Goal: Task Accomplishment & Management: Manage account settings

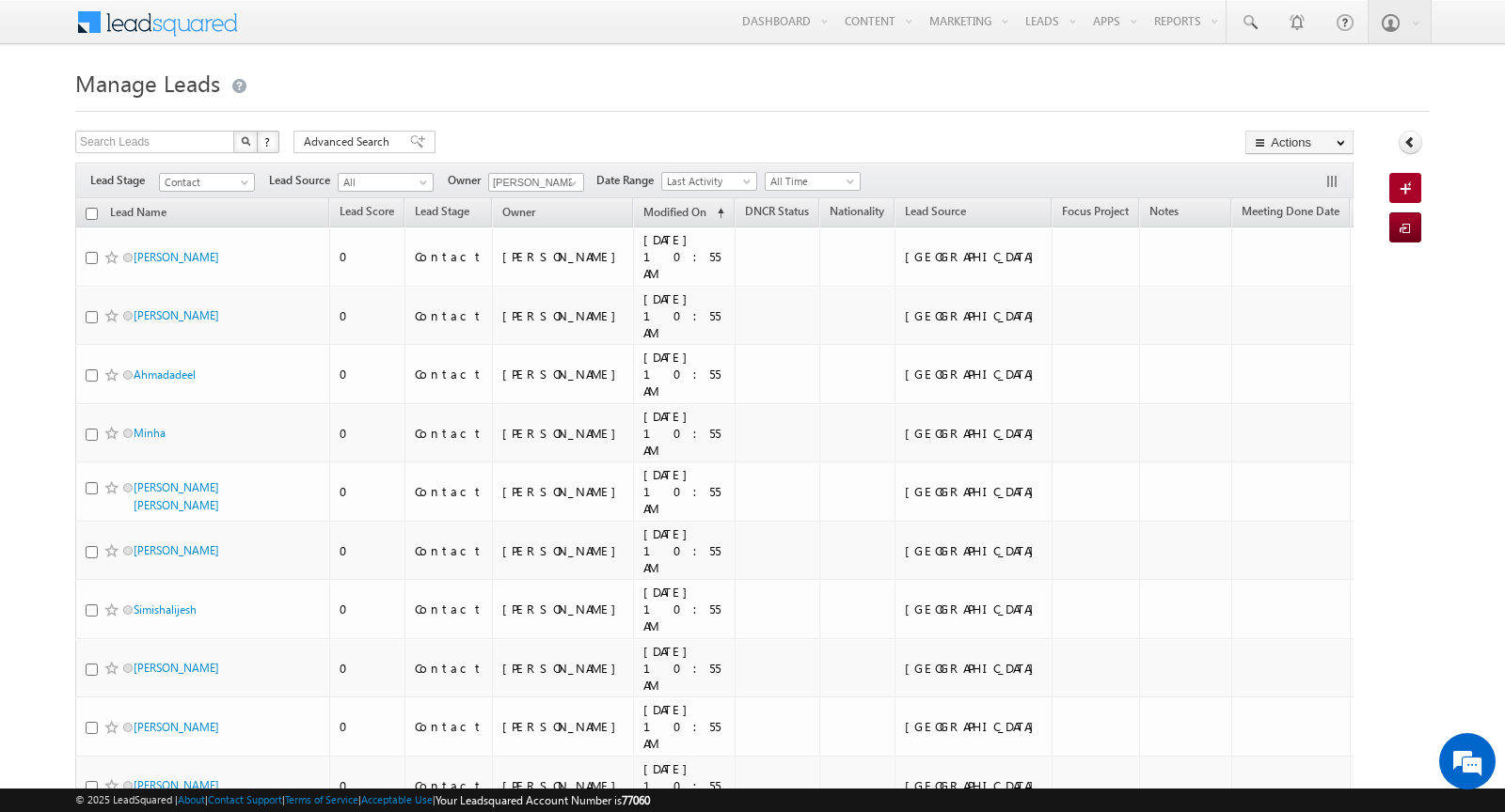
click at [89, 213] on input "checkbox" at bounding box center [92, 214] width 12 height 12
checkbox input "true"
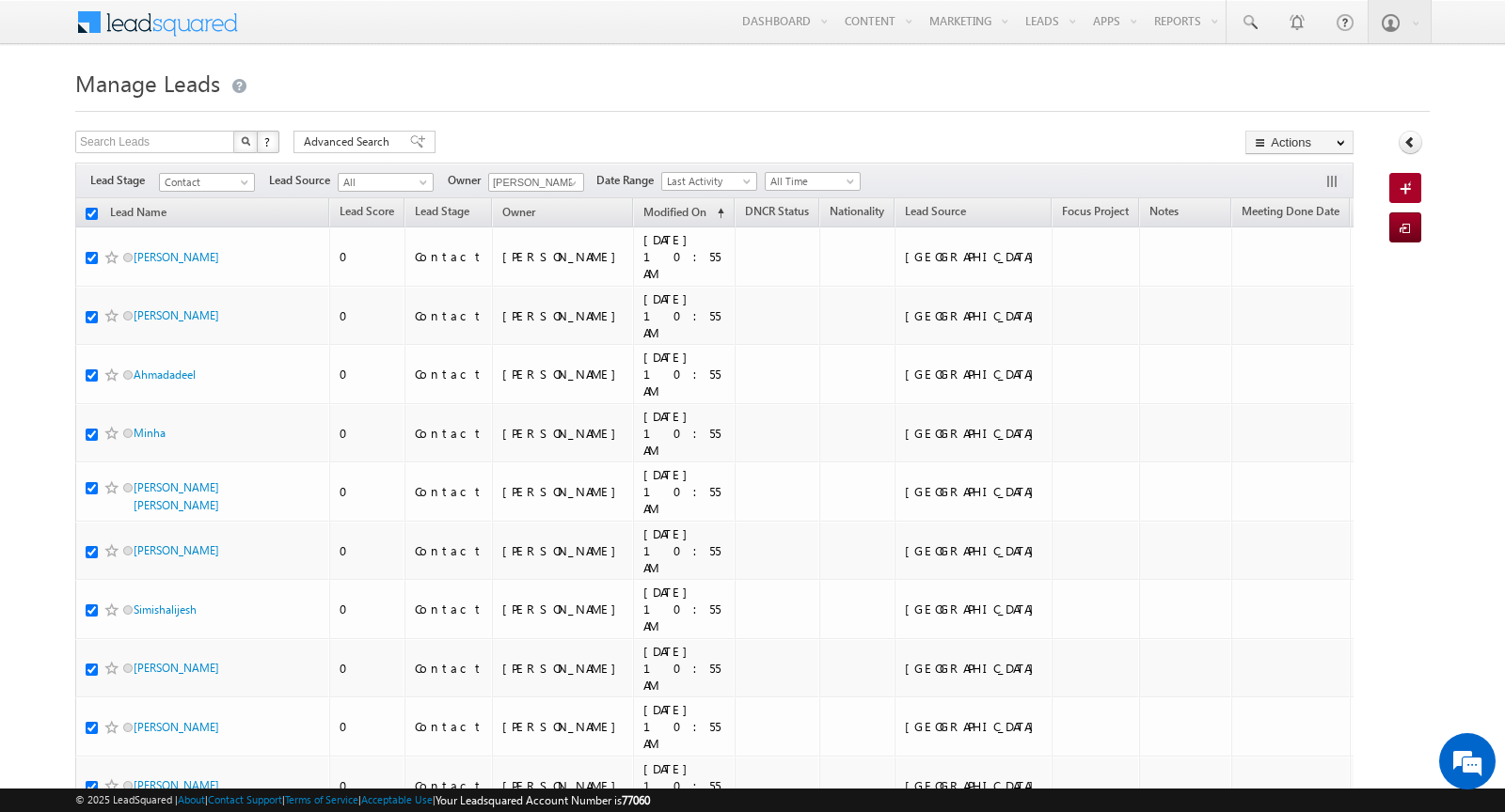
checkbox input "true"
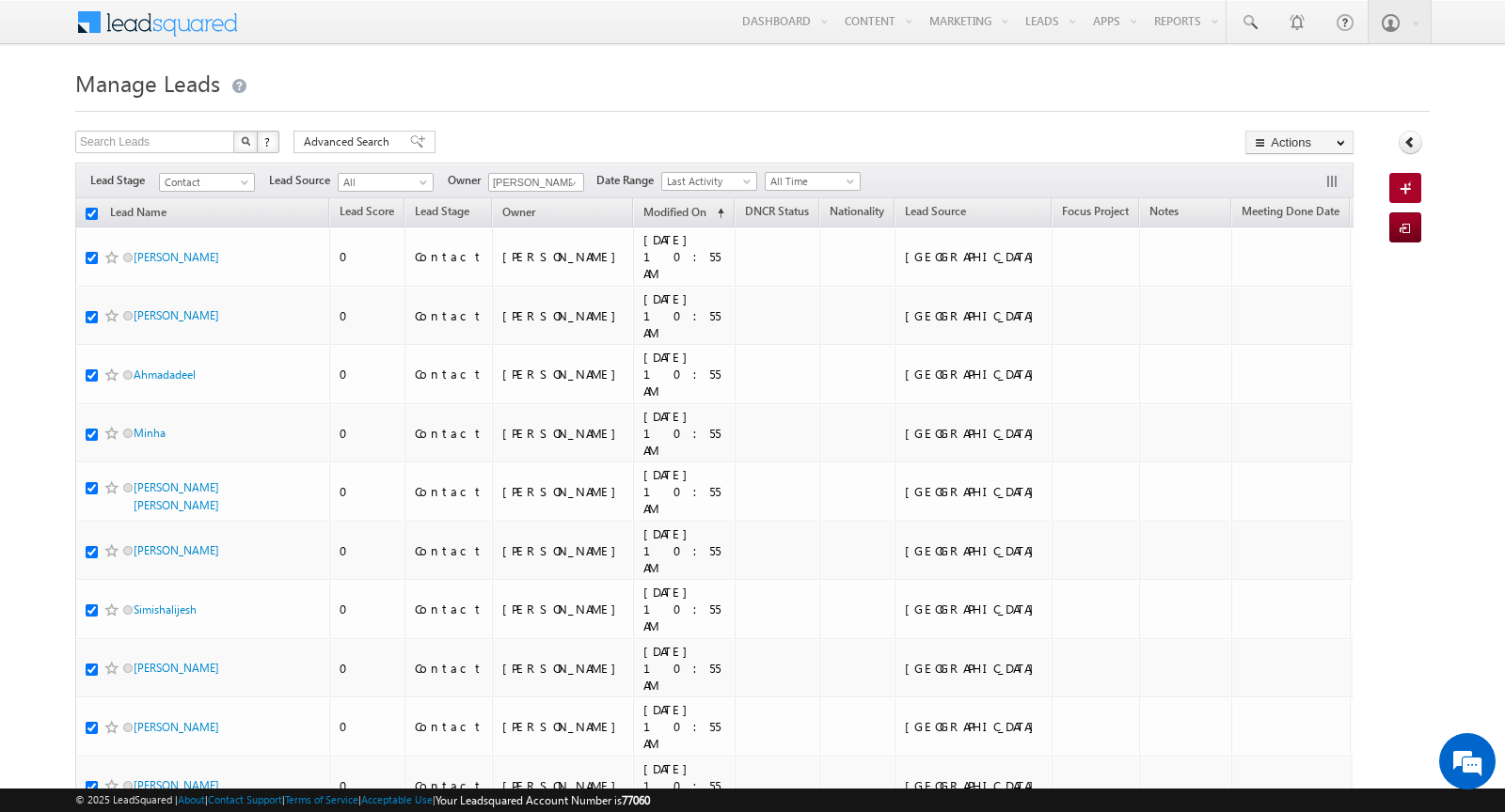
checkbox input "true"
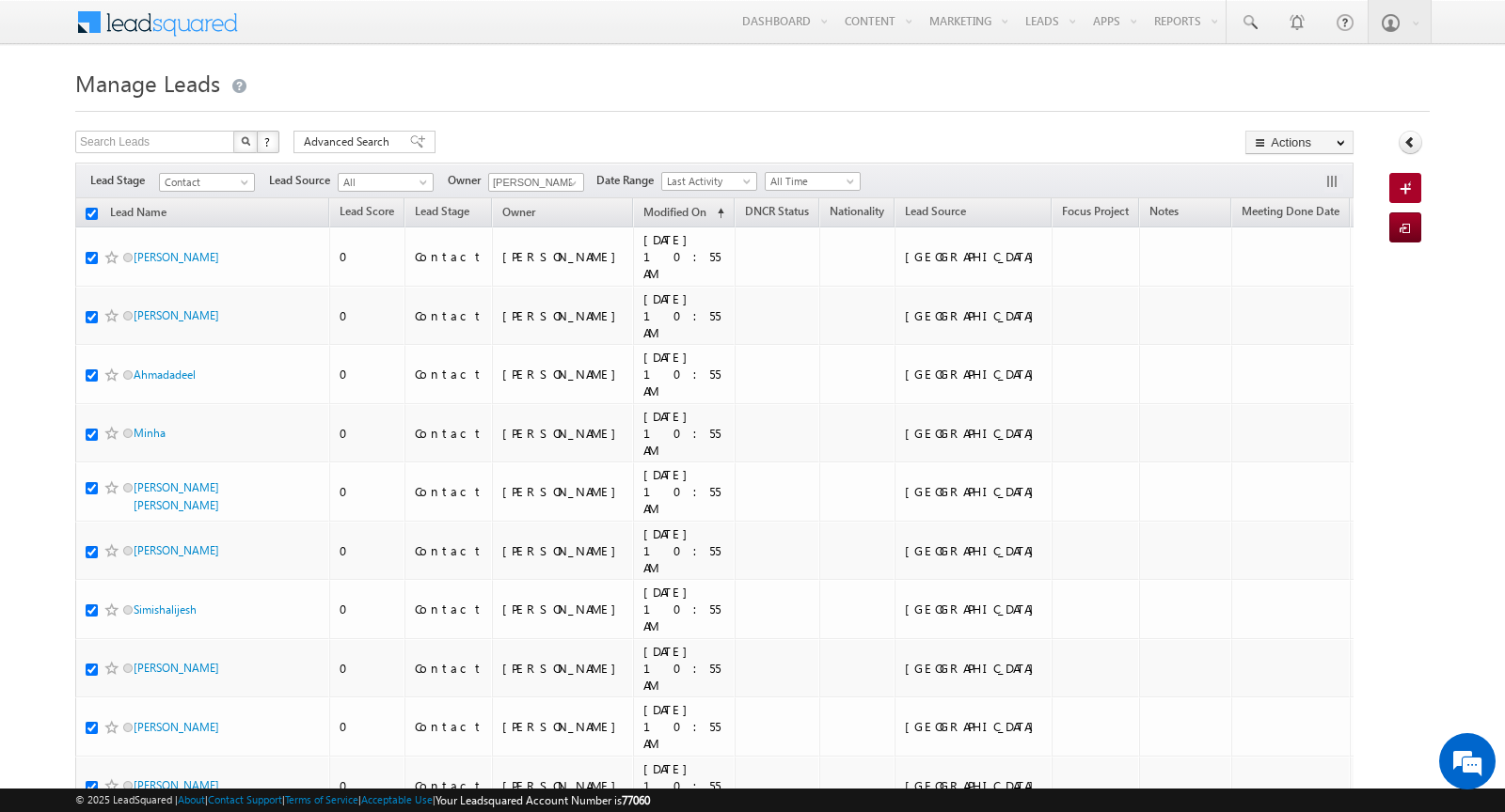
checkbox input "true"
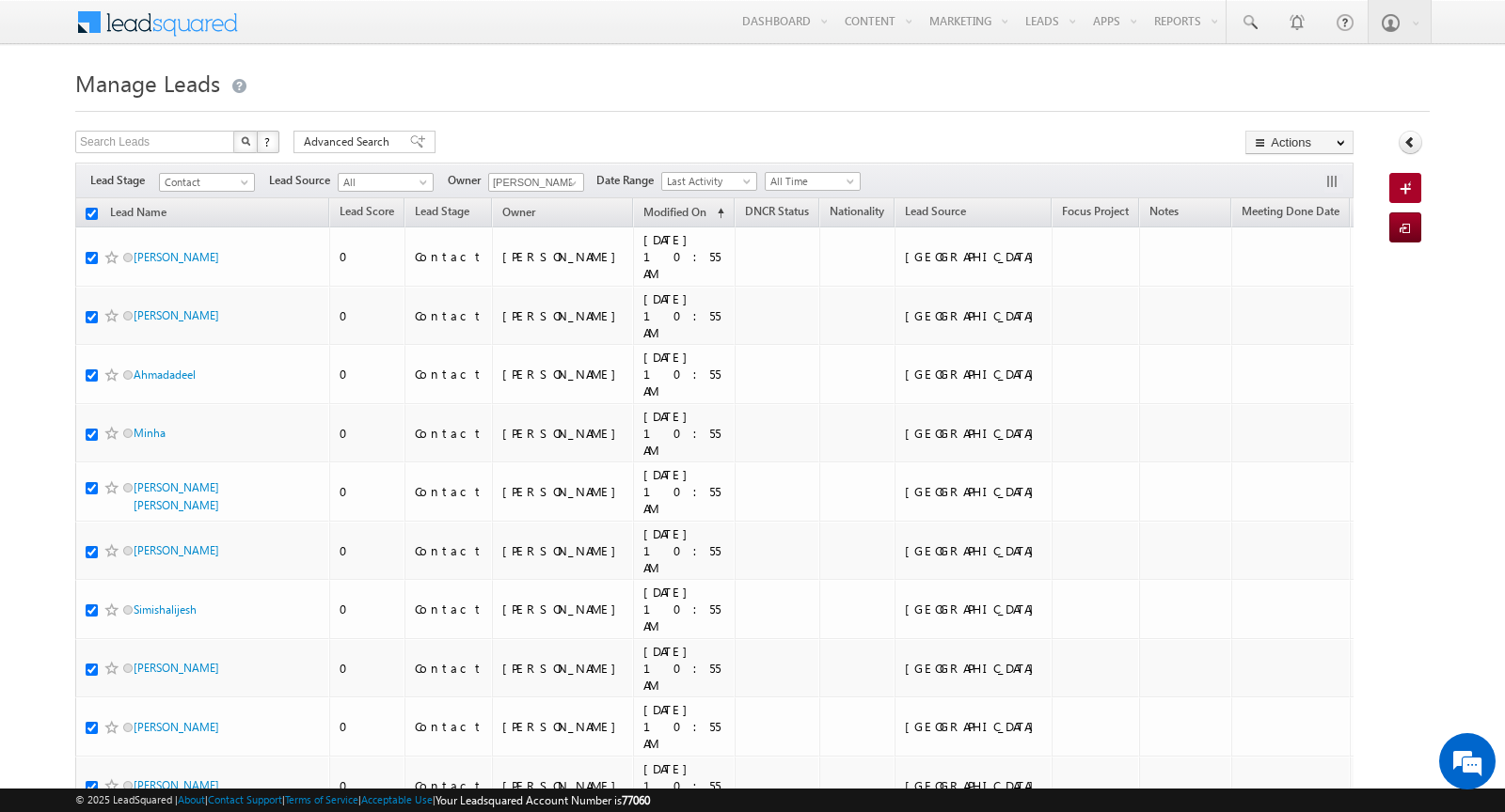
checkbox input "true"
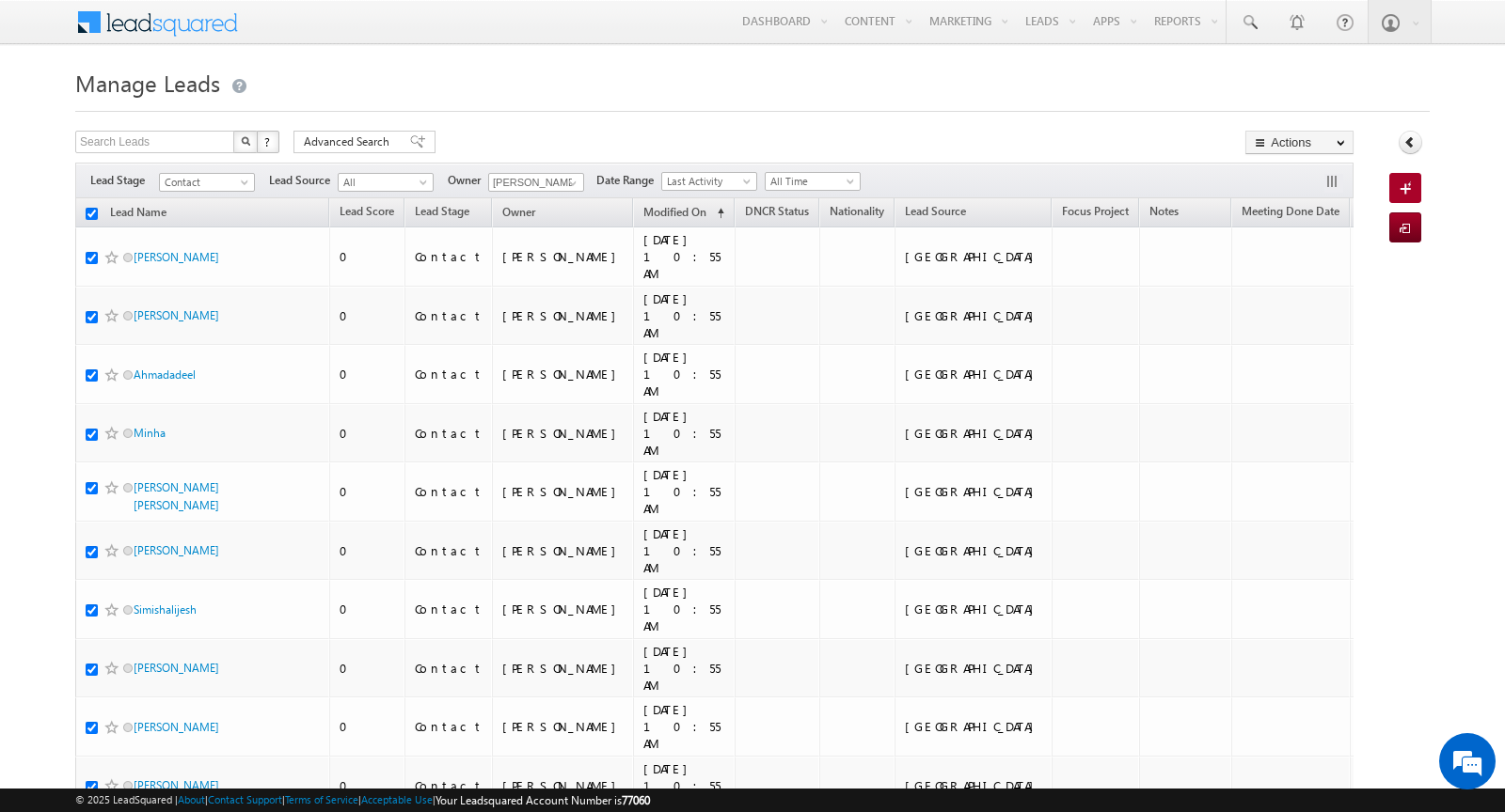
checkbox input "true"
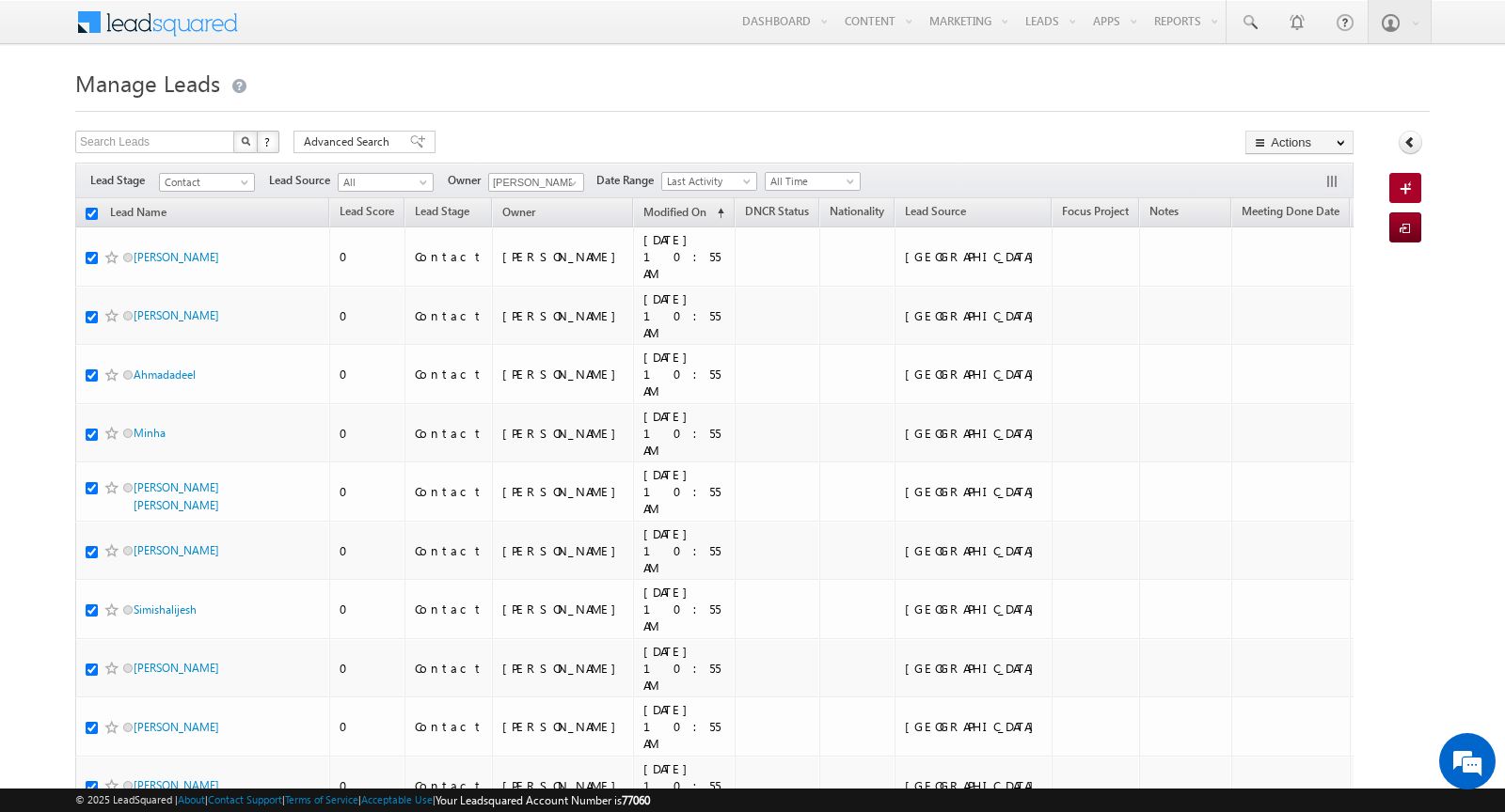
checkbox input "true"
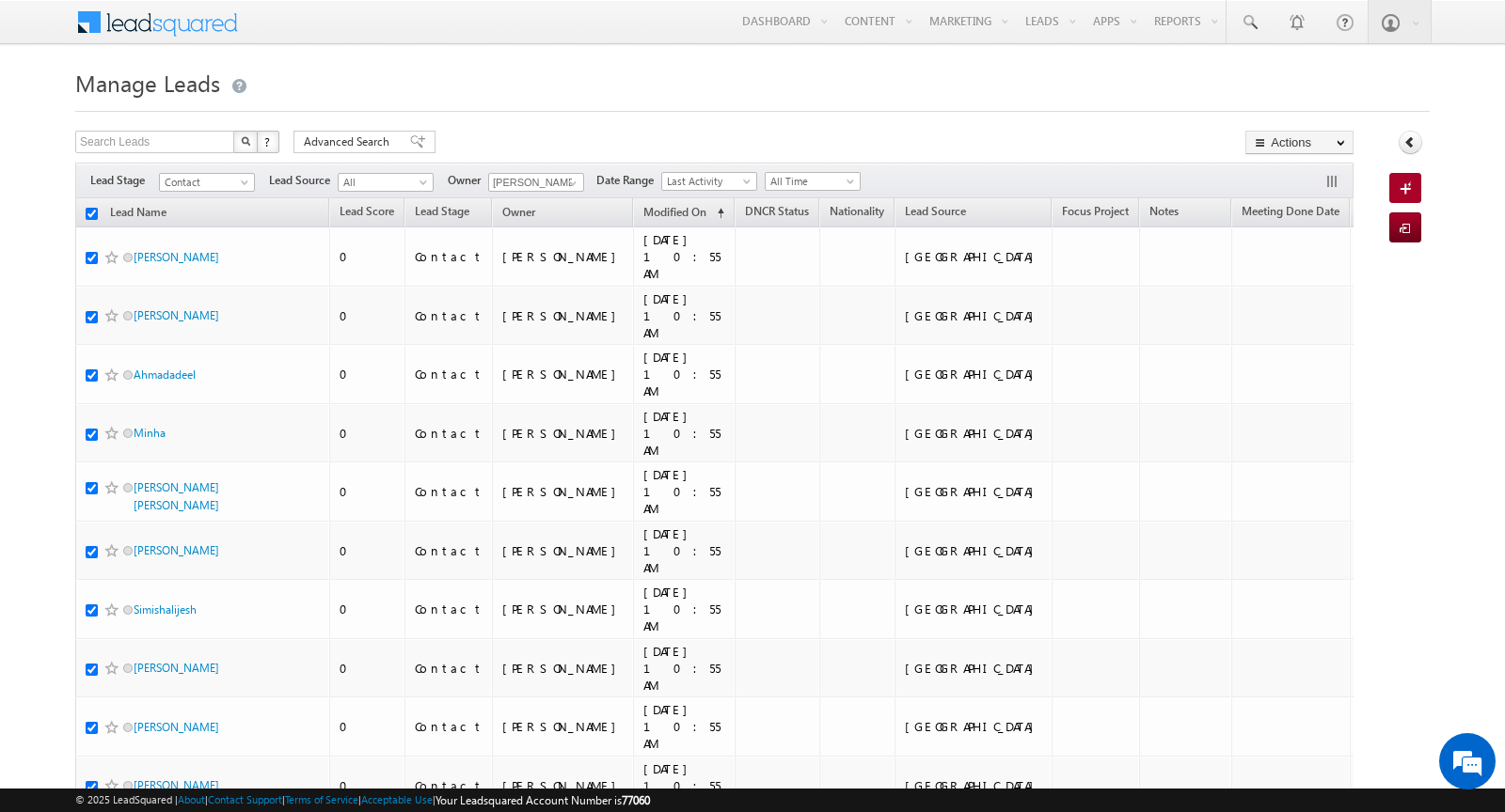
checkbox input "true"
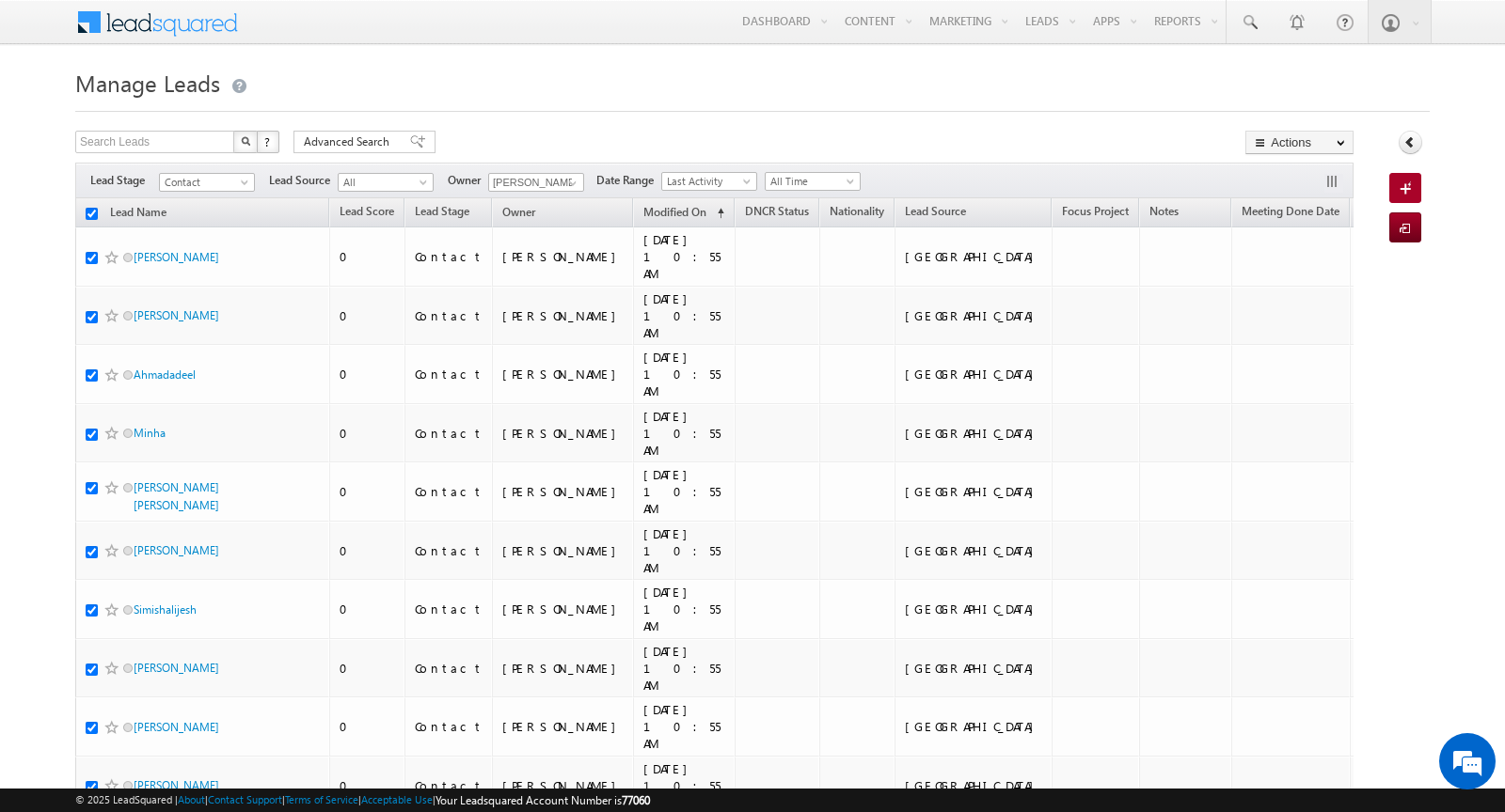
checkbox input "true"
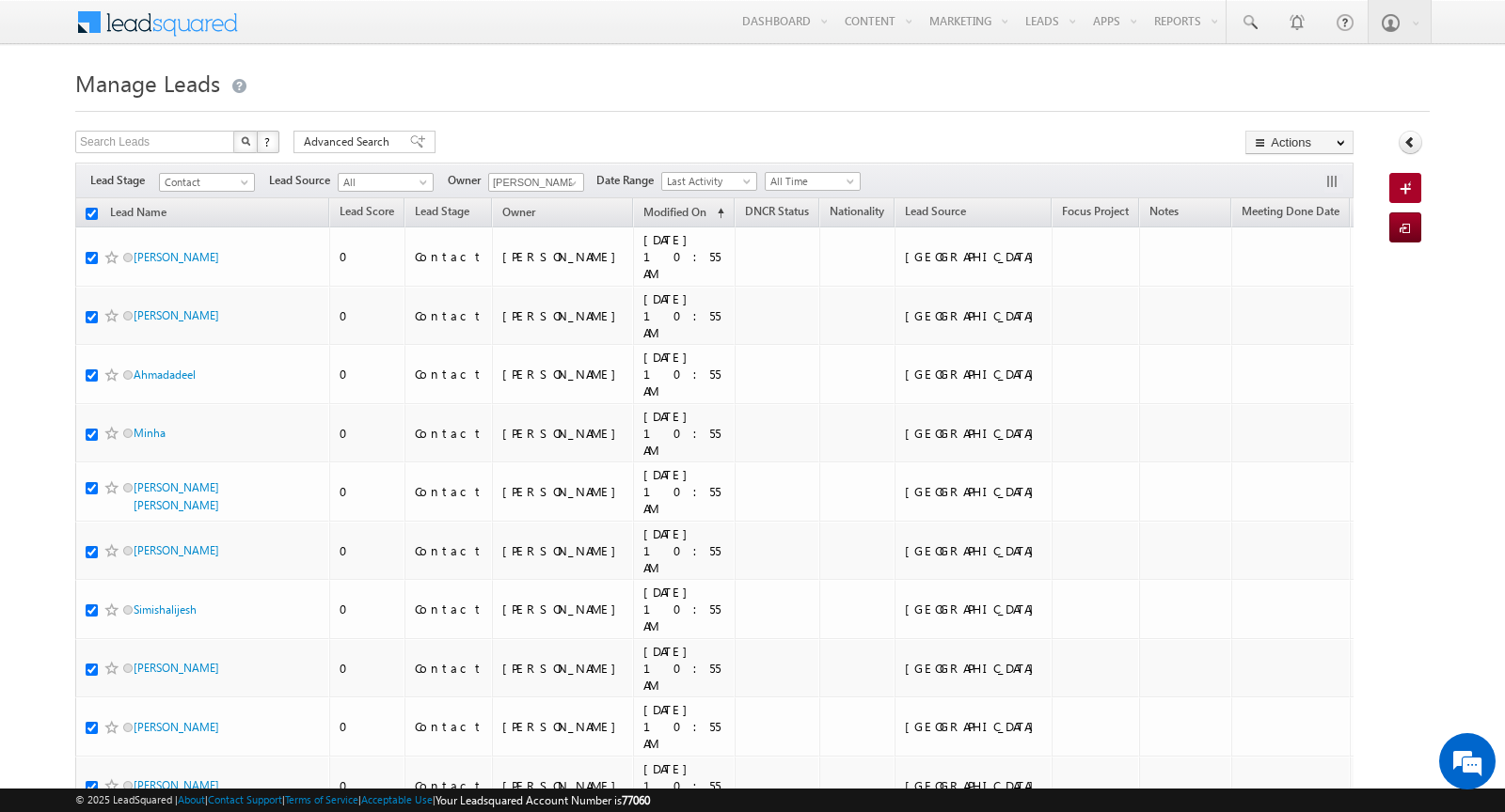
checkbox input "true"
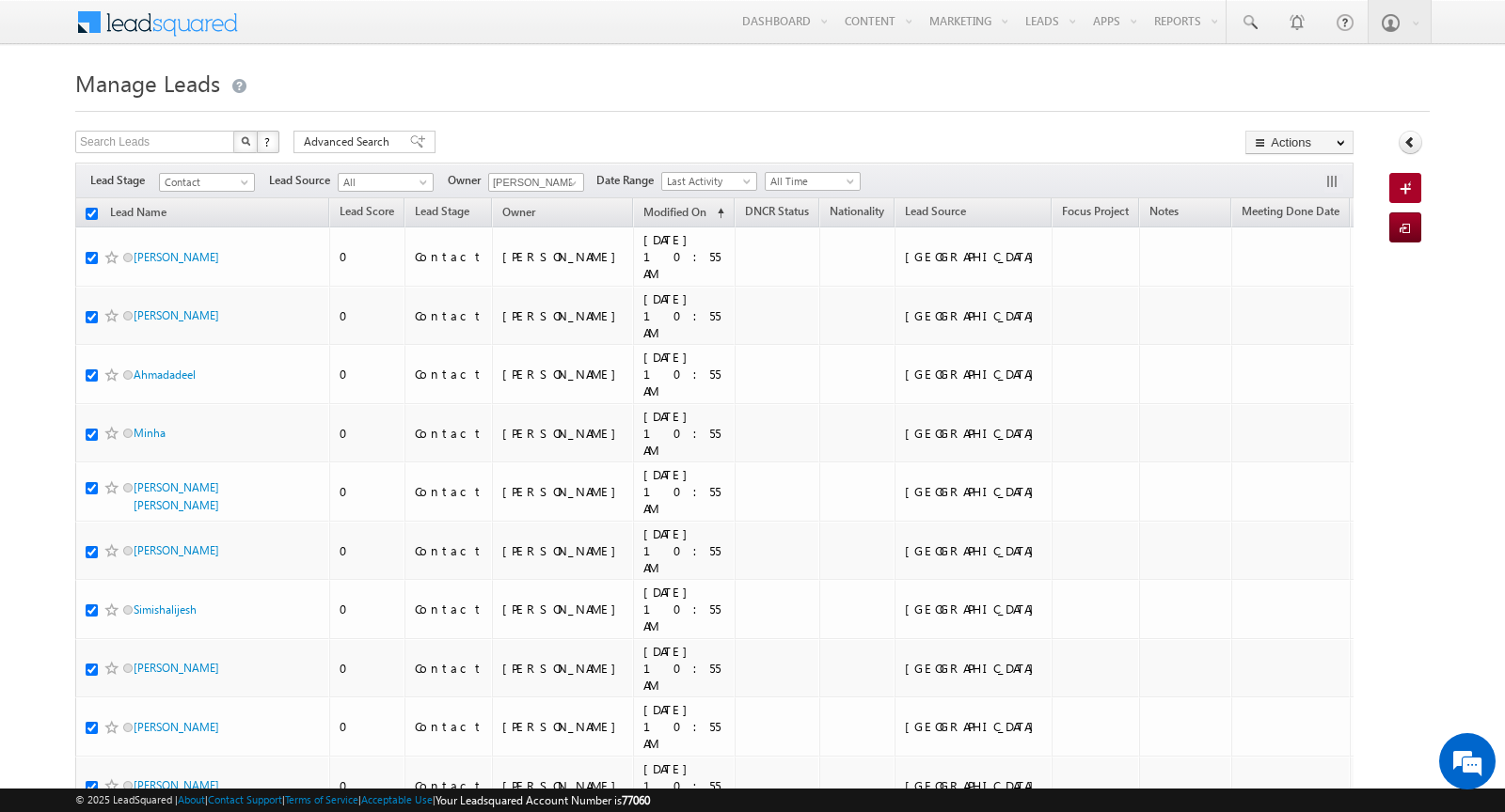
checkbox input "true"
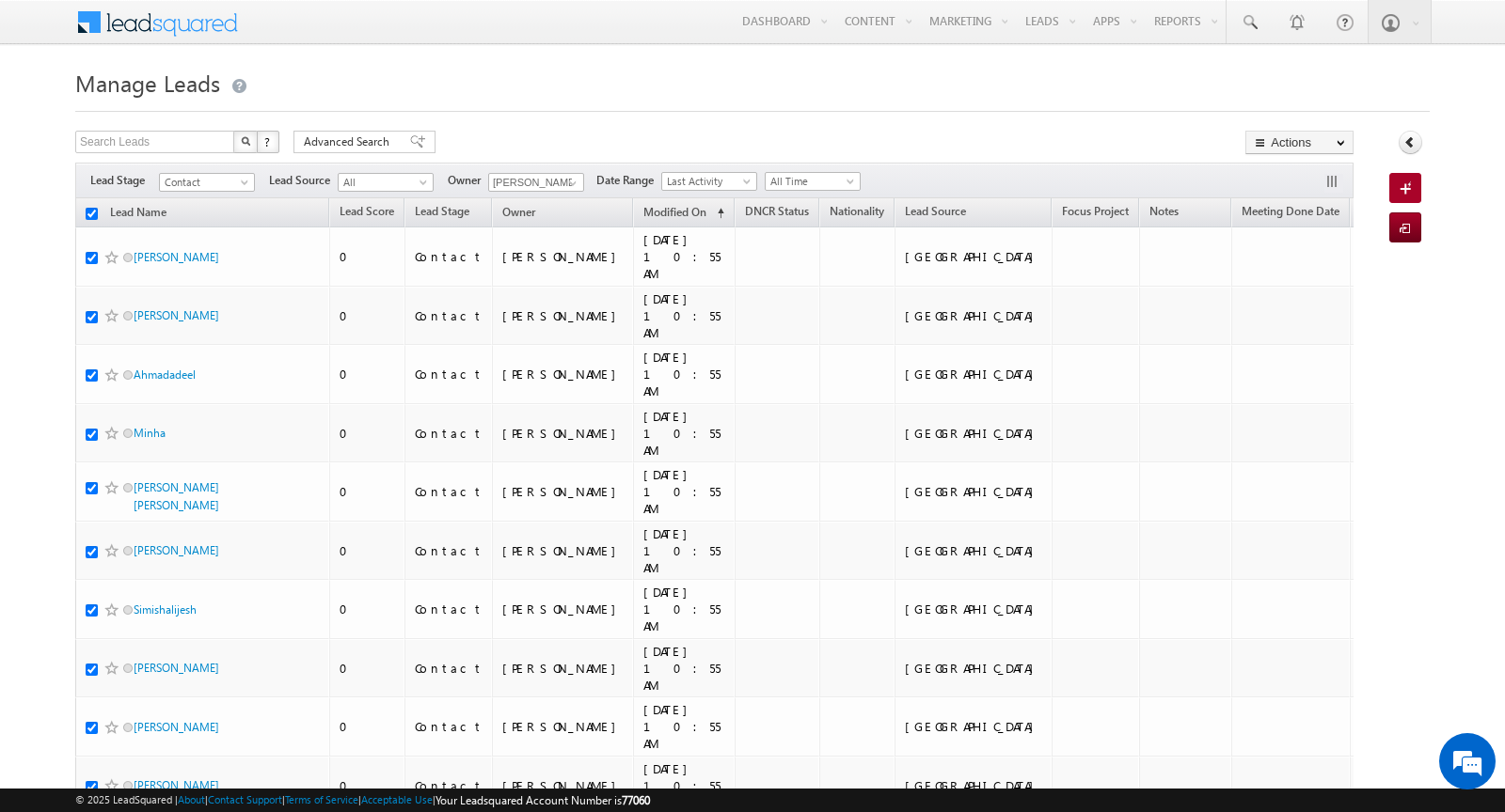
checkbox input "true"
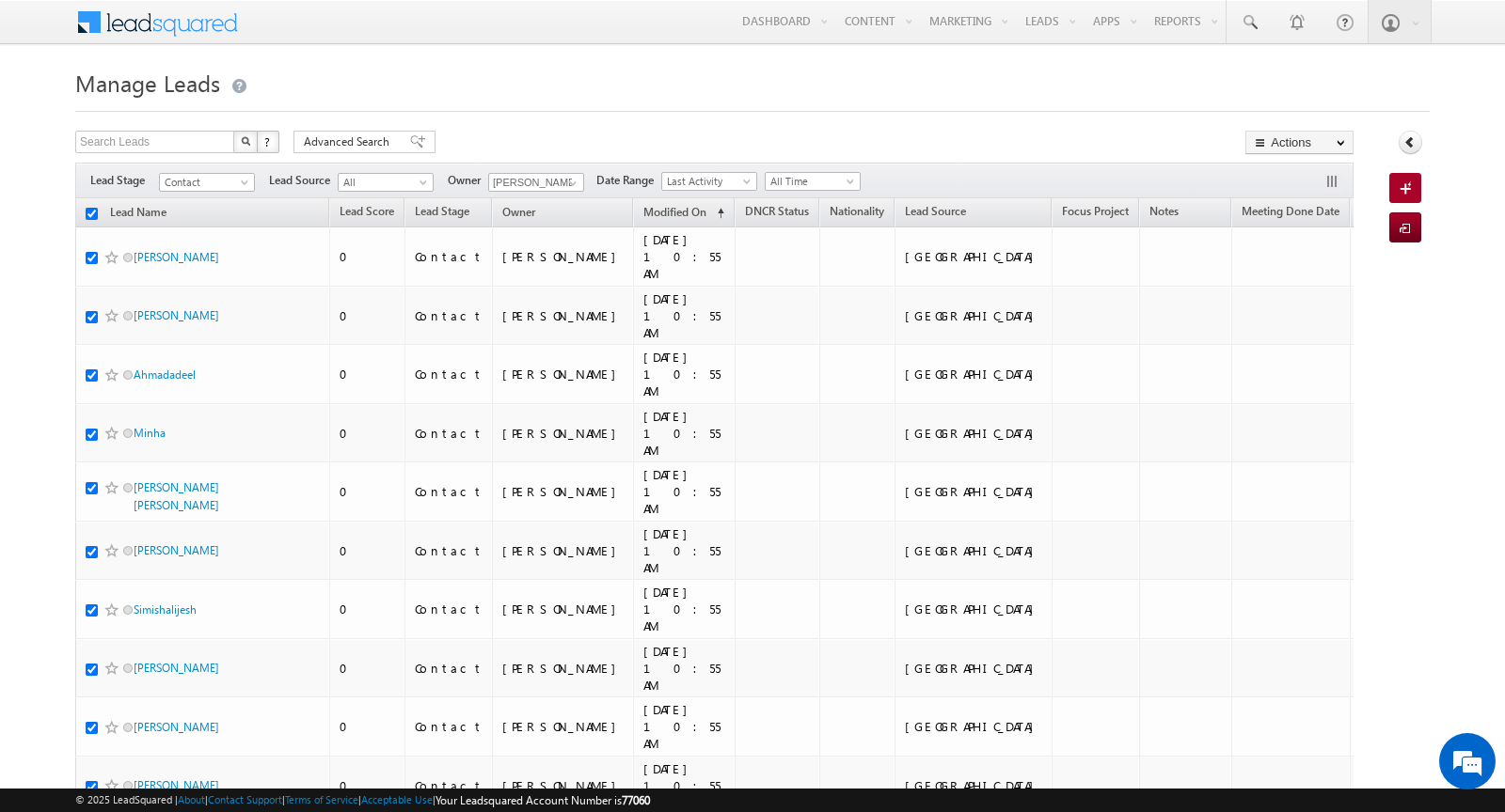
checkbox input "true"
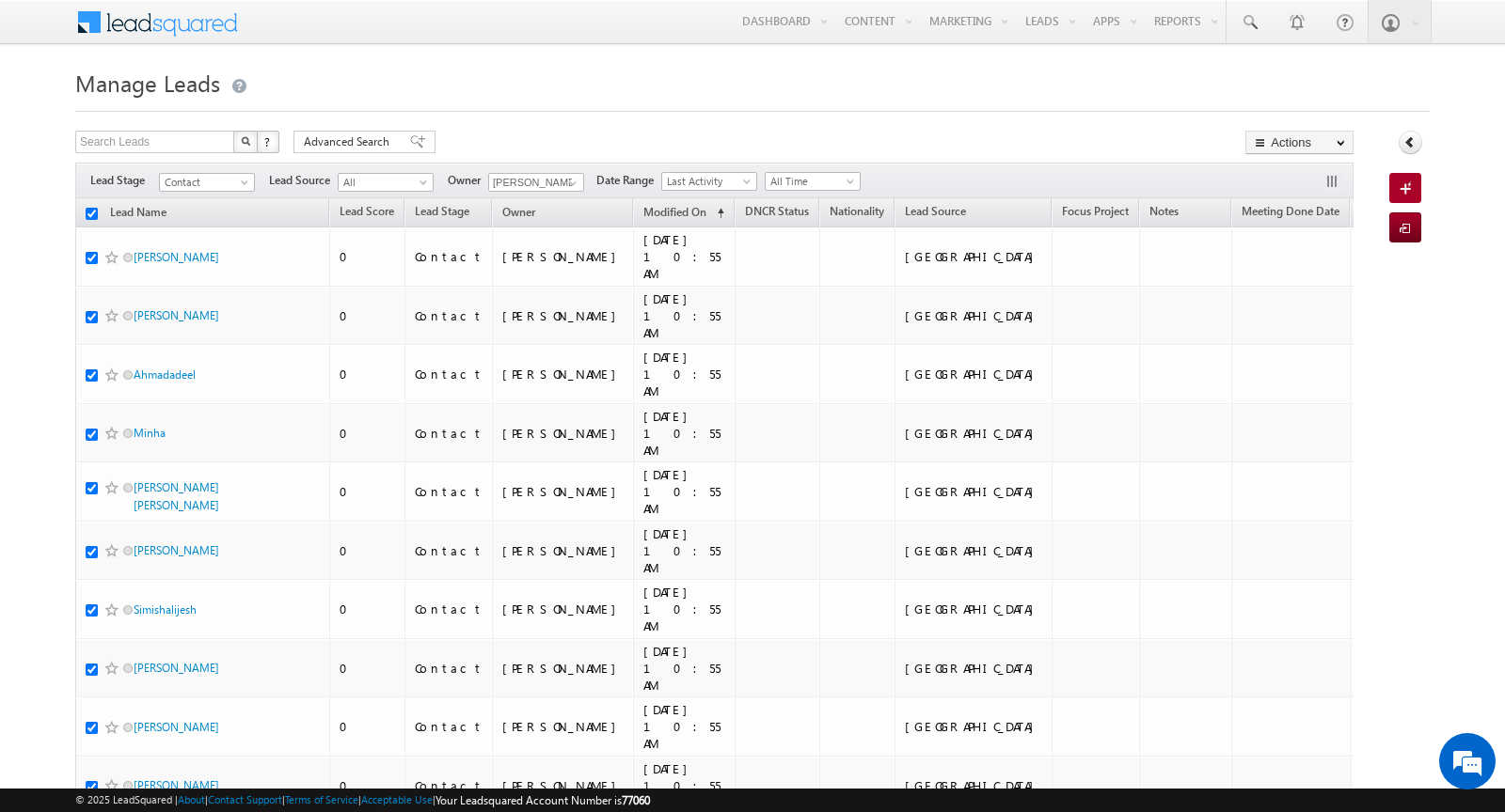
checkbox input "true"
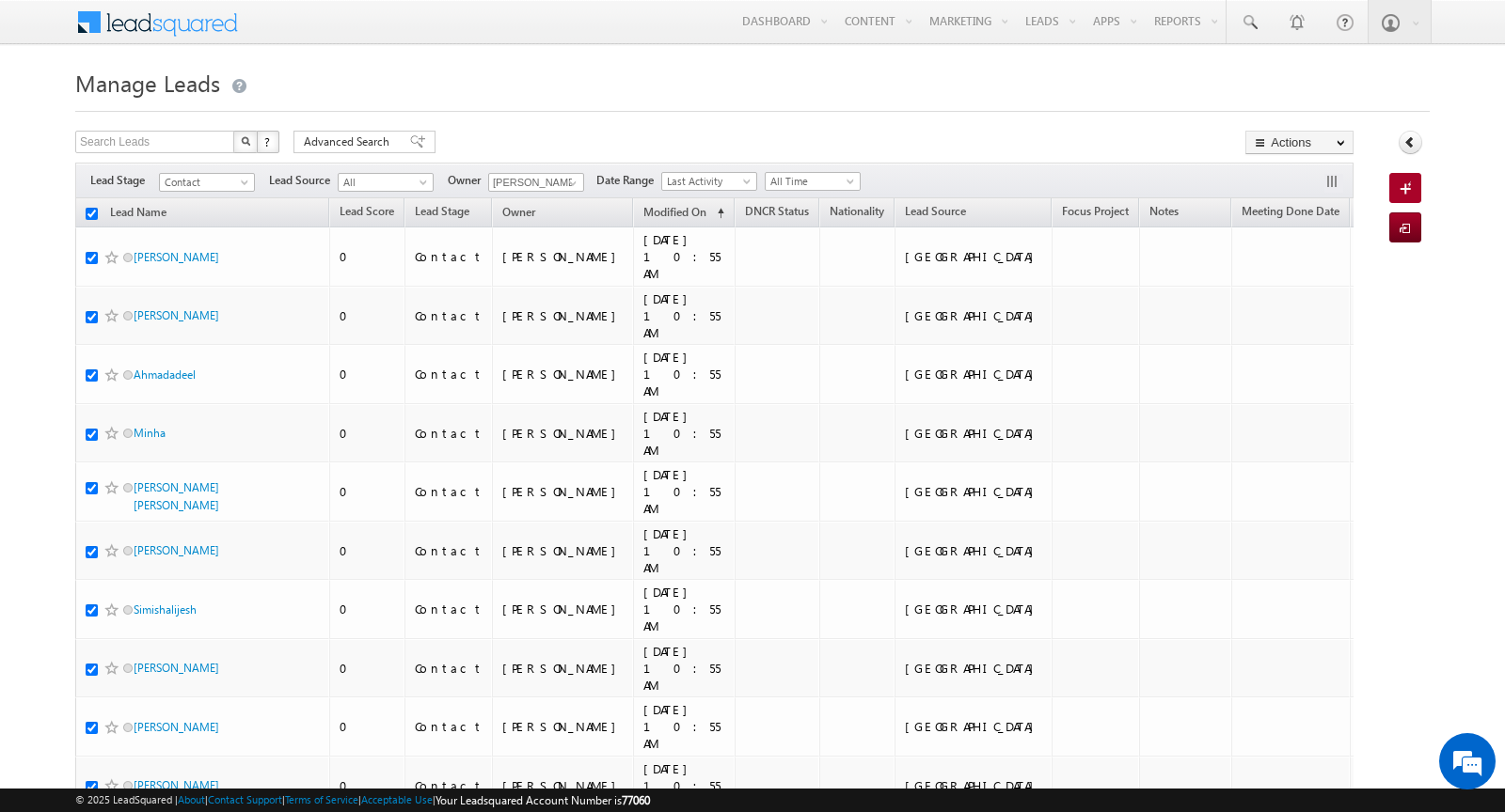
checkbox input "true"
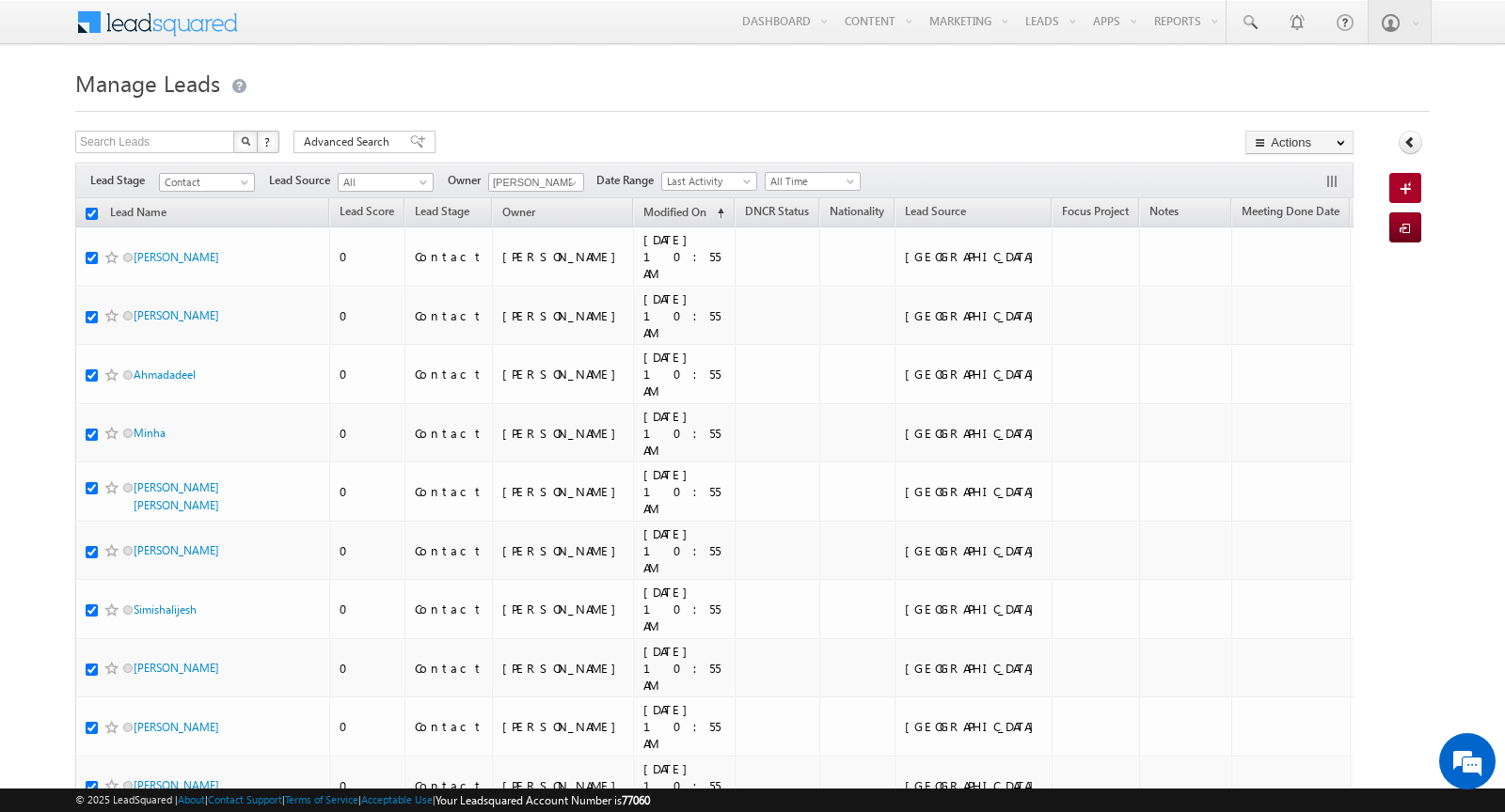
checkbox input "true"
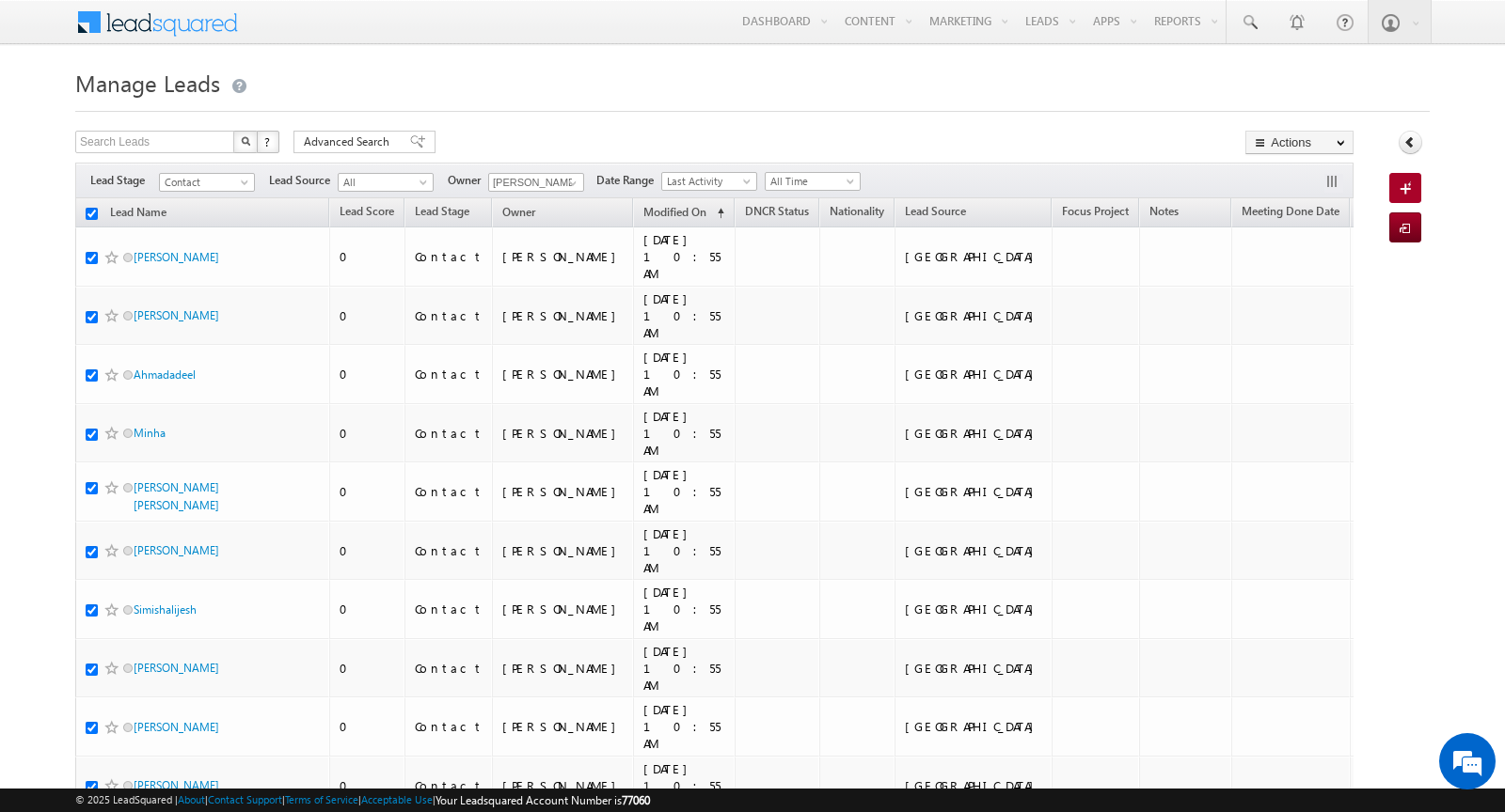
checkbox input "true"
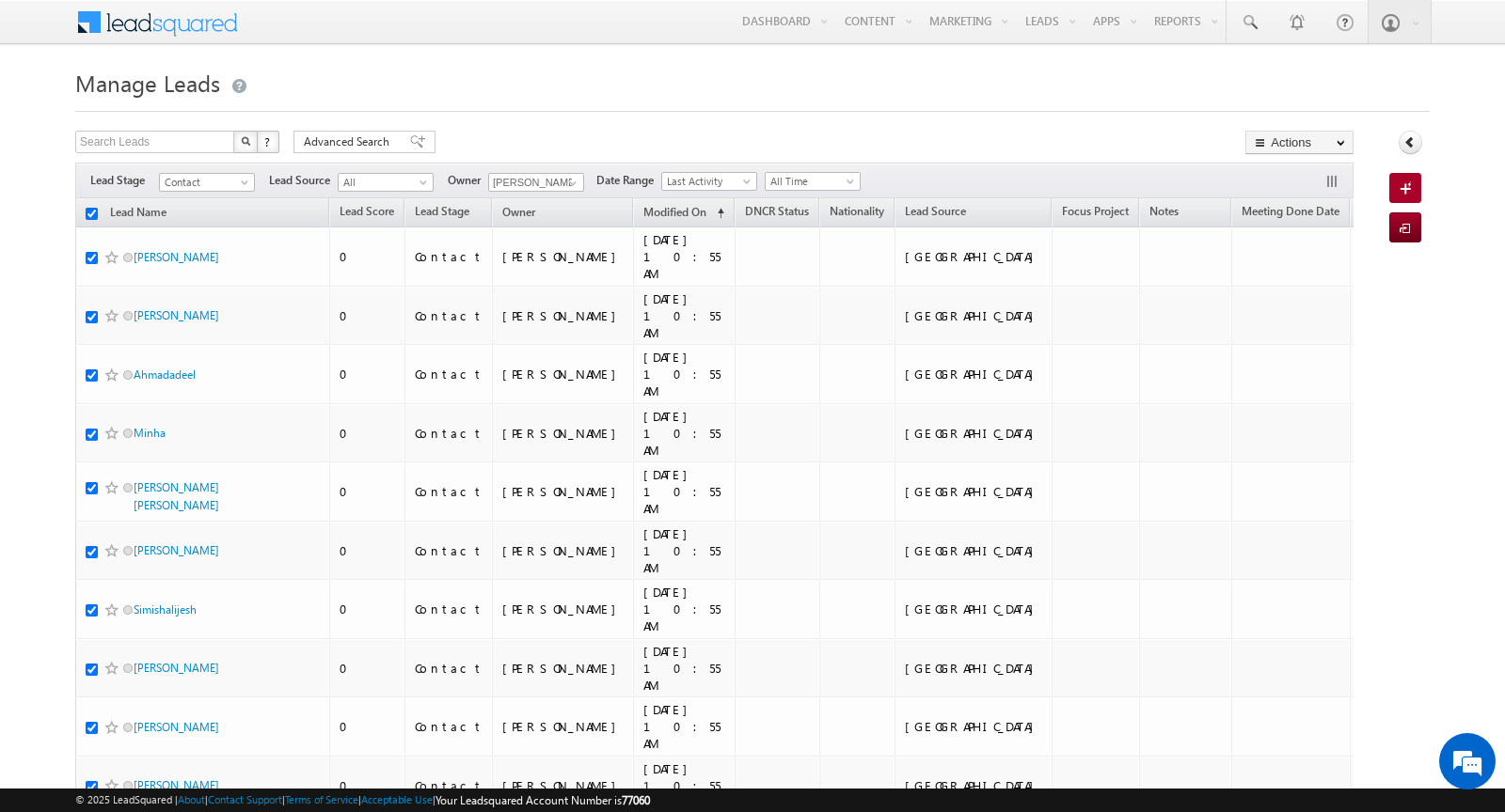
checkbox input "true"
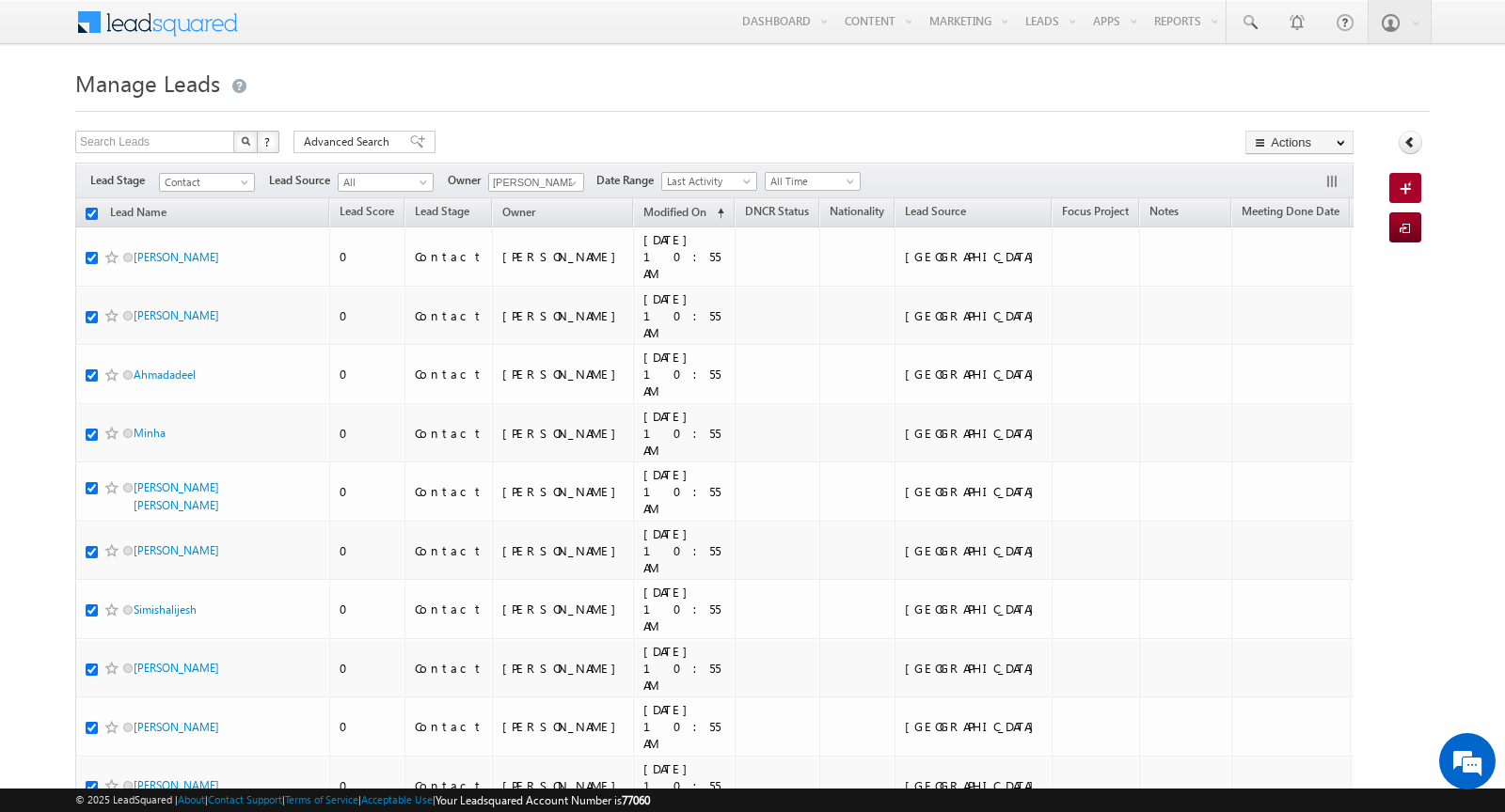
checkbox input "true"
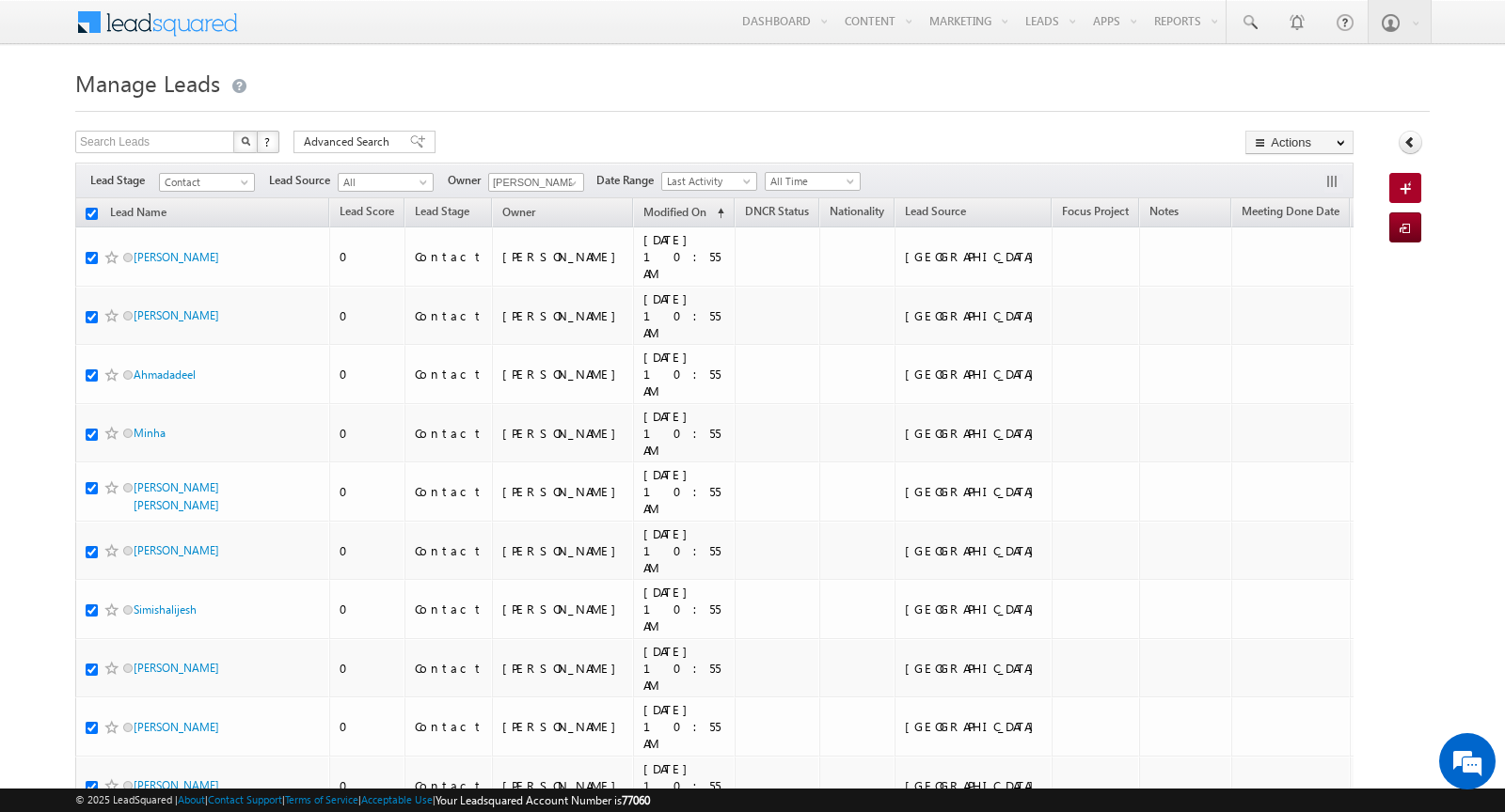
checkbox input "true"
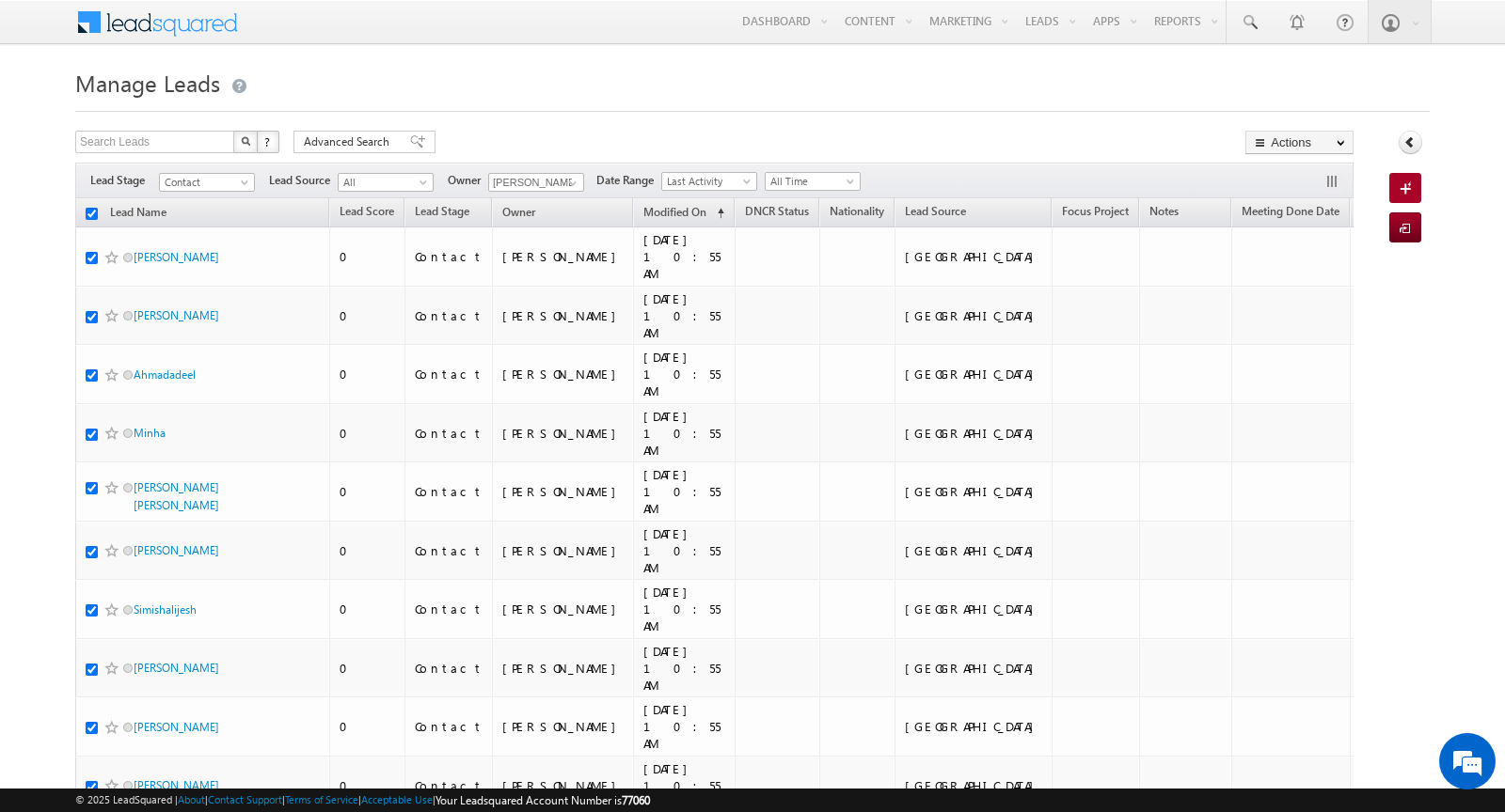
checkbox input "true"
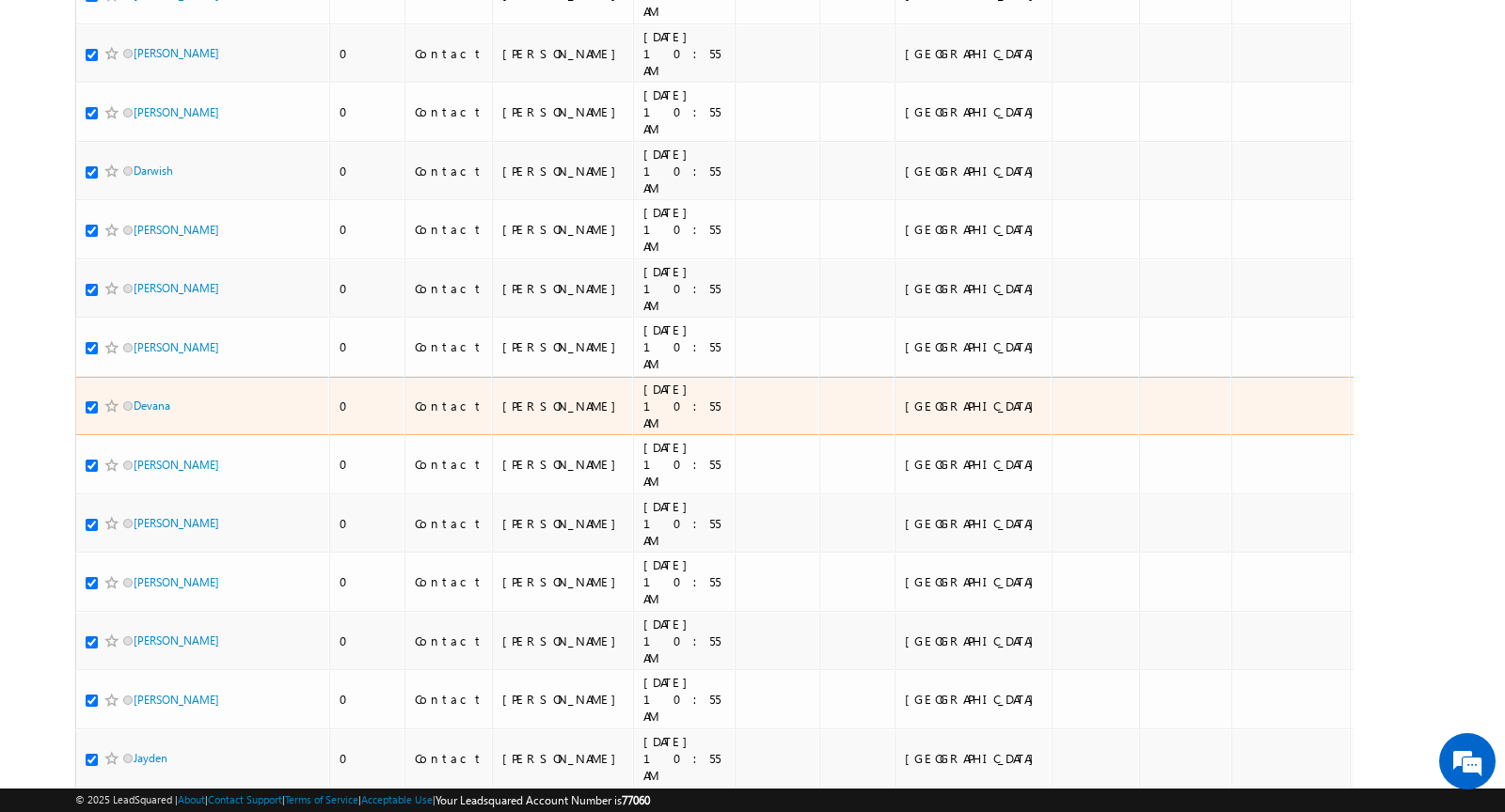
scroll to position [3773, 0]
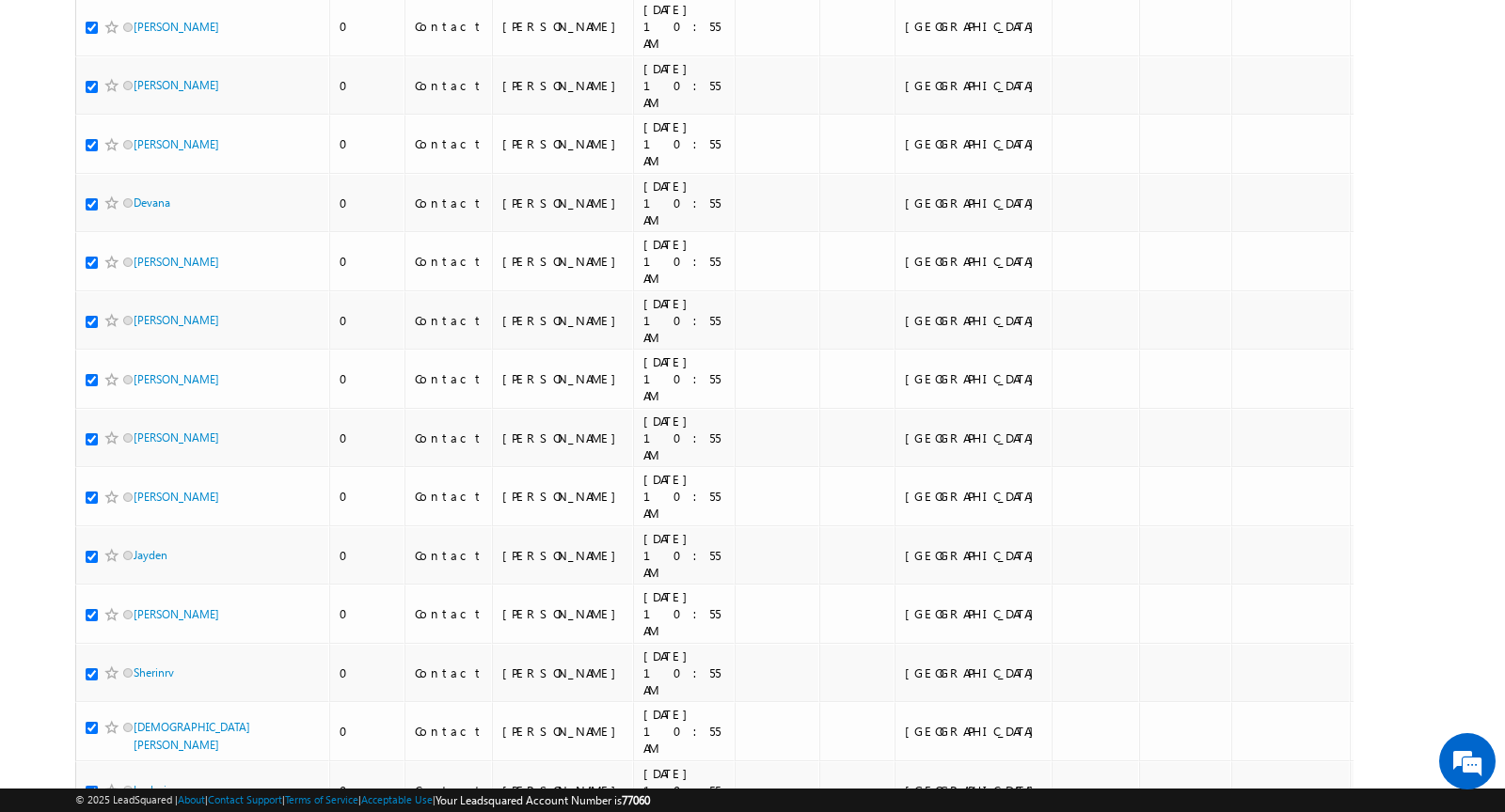
click at [143, 788] on li "200" at bounding box center [140, 797] width 45 height 19
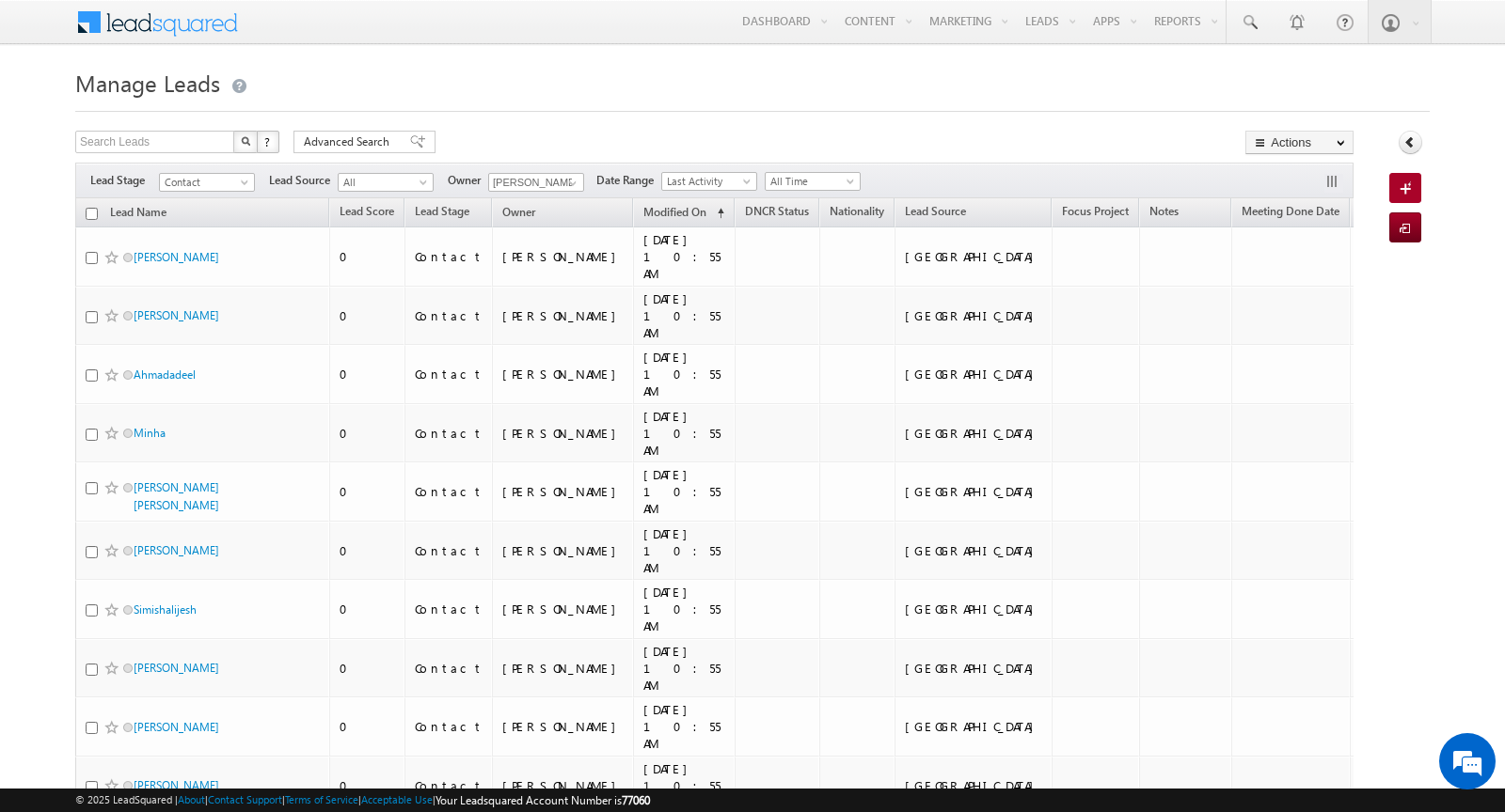
click at [93, 213] on input "checkbox" at bounding box center [92, 214] width 12 height 12
checkbox input "true"
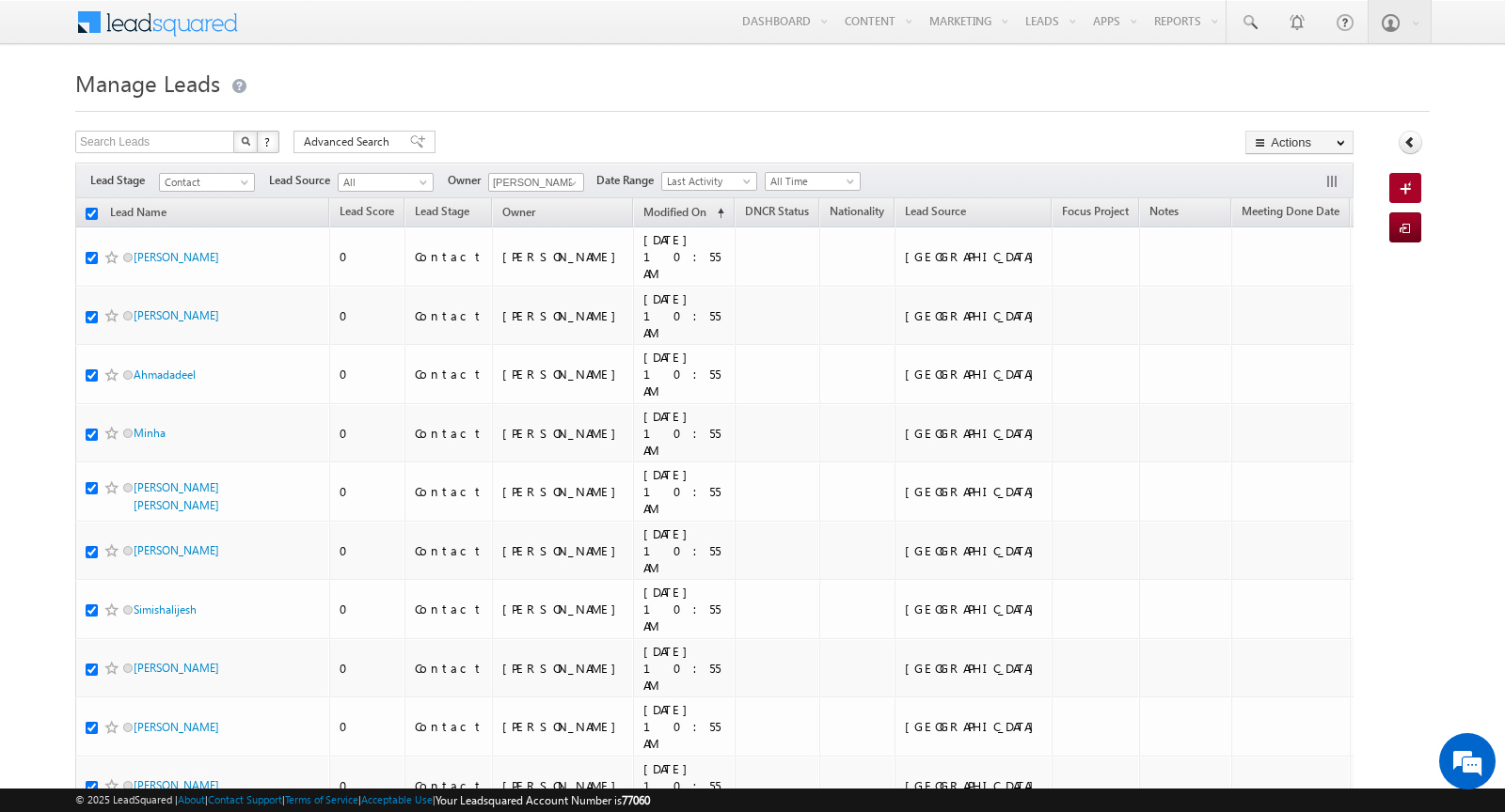
checkbox input "true"
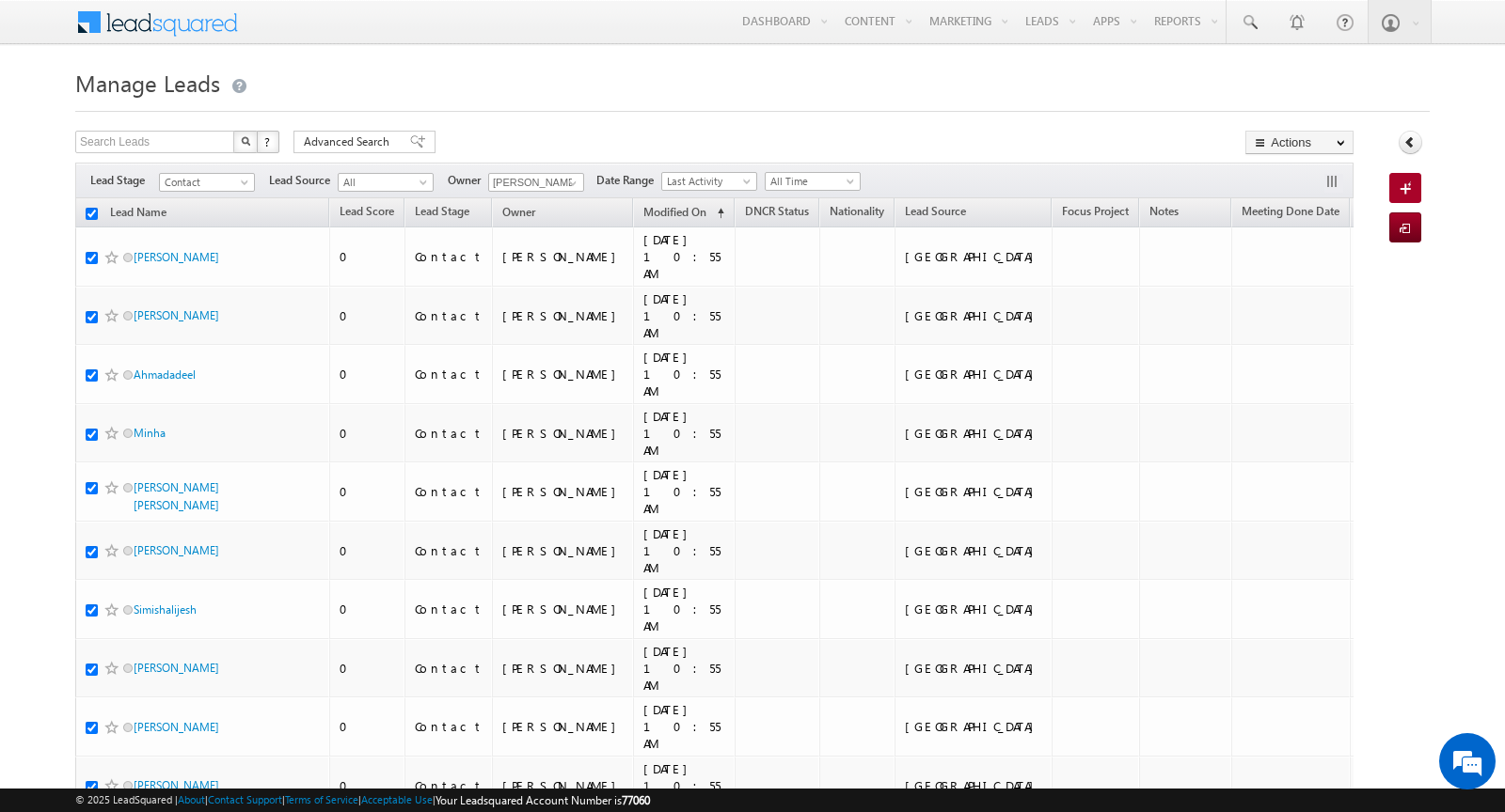
checkbox input "true"
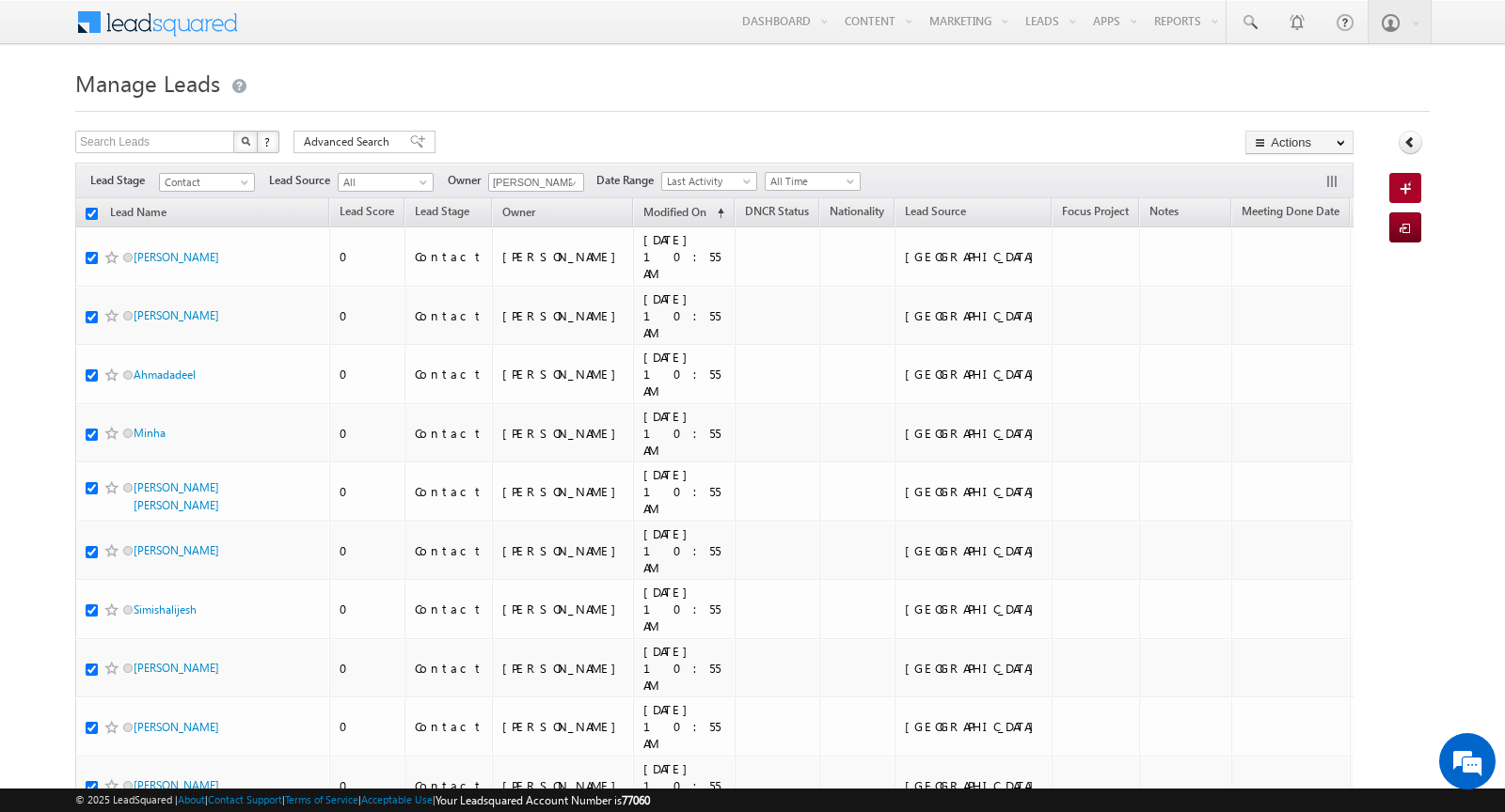
checkbox input "true"
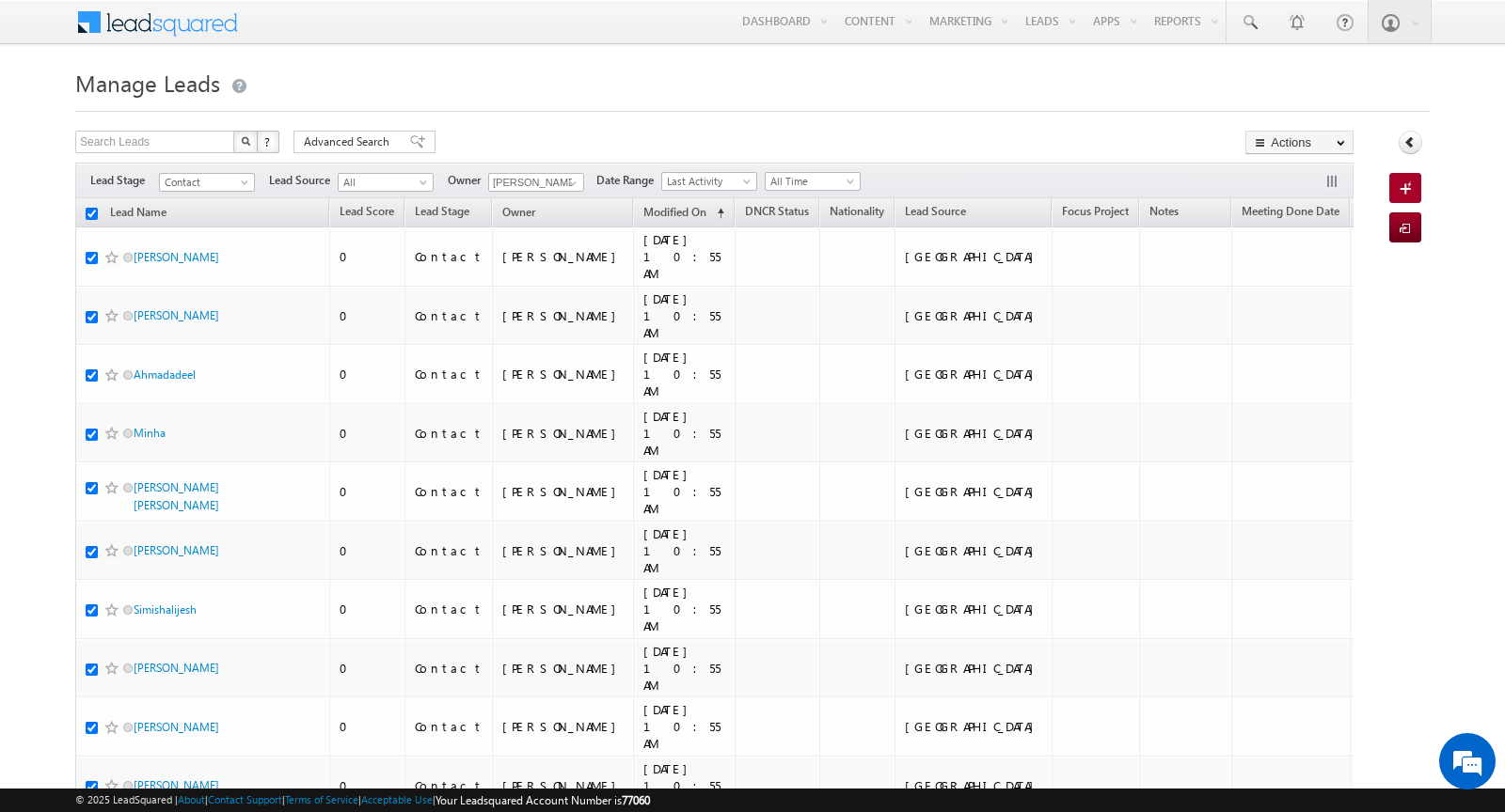
checkbox input "true"
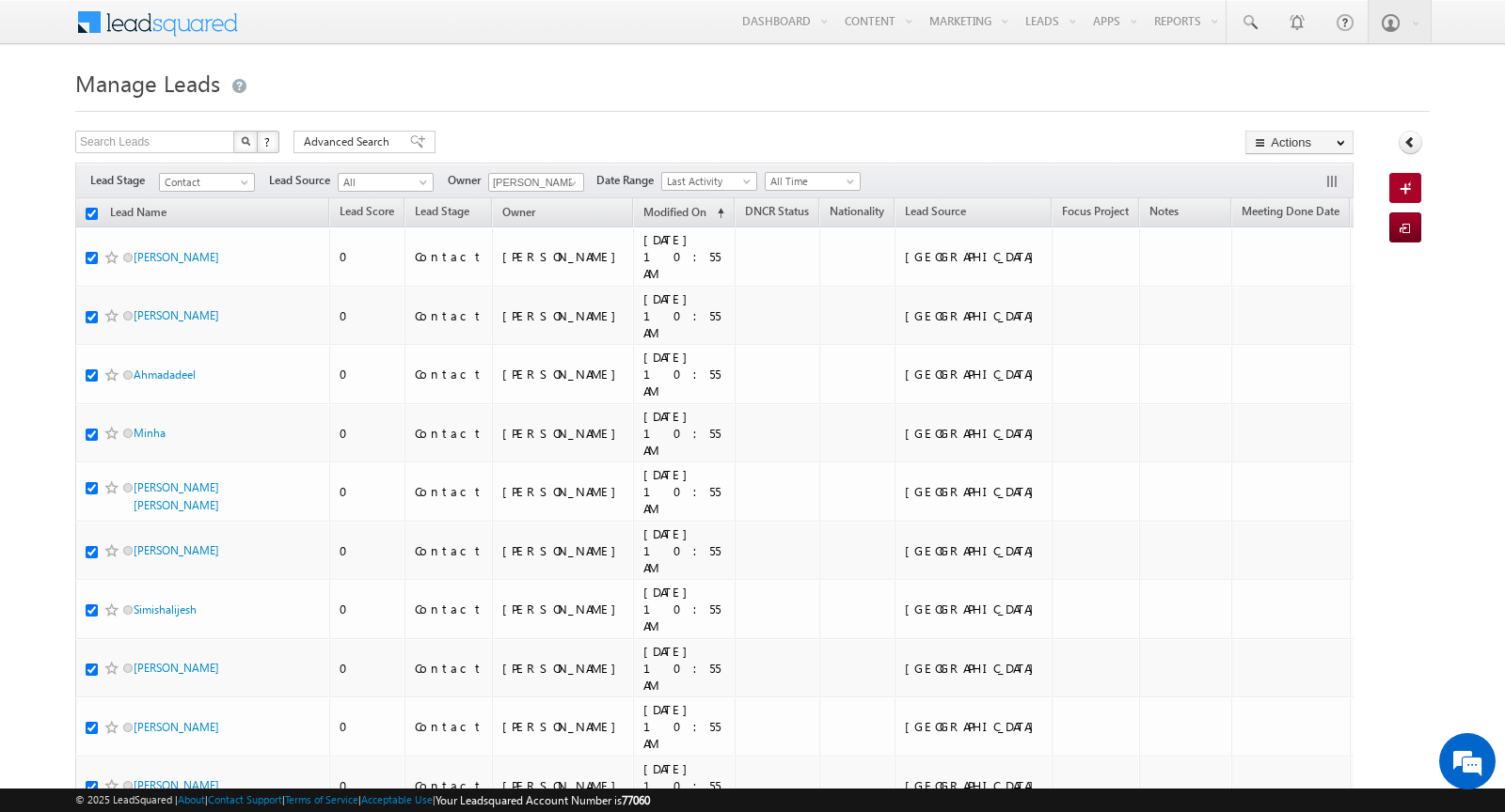
checkbox input "true"
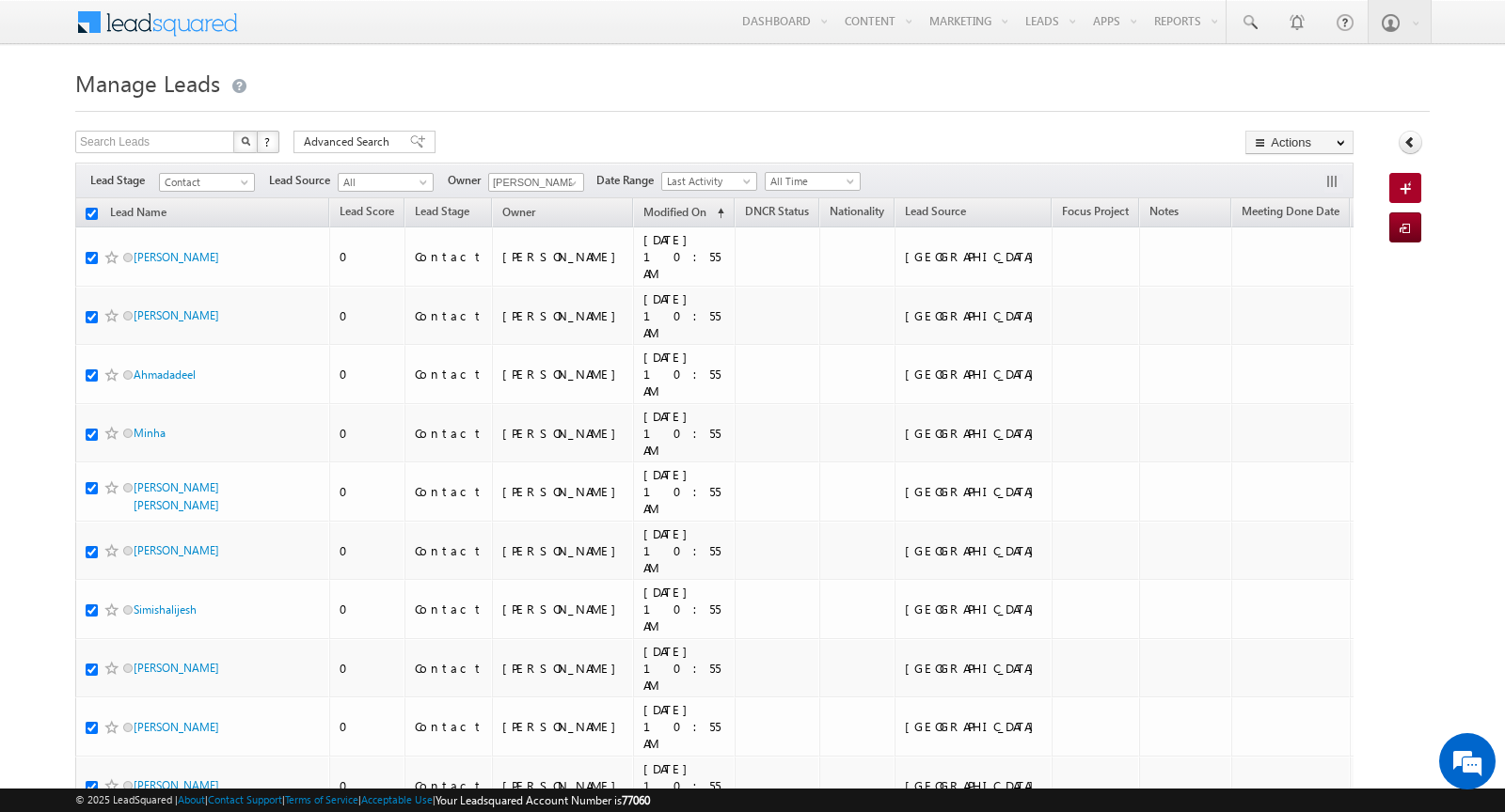
checkbox input "true"
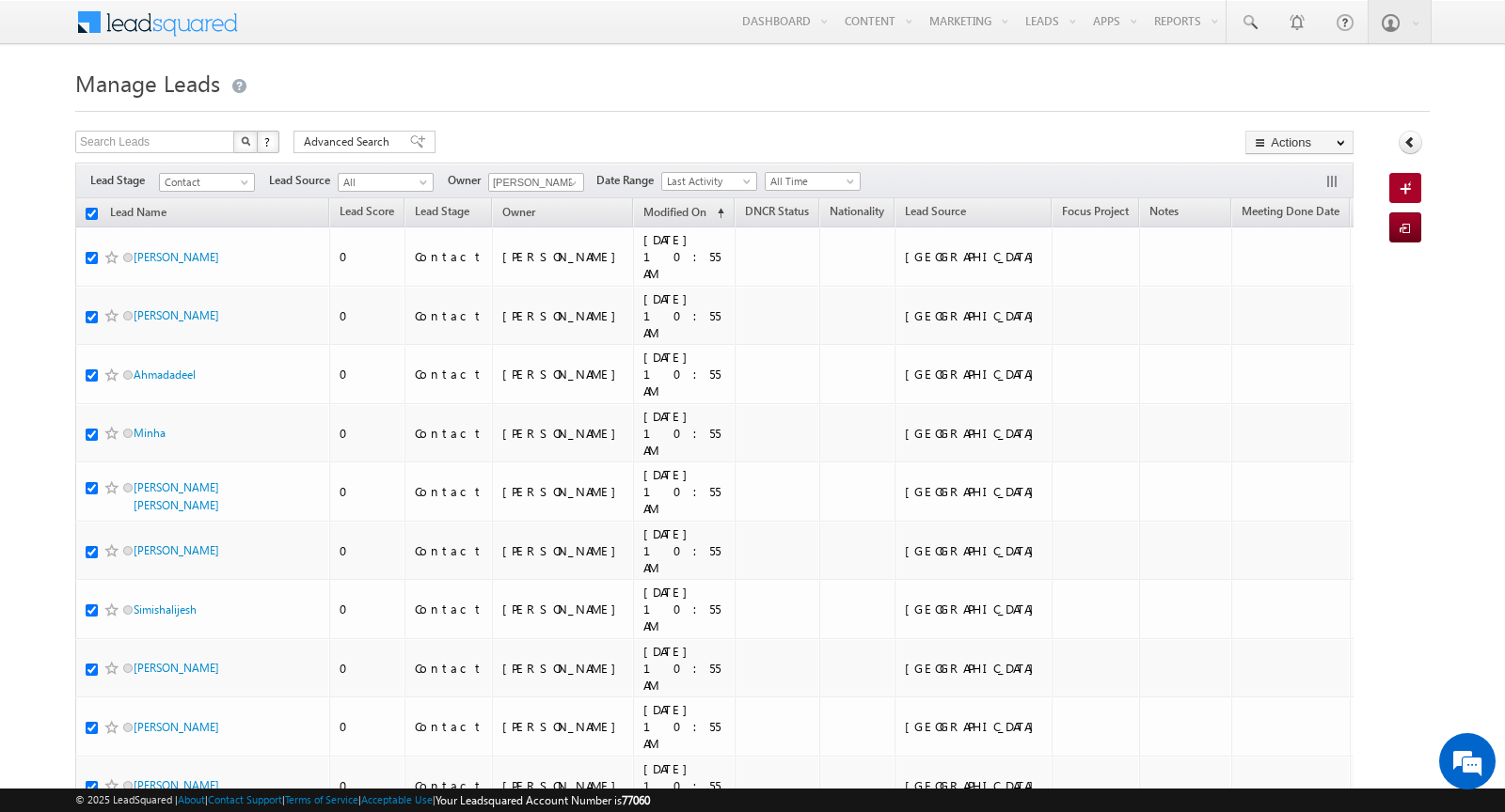
checkbox input "true"
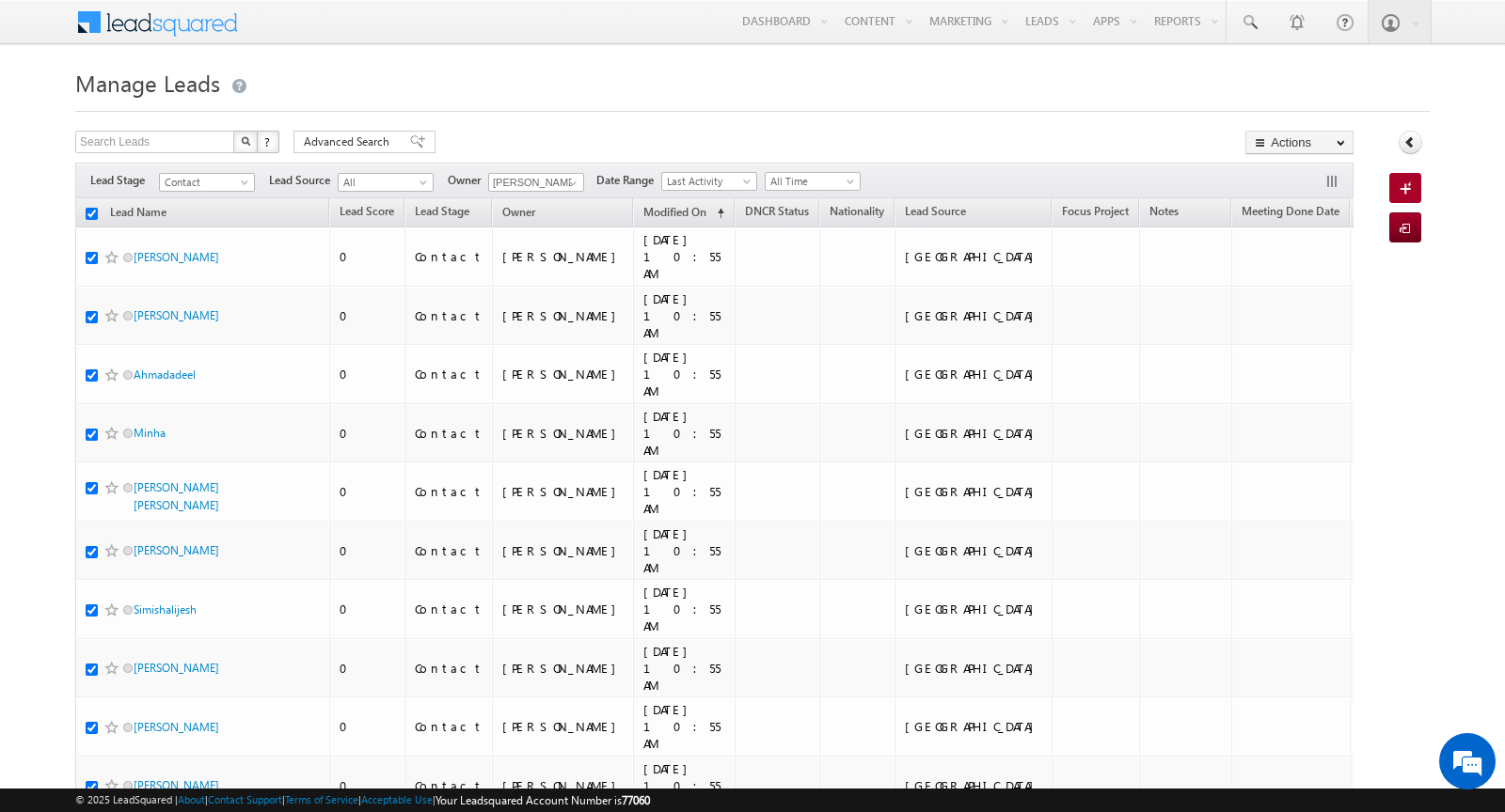
checkbox input "true"
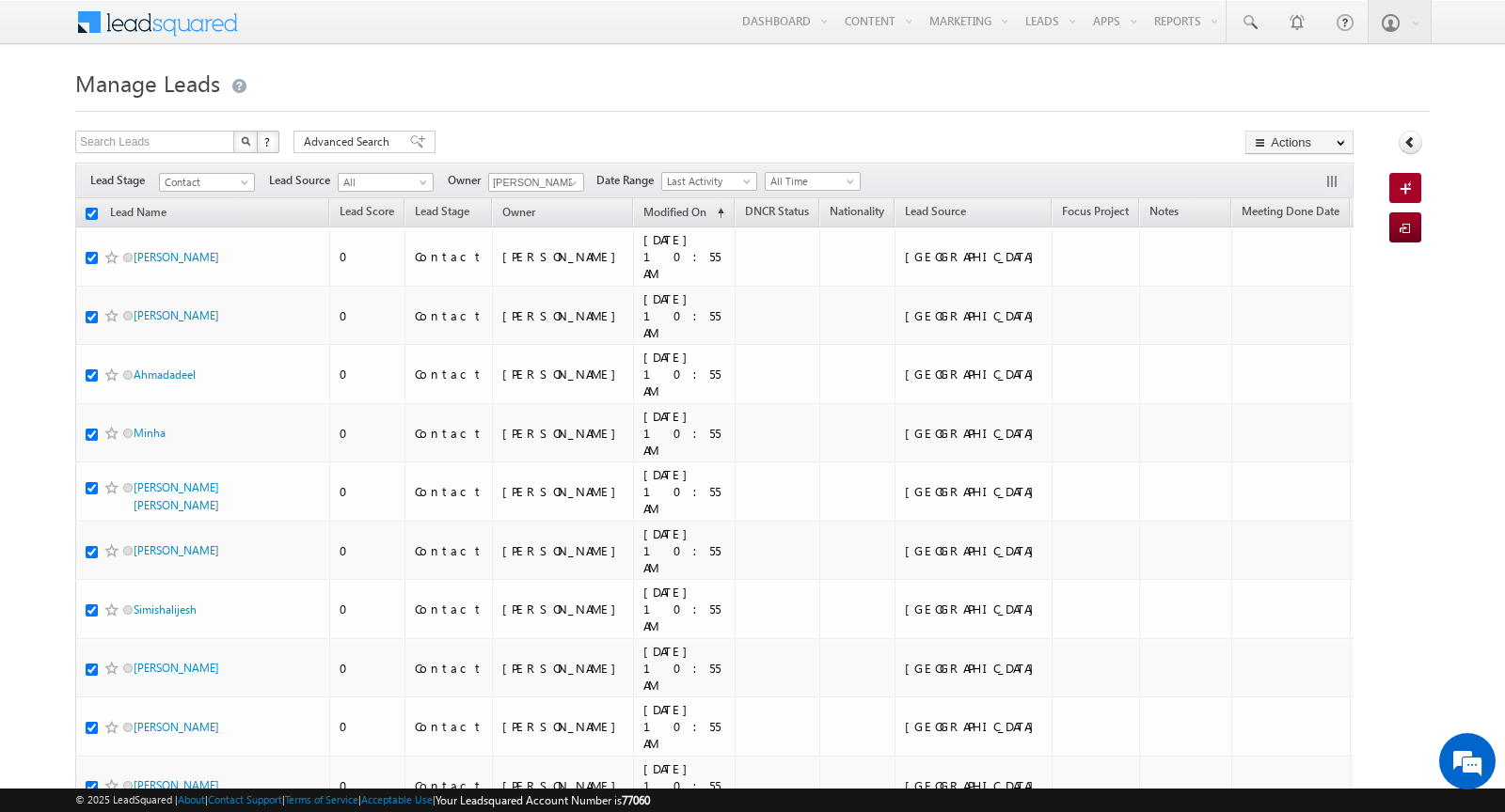
checkbox input "true"
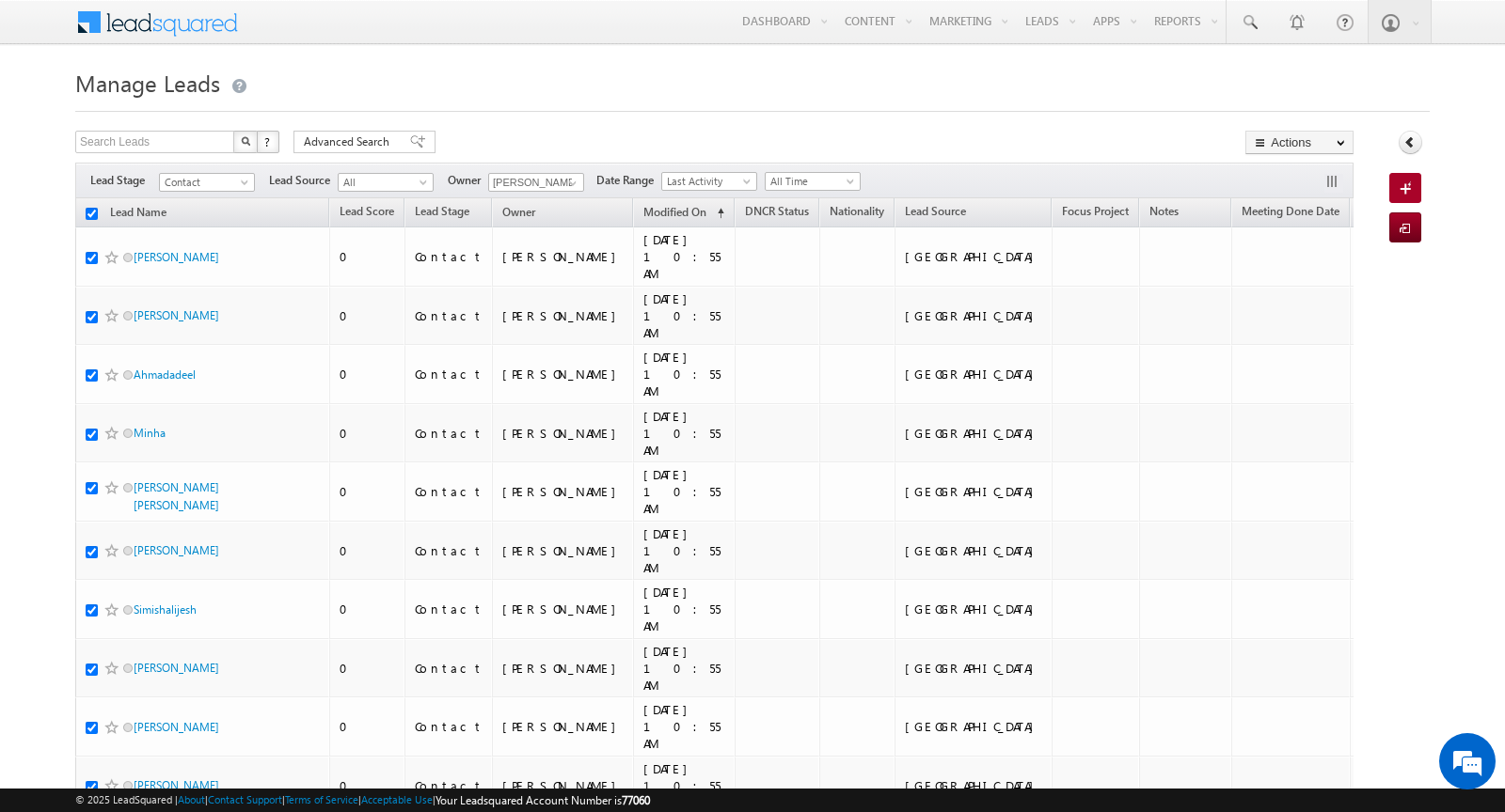
checkbox input "true"
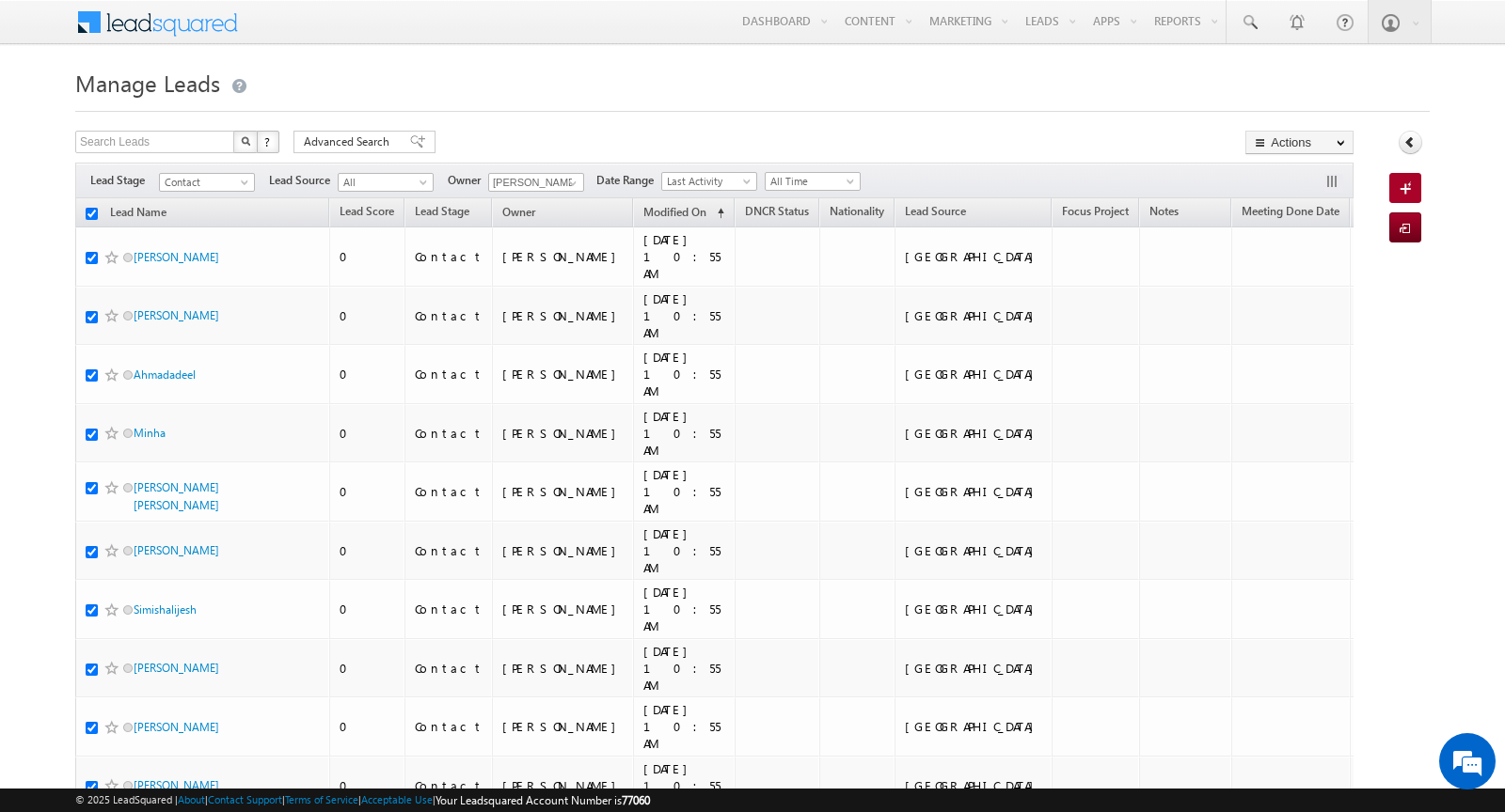
checkbox input "true"
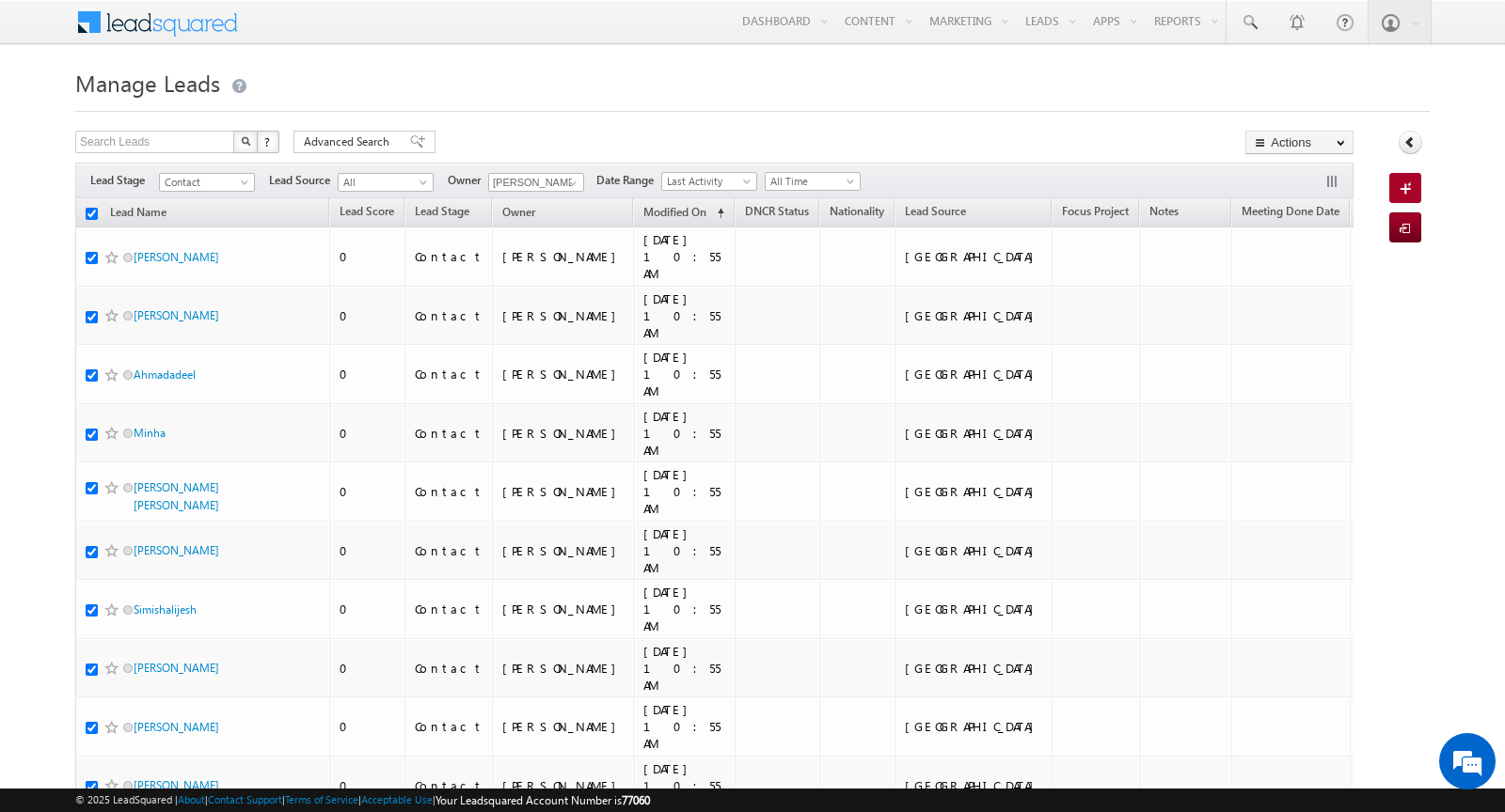
checkbox input "true"
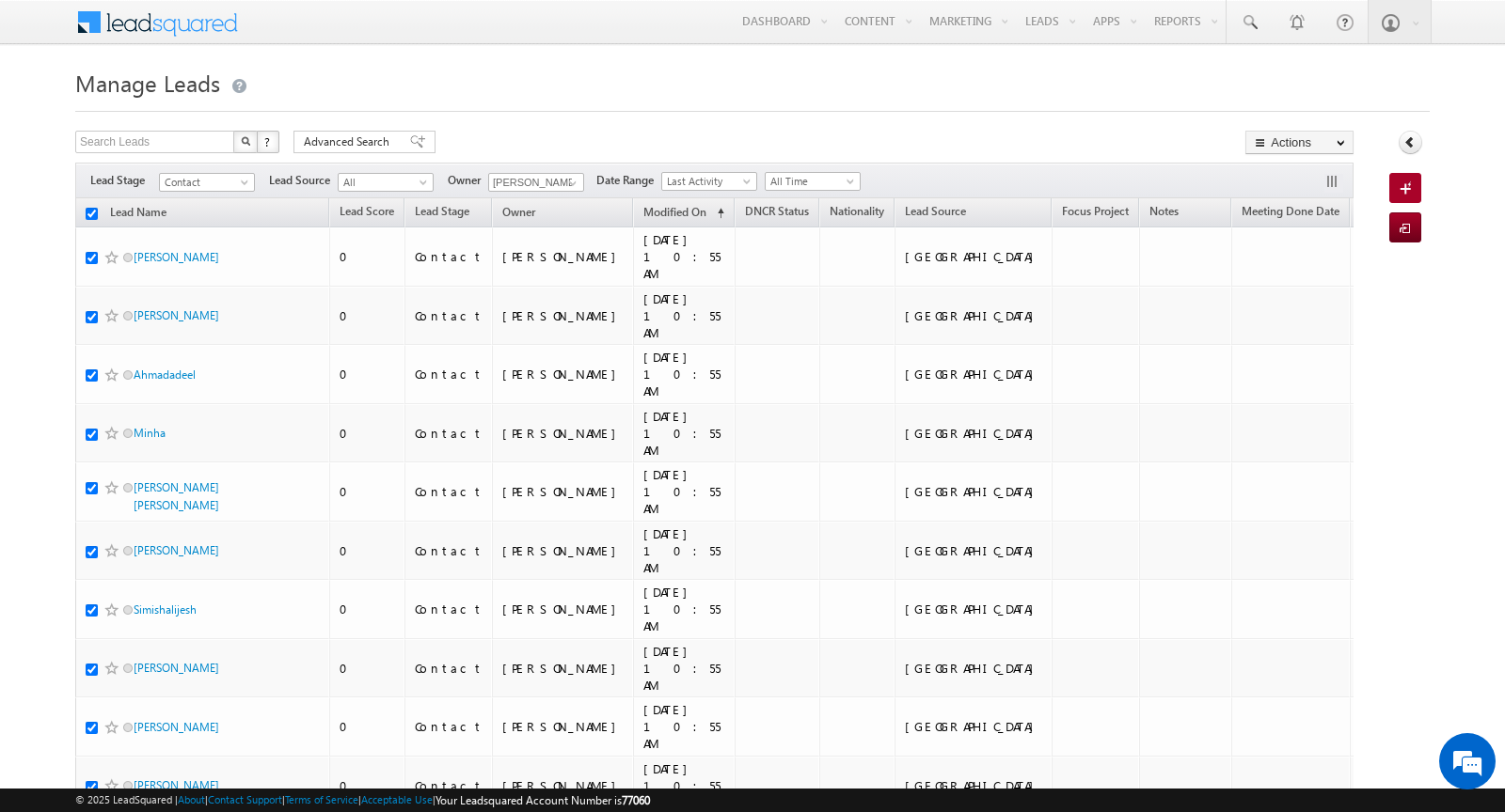
checkbox input "true"
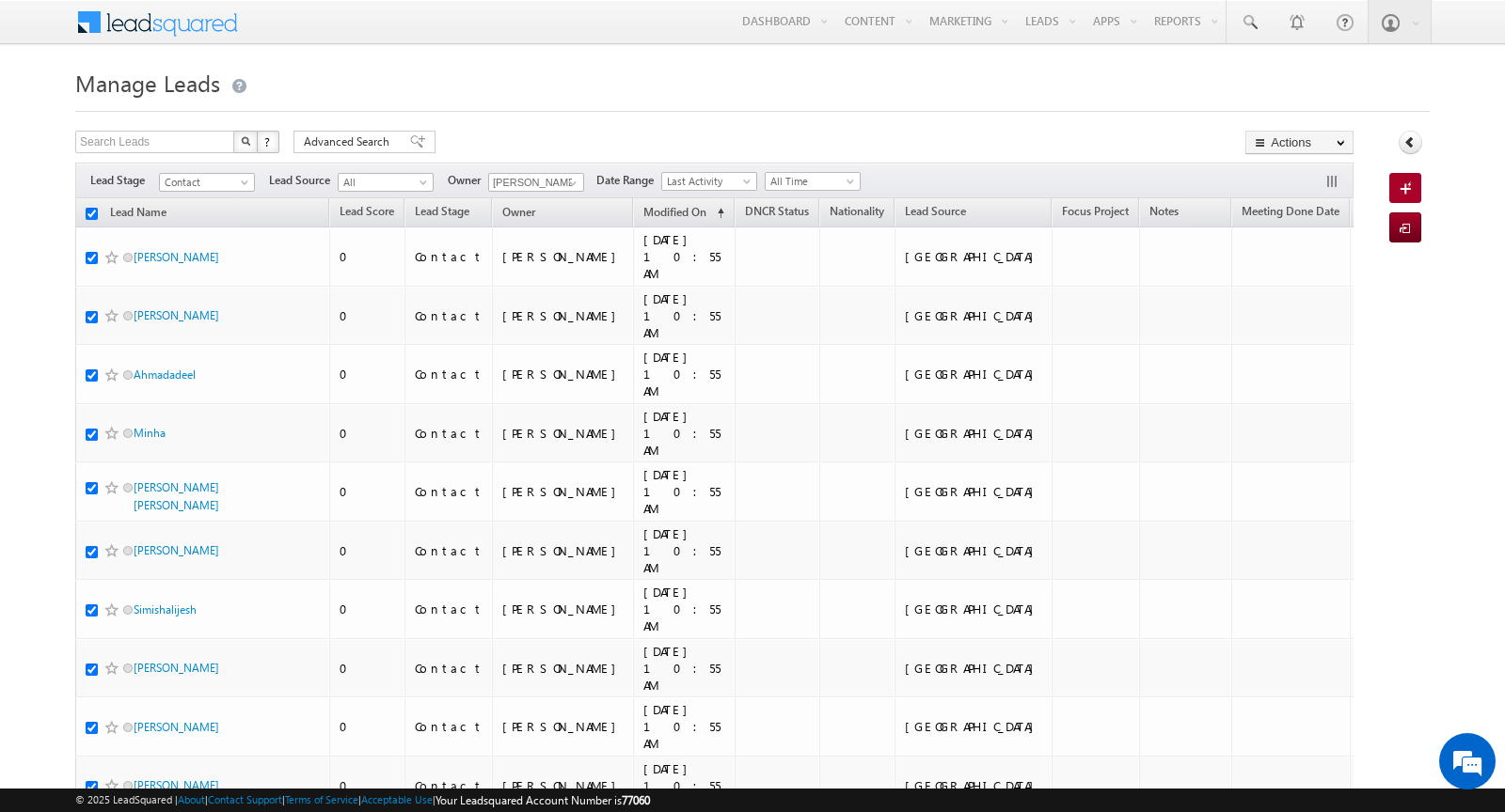
checkbox input "true"
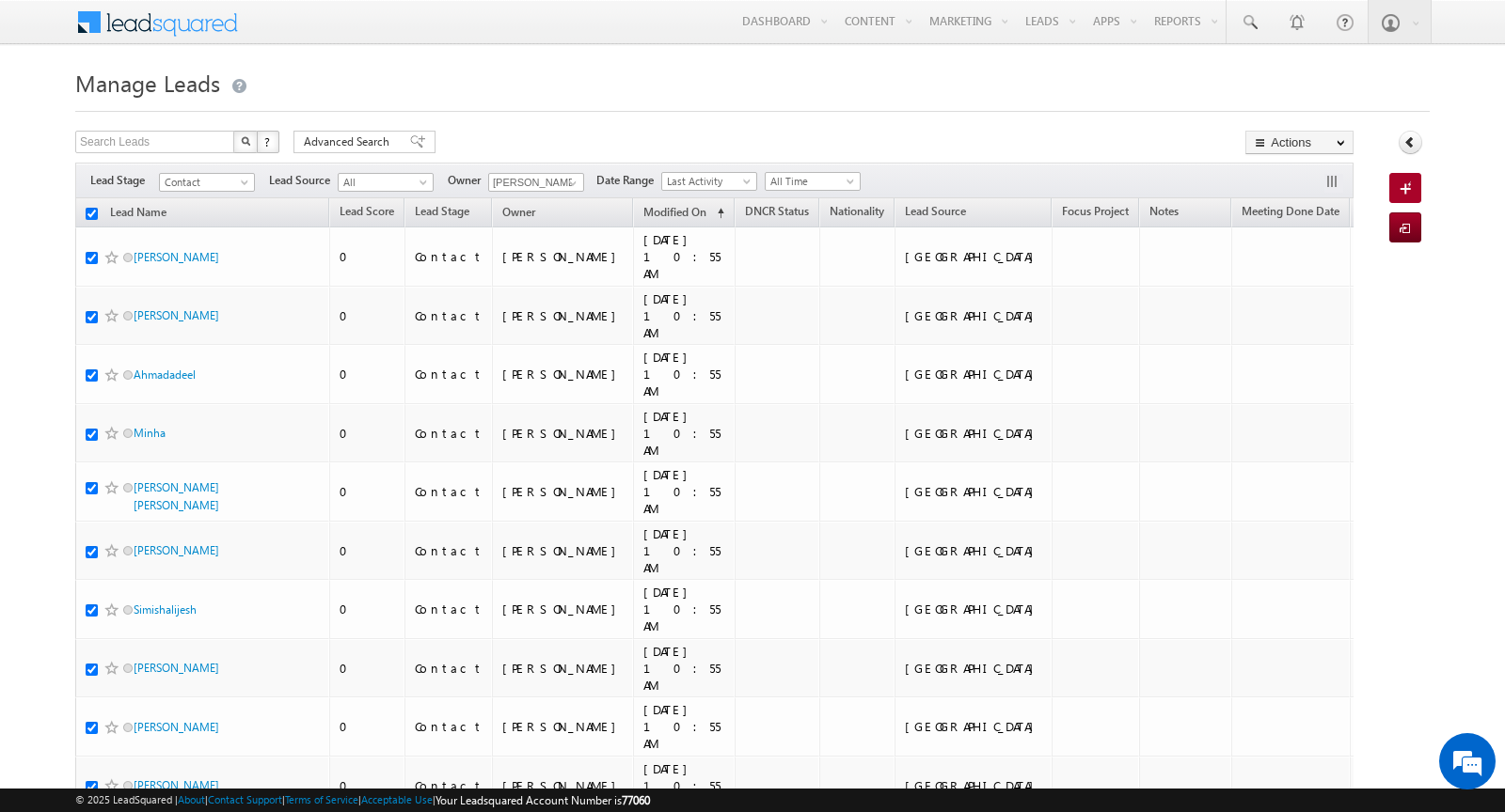
checkbox input "true"
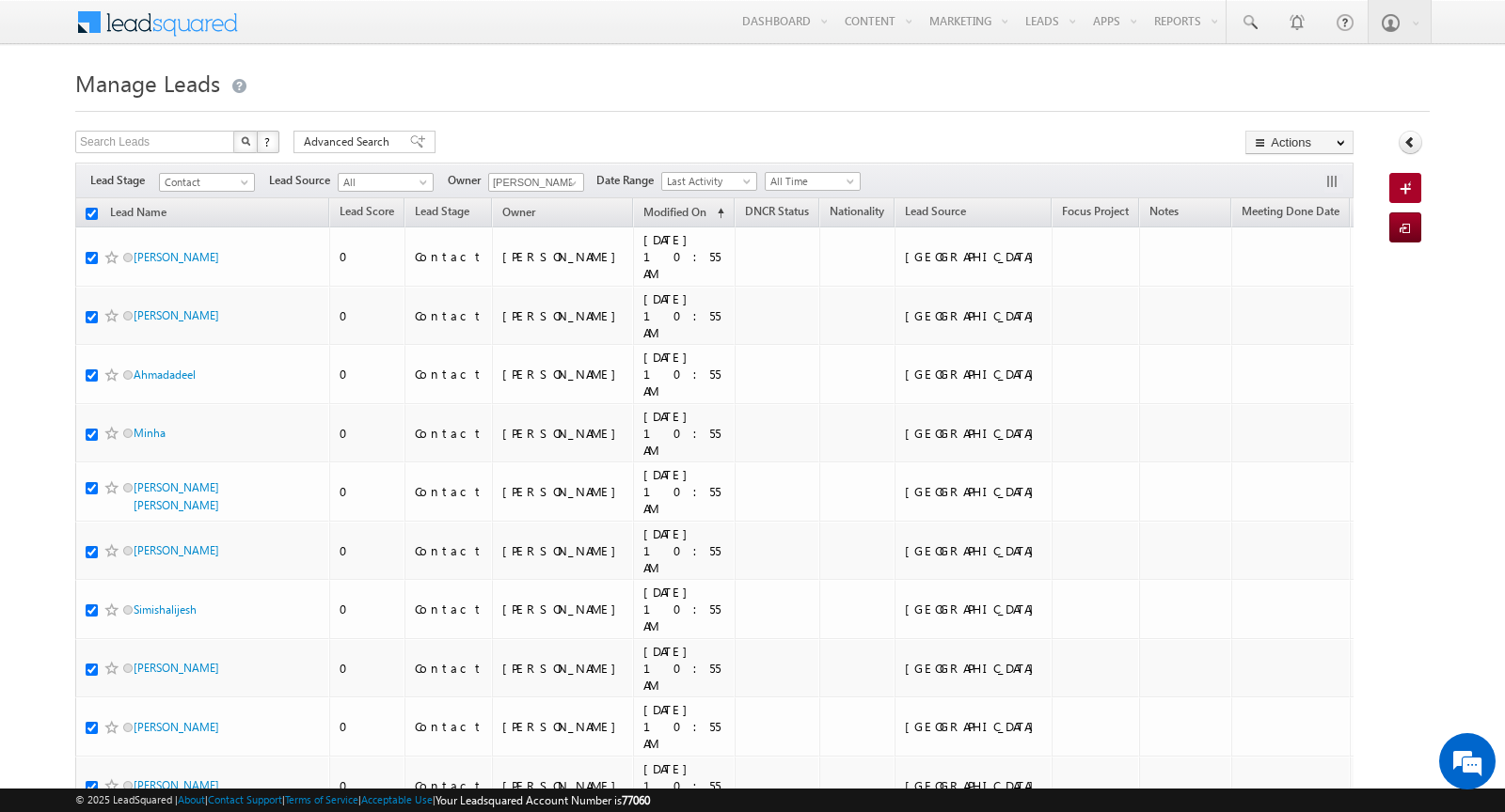
checkbox input "true"
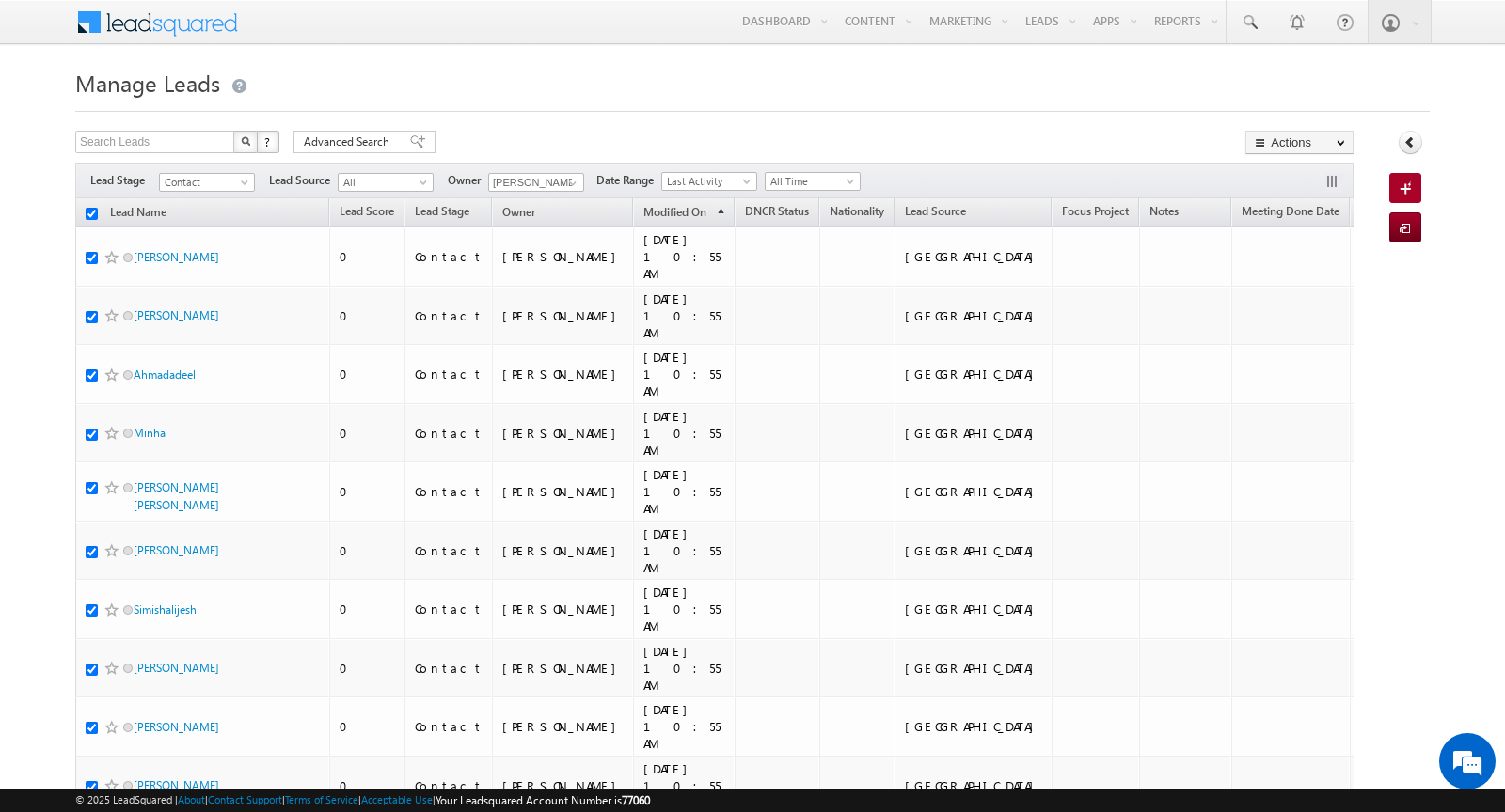
checkbox input "true"
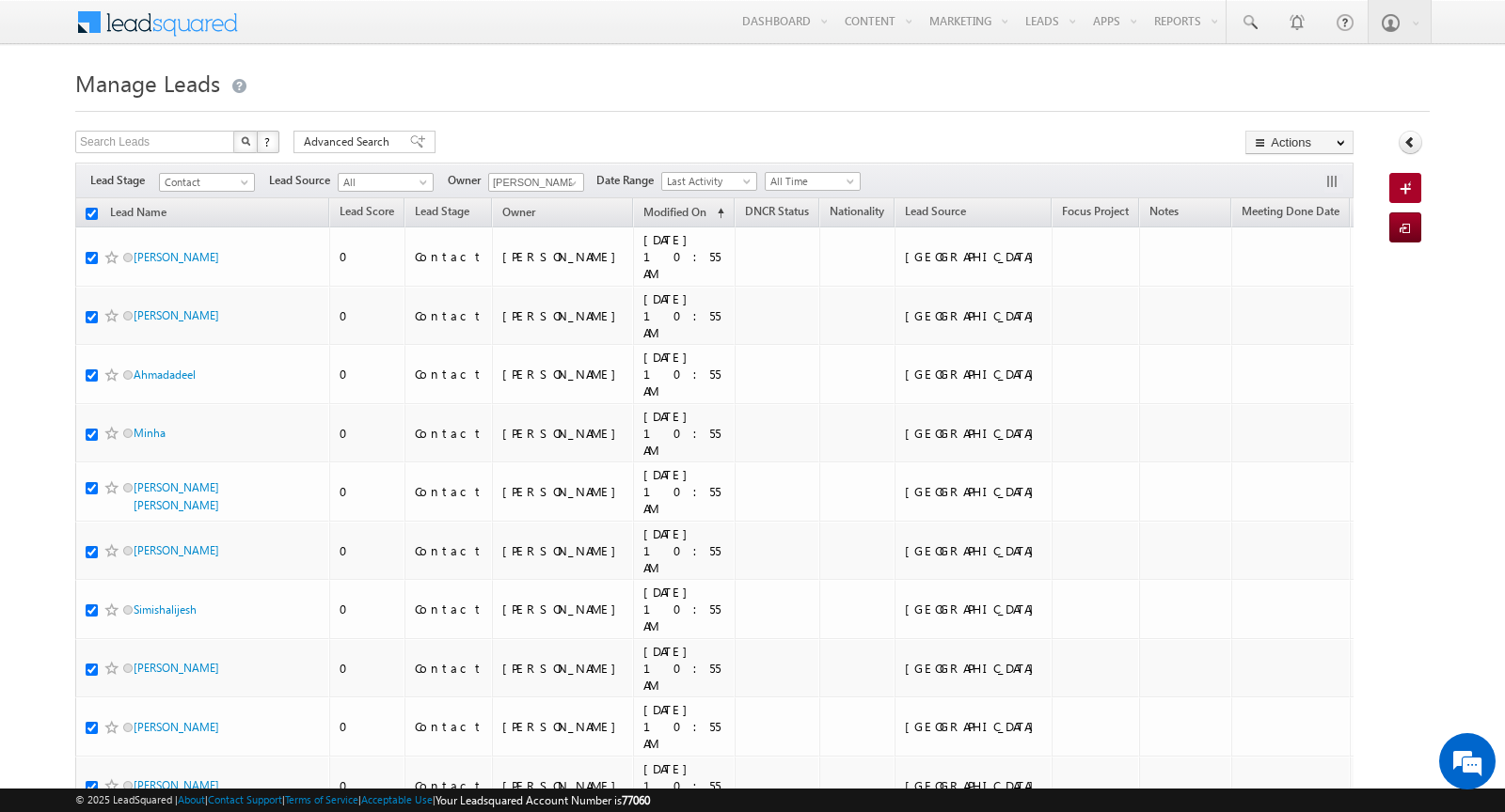
checkbox input "true"
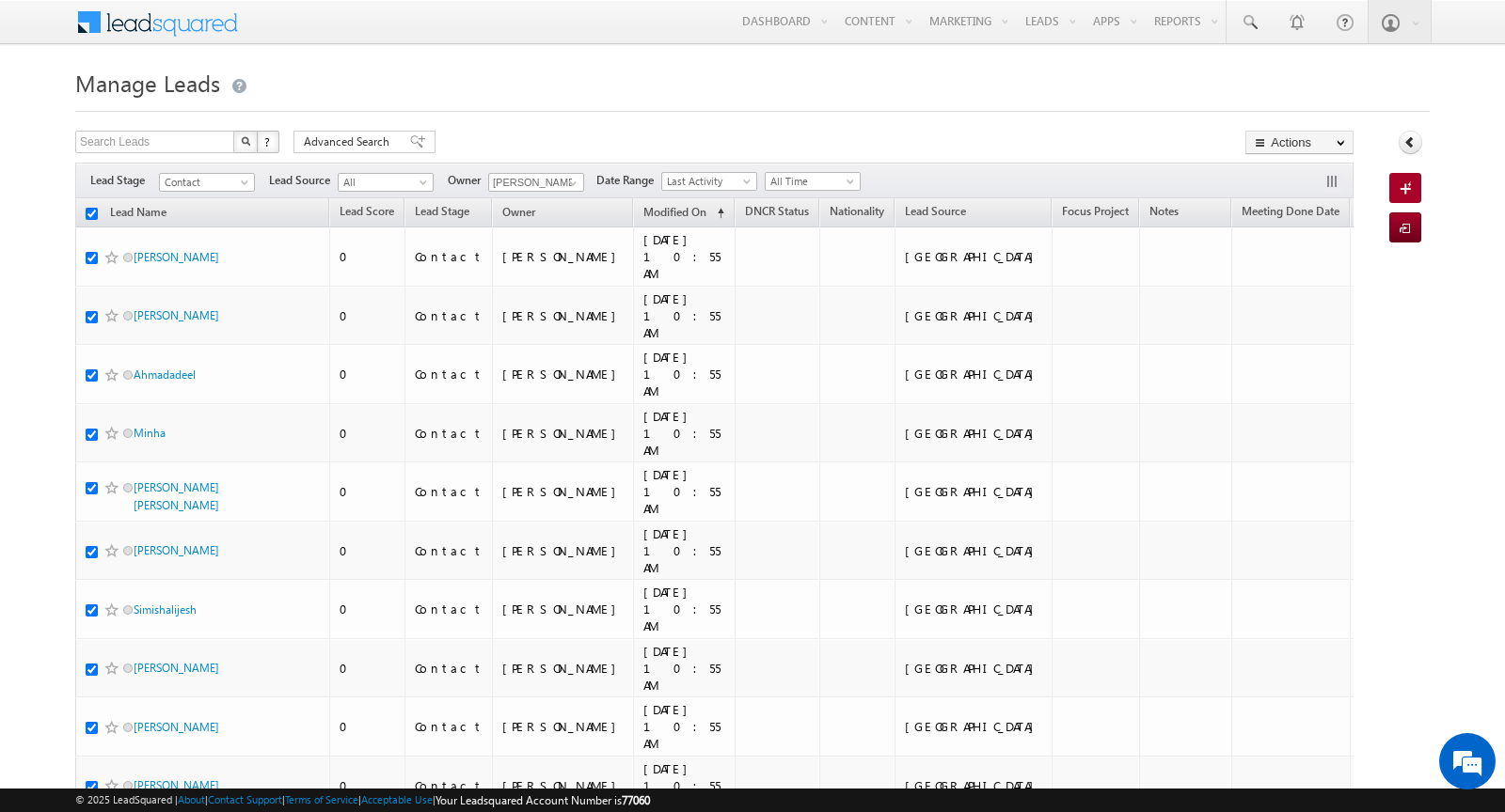
checkbox input "true"
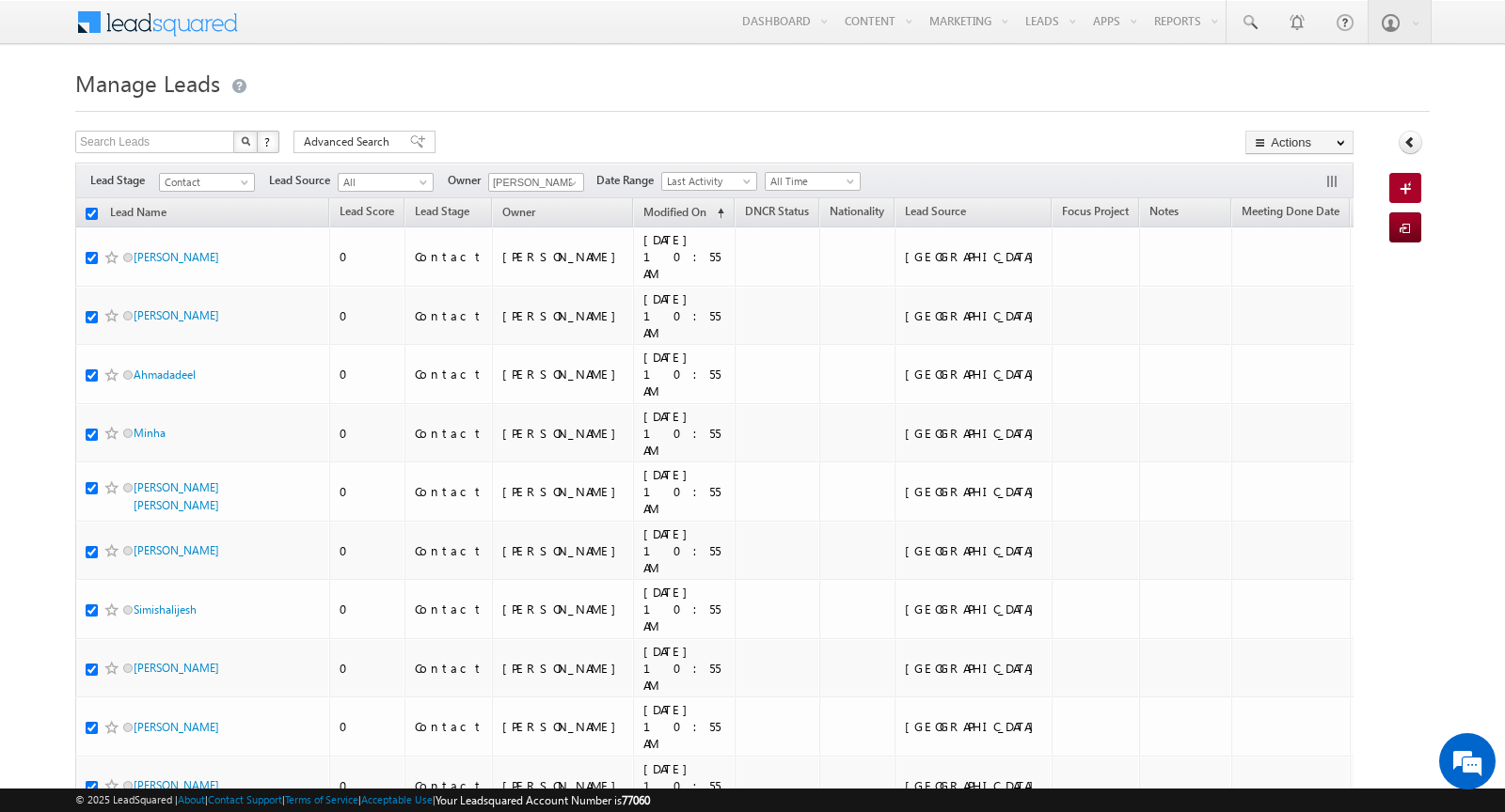
checkbox input "true"
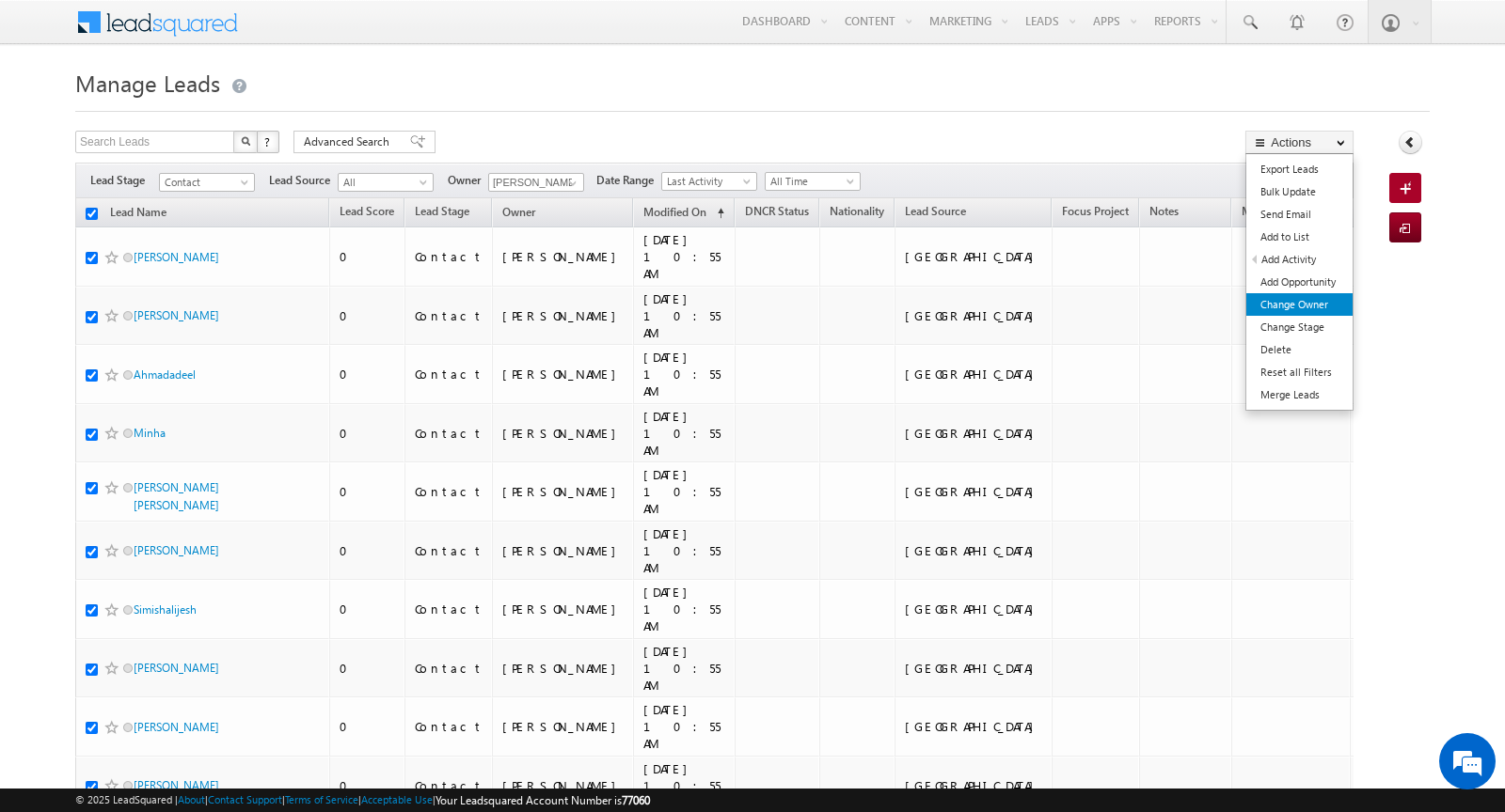
click at [1323, 304] on link "Change Owner" at bounding box center [1299, 304] width 106 height 23
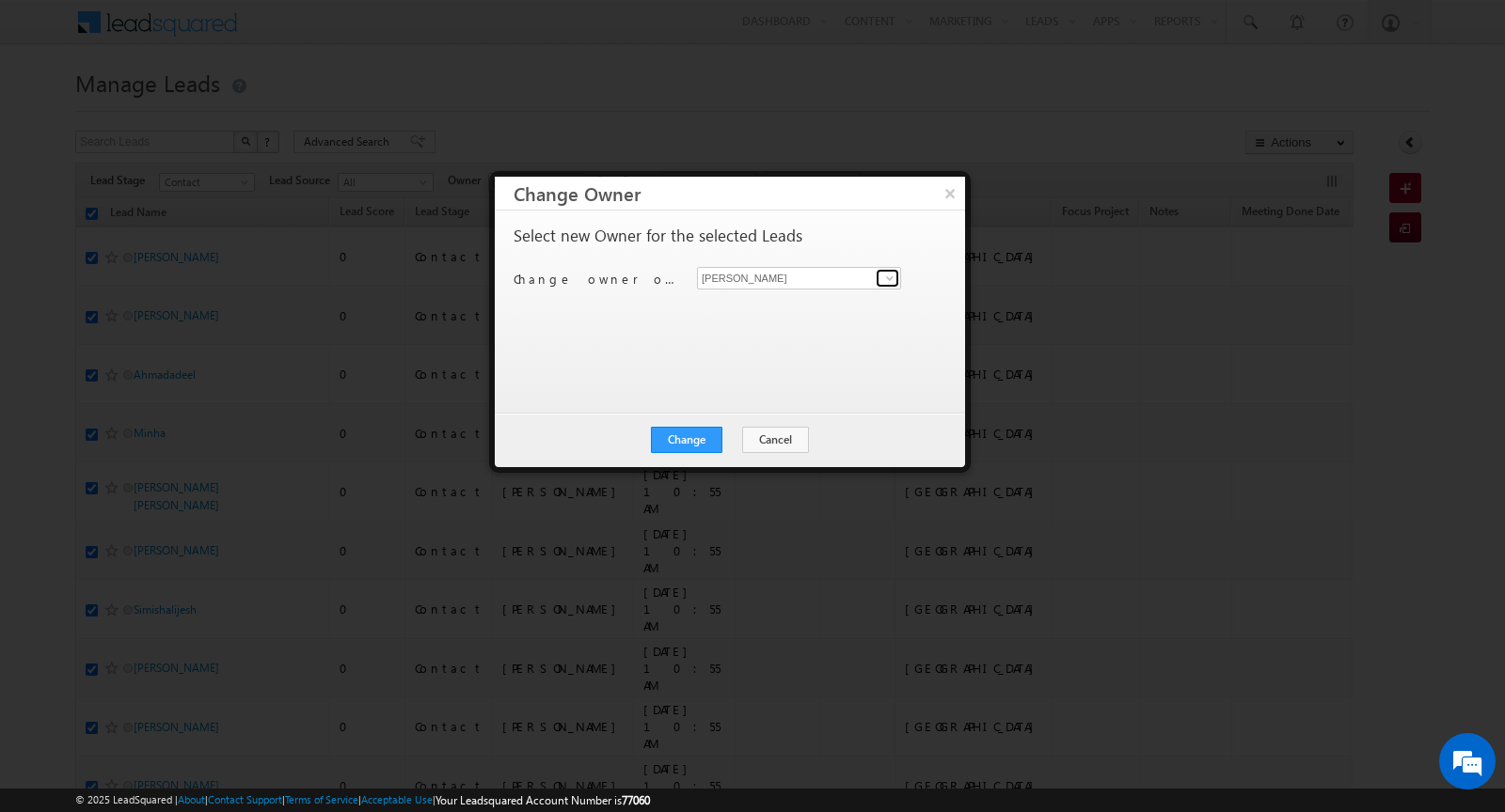
click at [892, 281] on span at bounding box center [889, 278] width 15 height 15
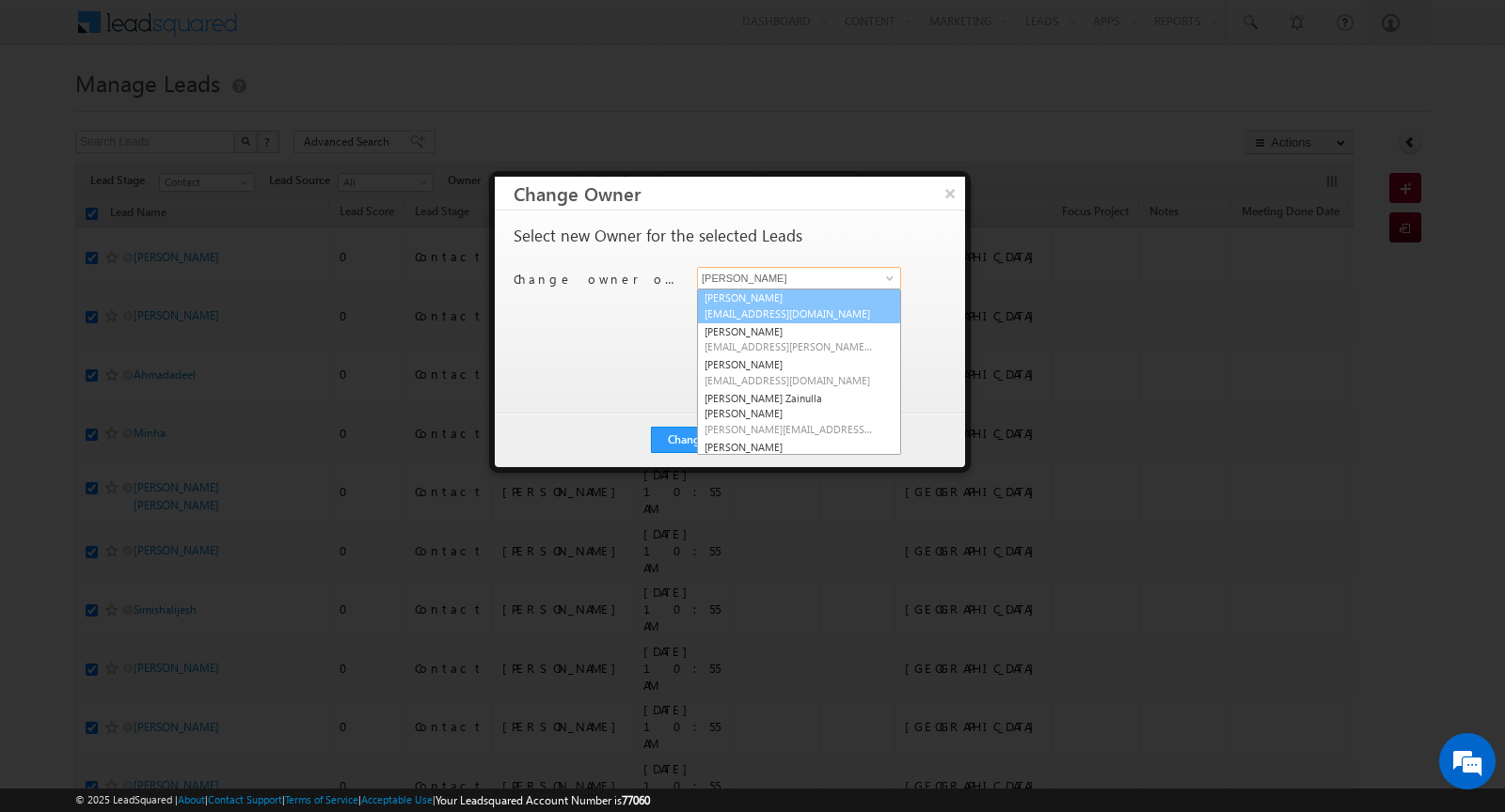
scroll to position [67, 0]
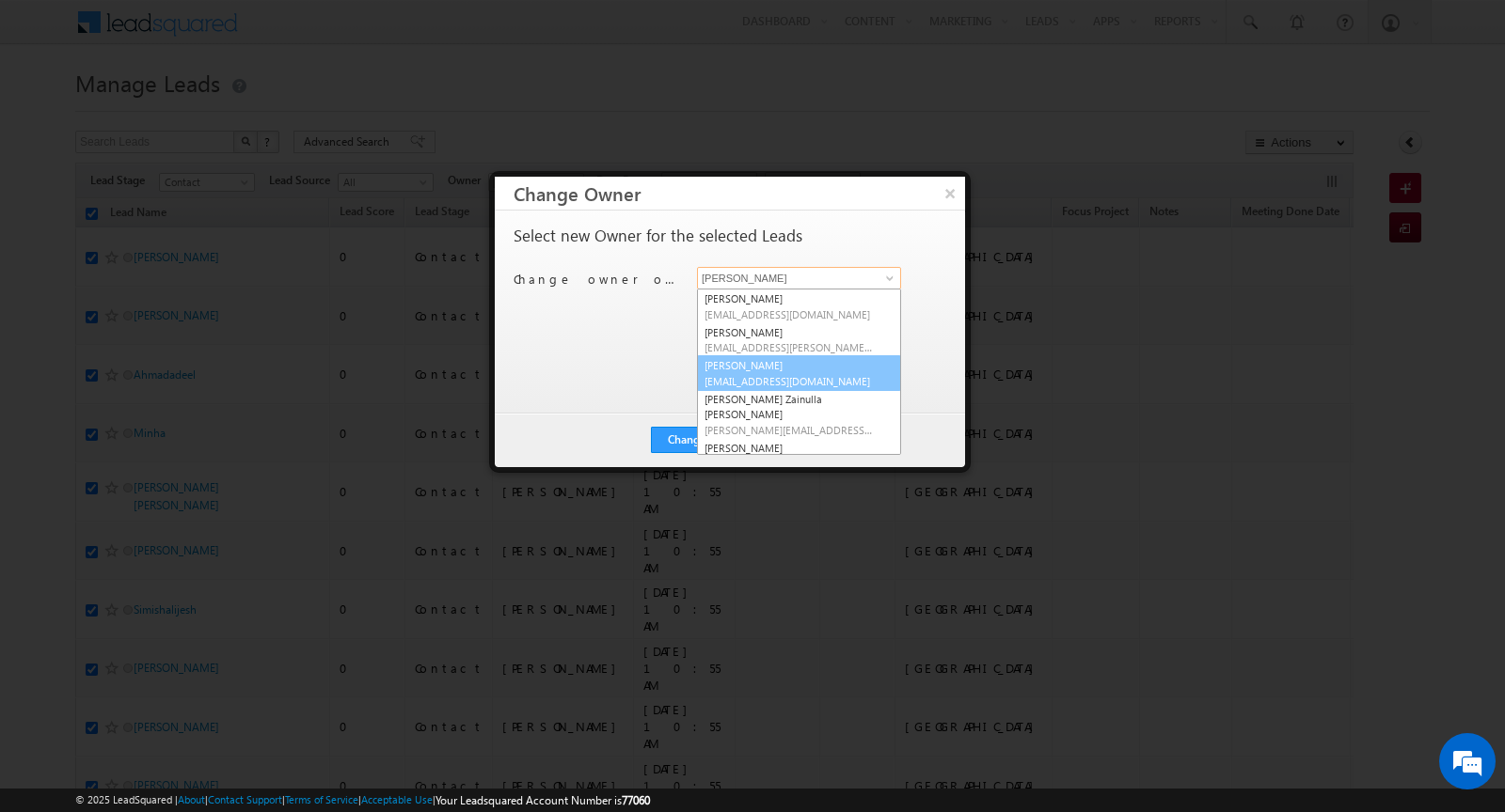
click at [779, 374] on span "[EMAIL_ADDRESS][DOMAIN_NAME]" at bounding box center [789, 381] width 170 height 14
type input "[PERSON_NAME]"
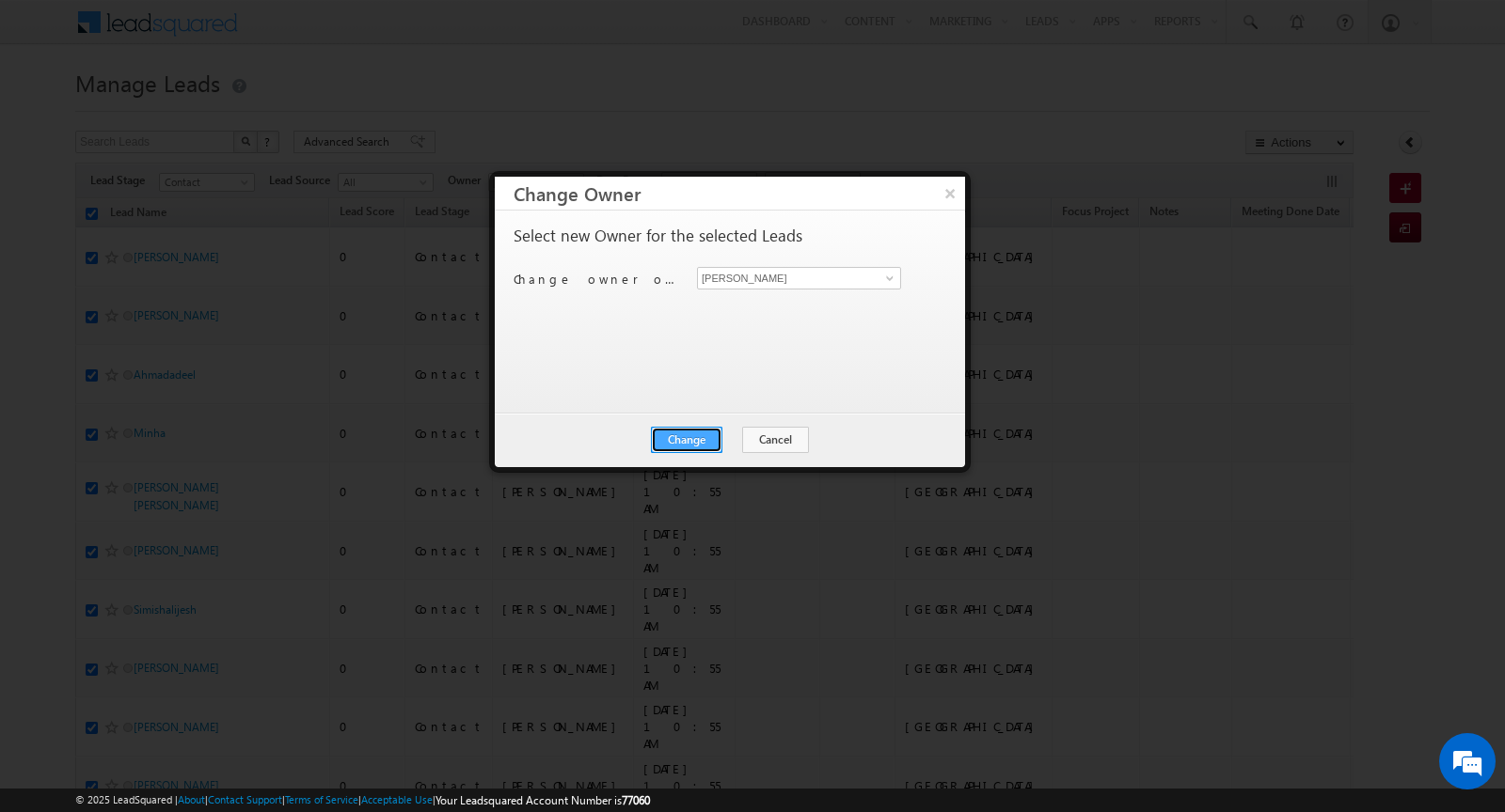
click at [685, 437] on button "Change" at bounding box center [686, 440] width 72 height 27
click at [723, 437] on button "Close" at bounding box center [732, 440] width 60 height 27
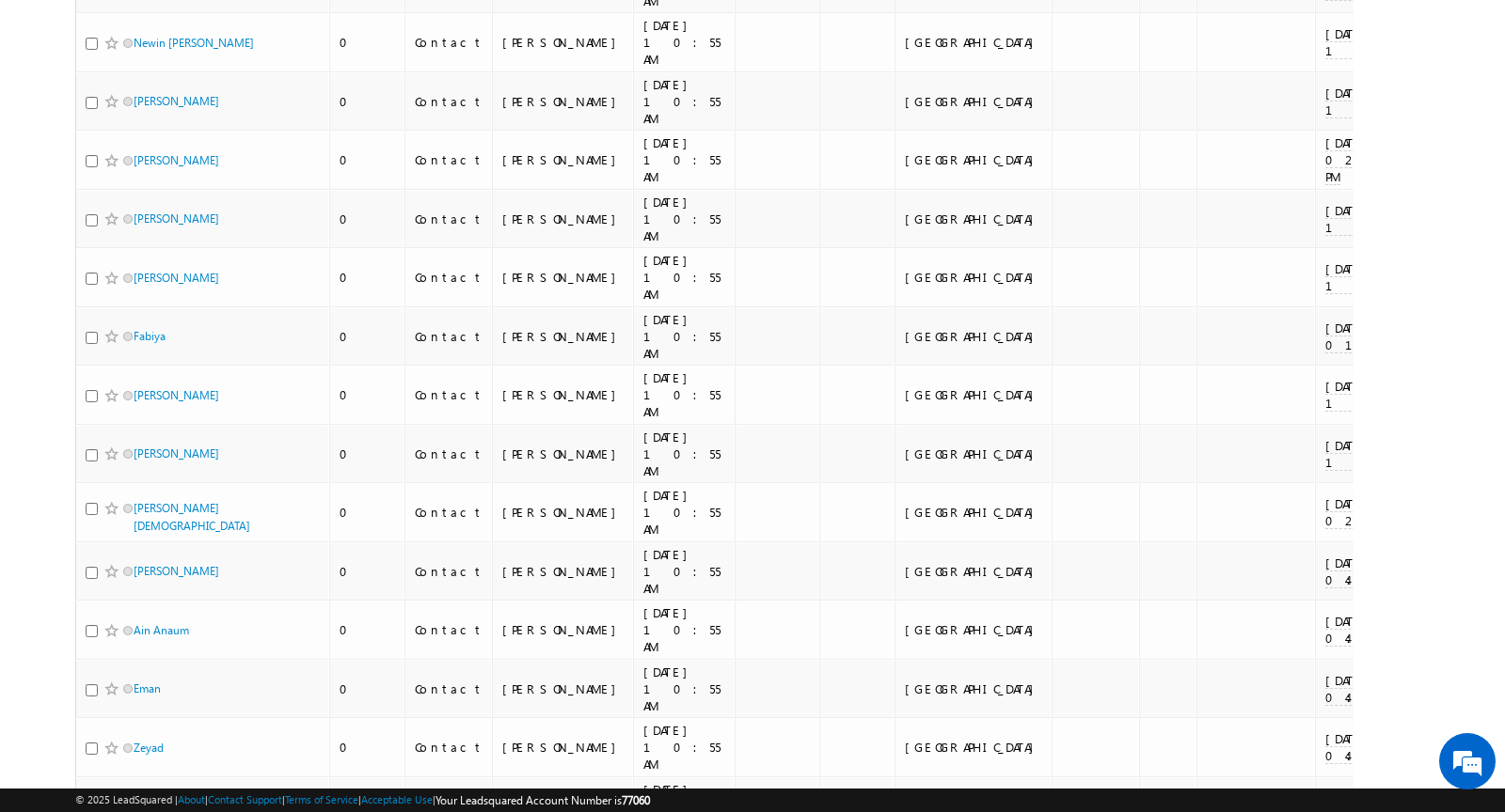
scroll to position [3833, 0]
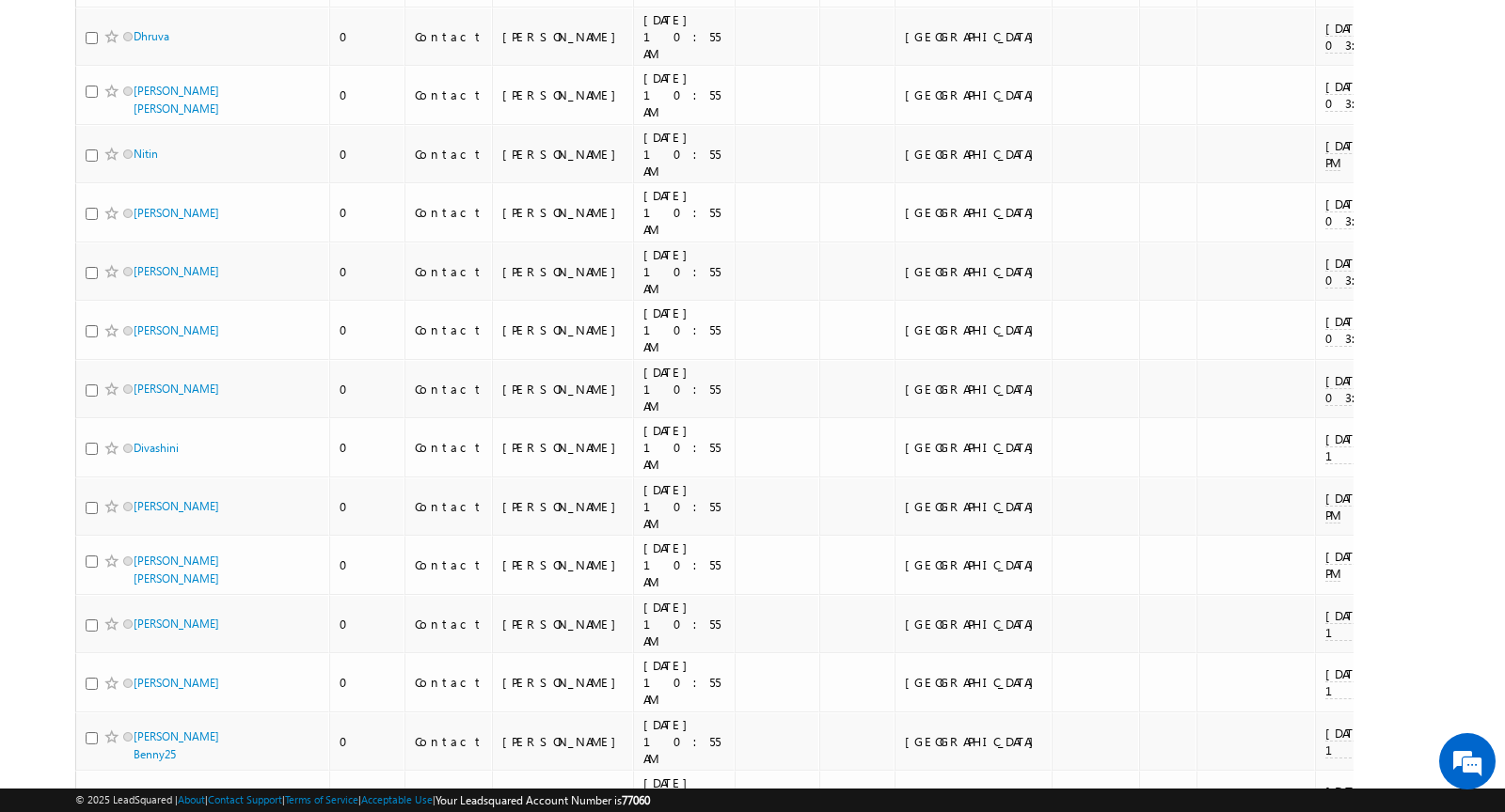
click at [145, 790] on div "© 2025 LeadSquared | About | Contact Support | Terms of Service | Acceptable Us…" at bounding box center [752, 801] width 1505 height 24
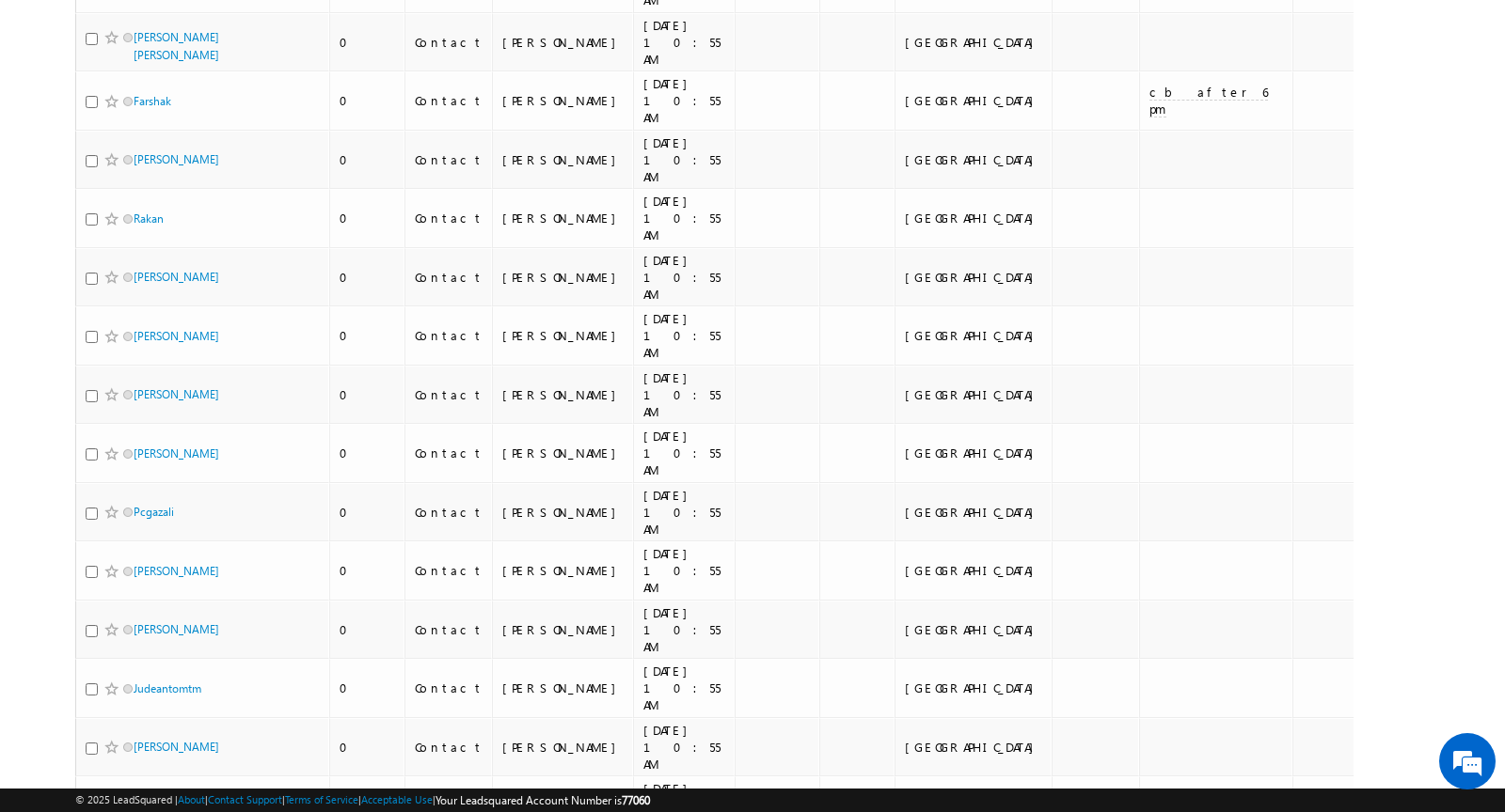
scroll to position [8159, 0]
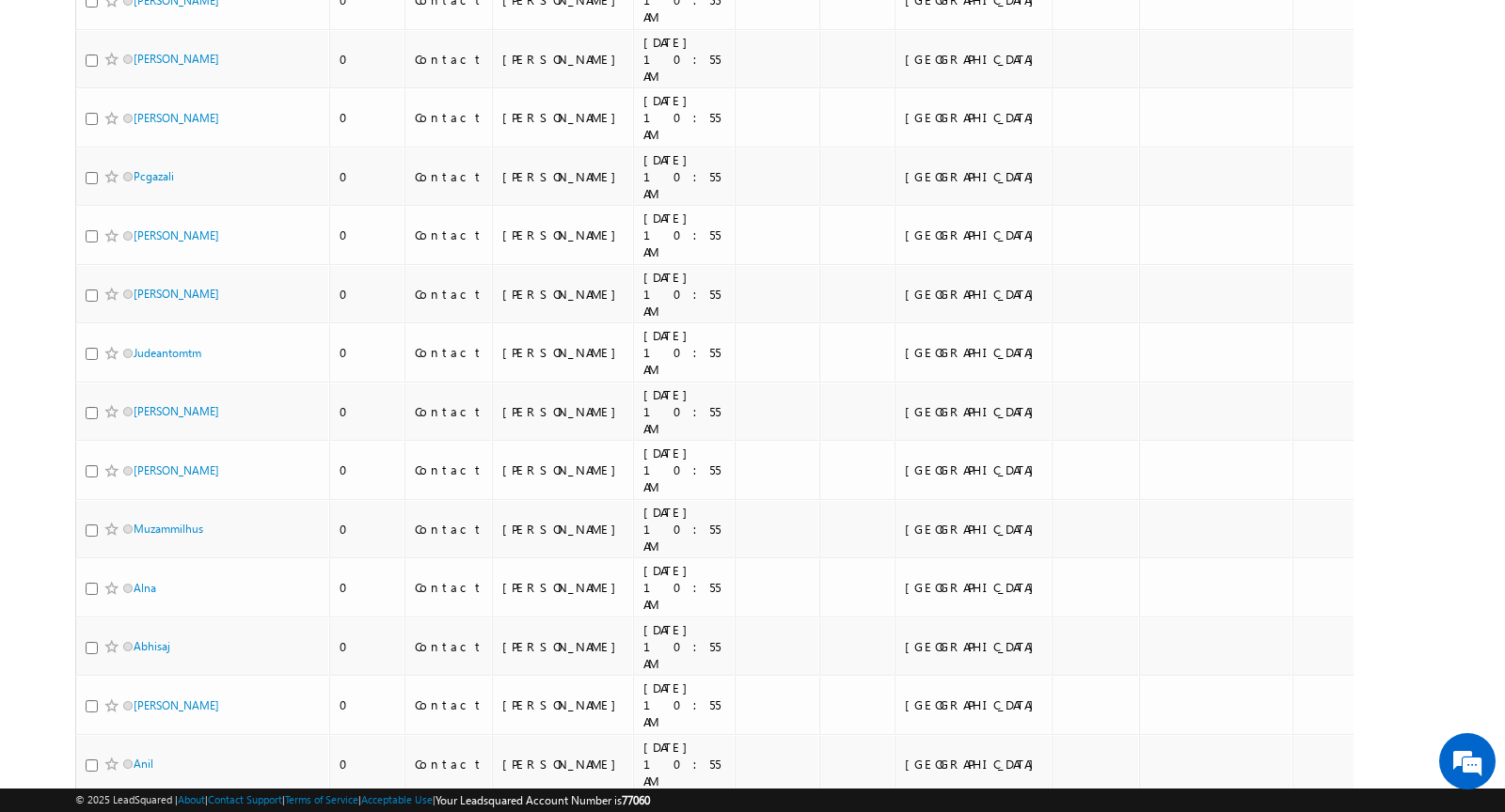
click at [146, 771] on li "100" at bounding box center [140, 778] width 45 height 19
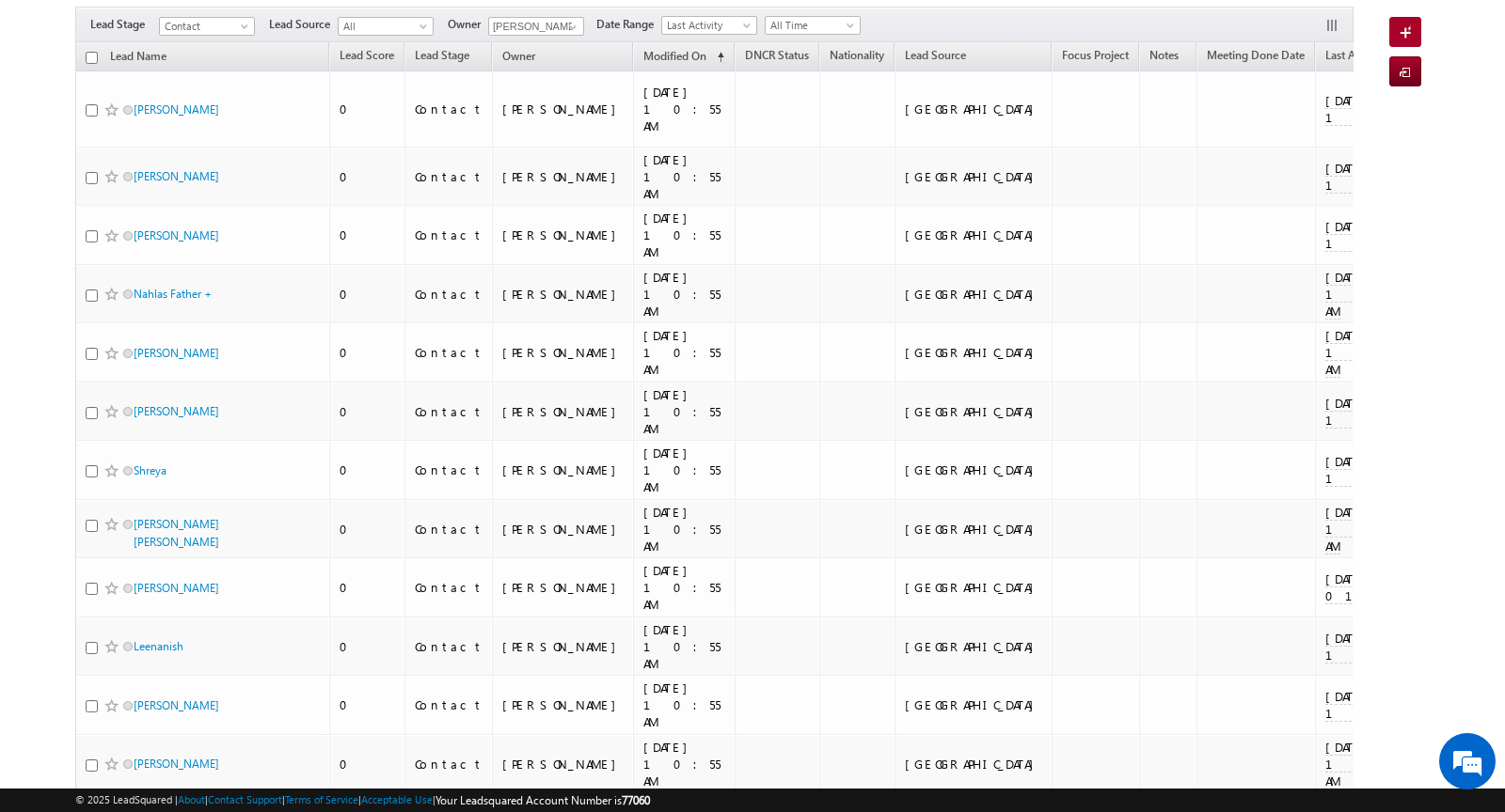
scroll to position [0, 0]
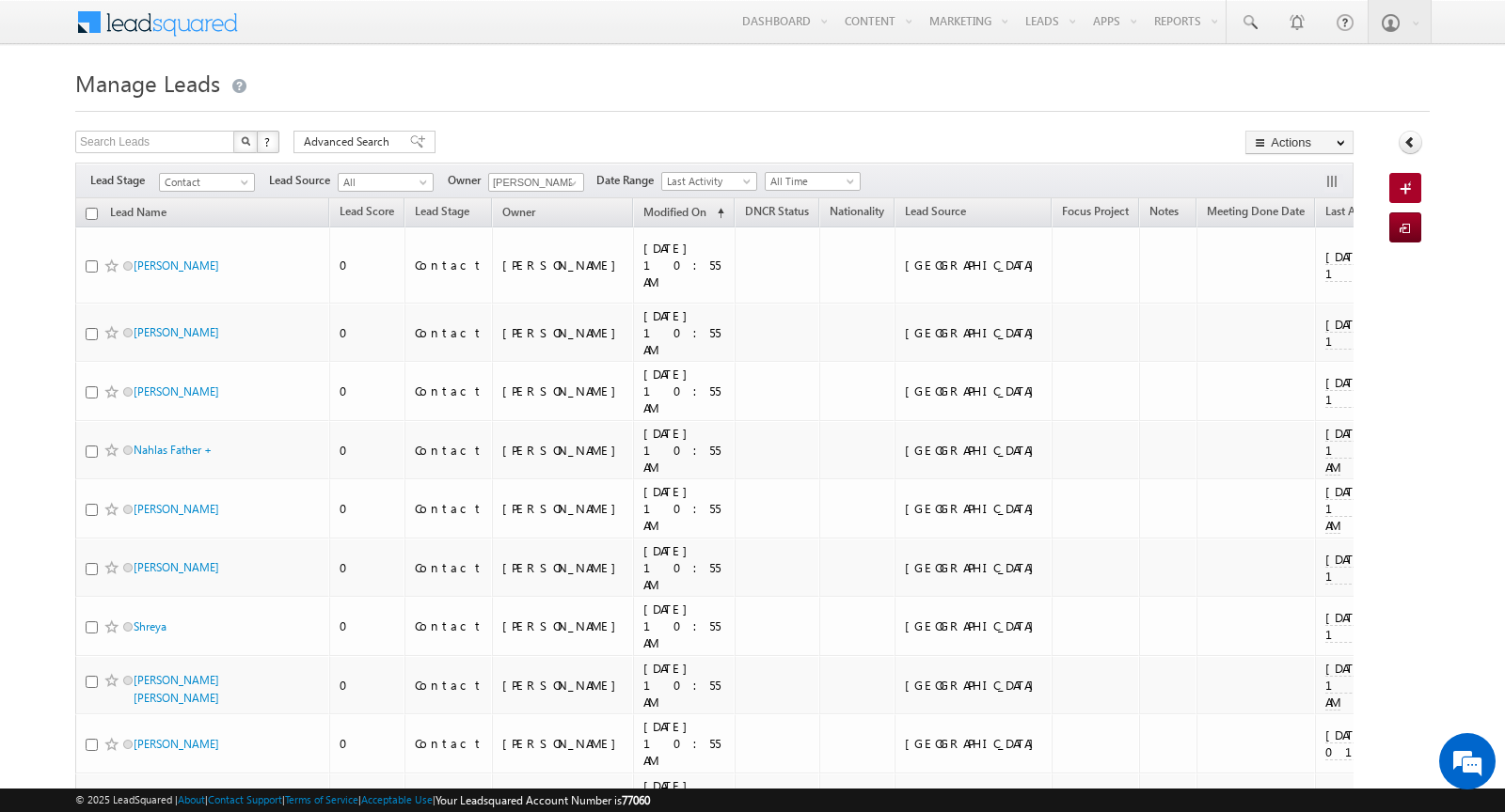
click at [95, 212] on input "checkbox" at bounding box center [92, 214] width 12 height 12
checkbox input "true"
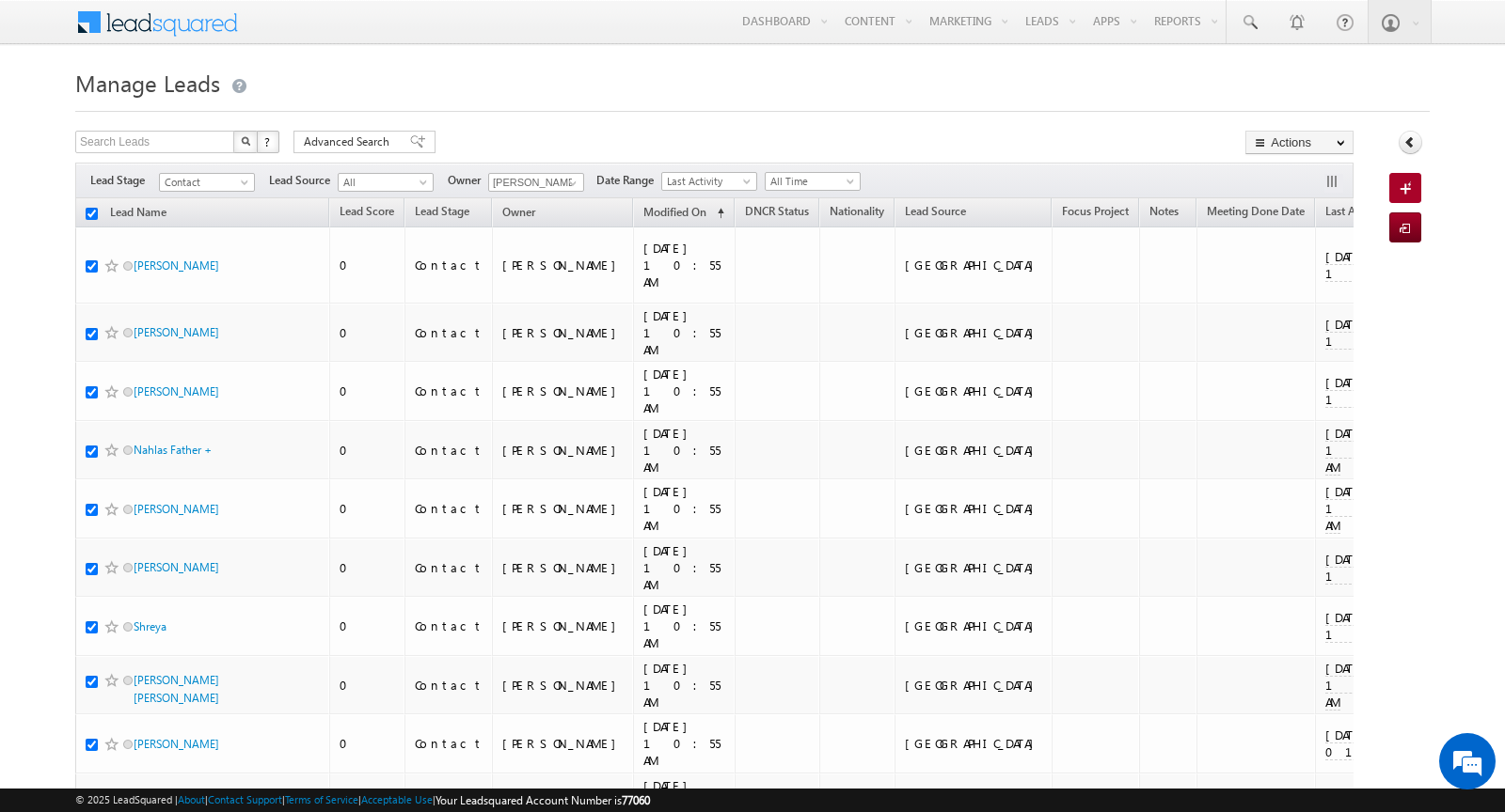
checkbox input "true"
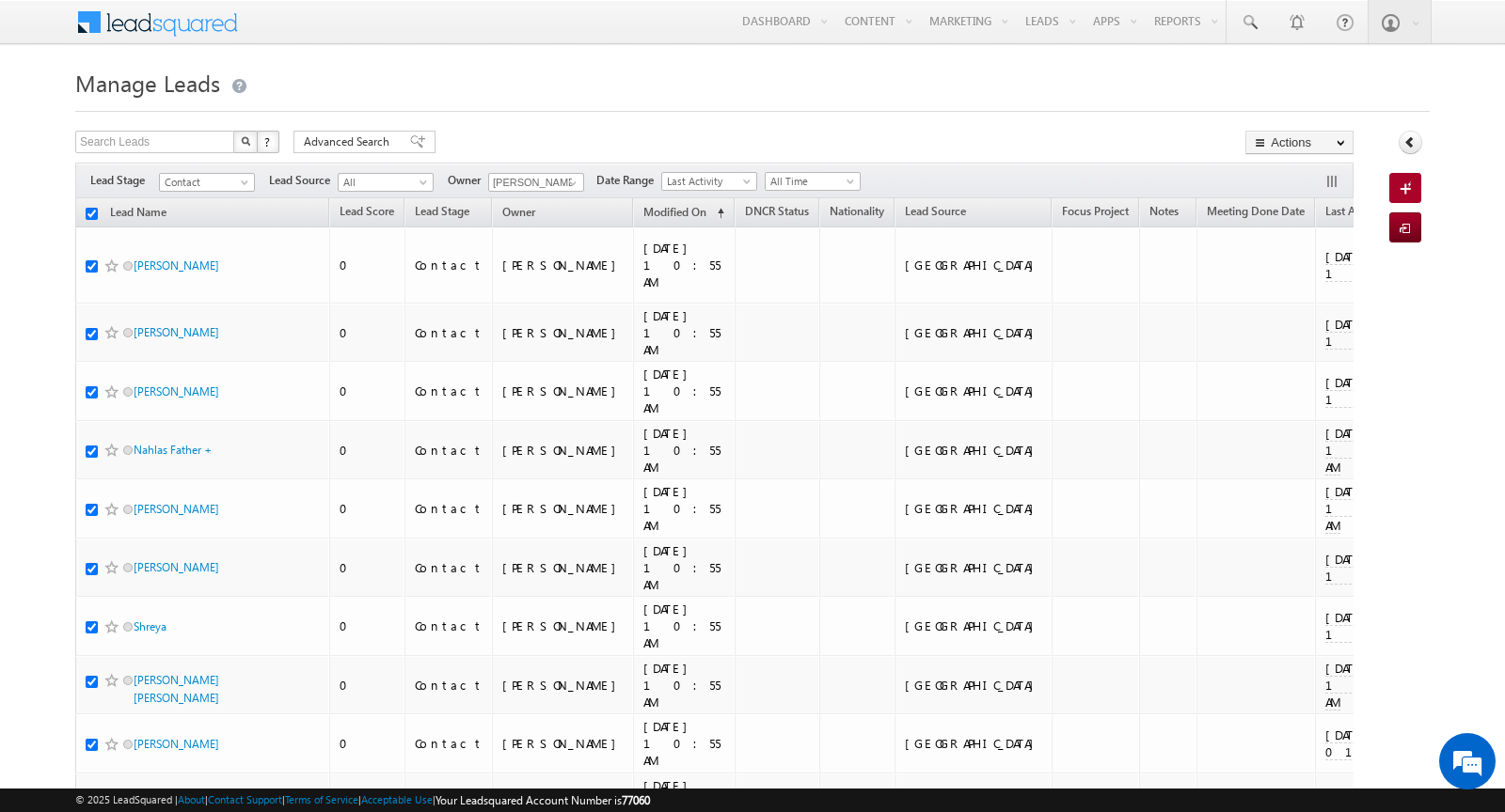
checkbox input "true"
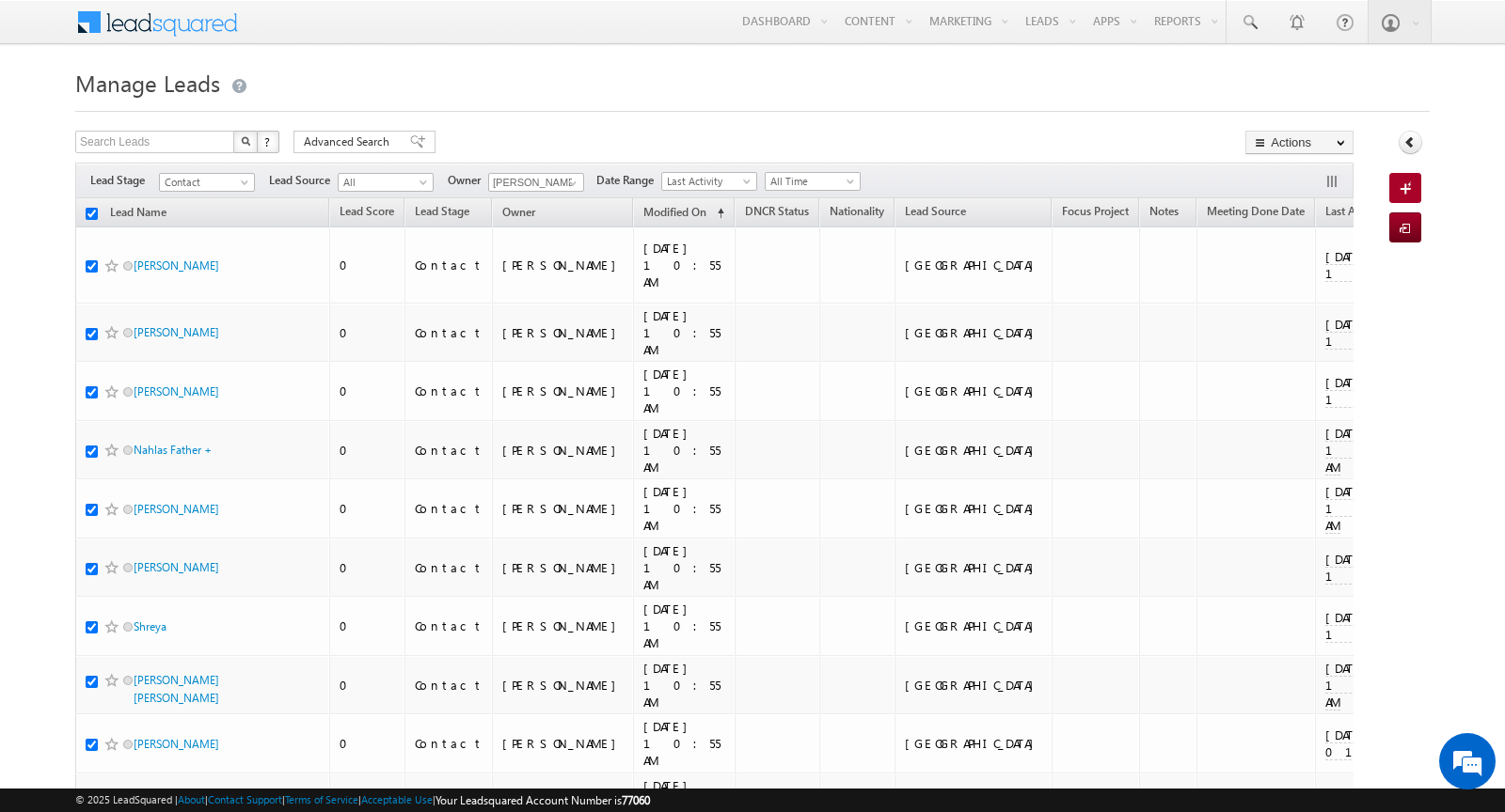
checkbox input "true"
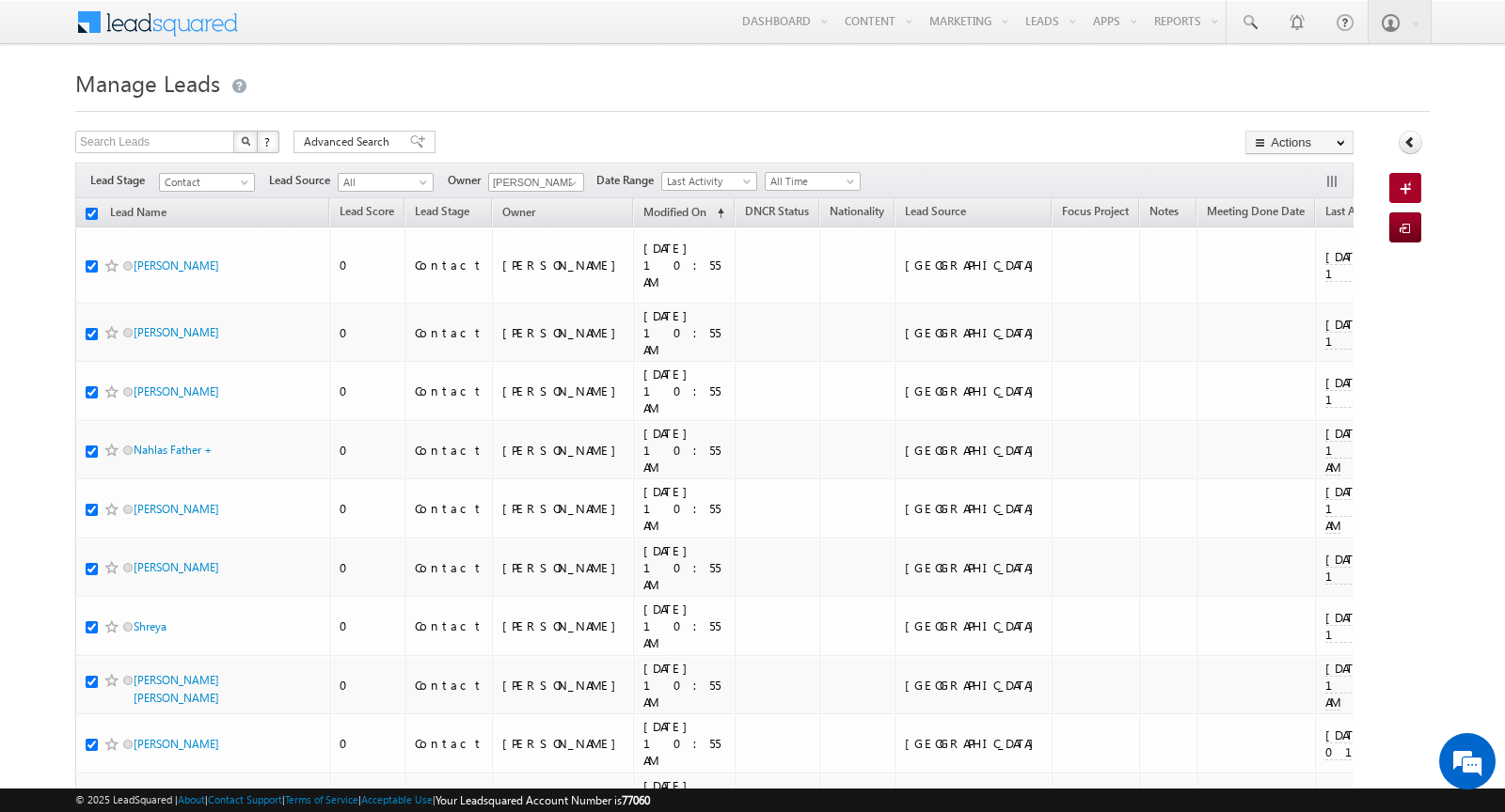
checkbox input "true"
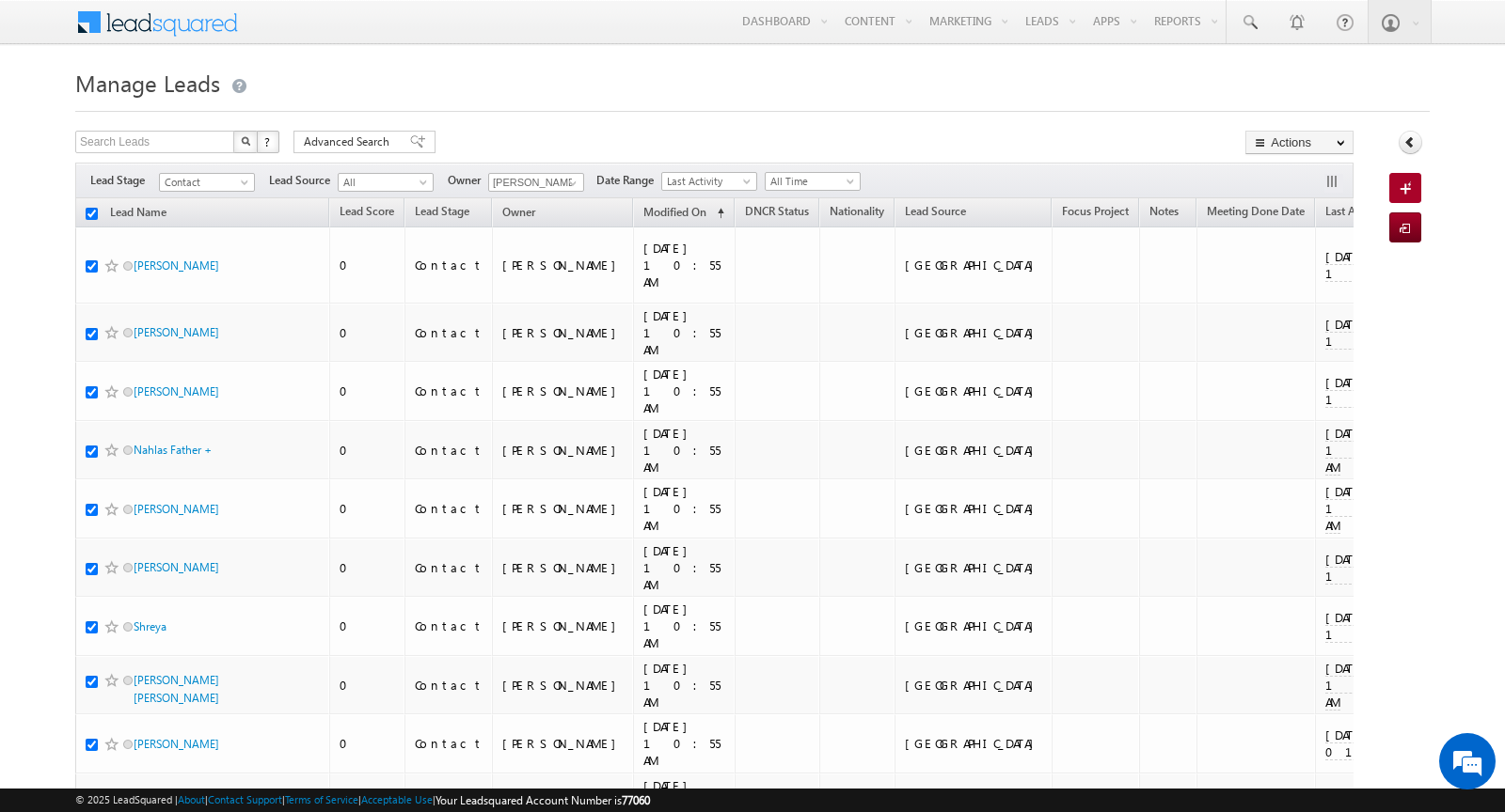
checkbox input "true"
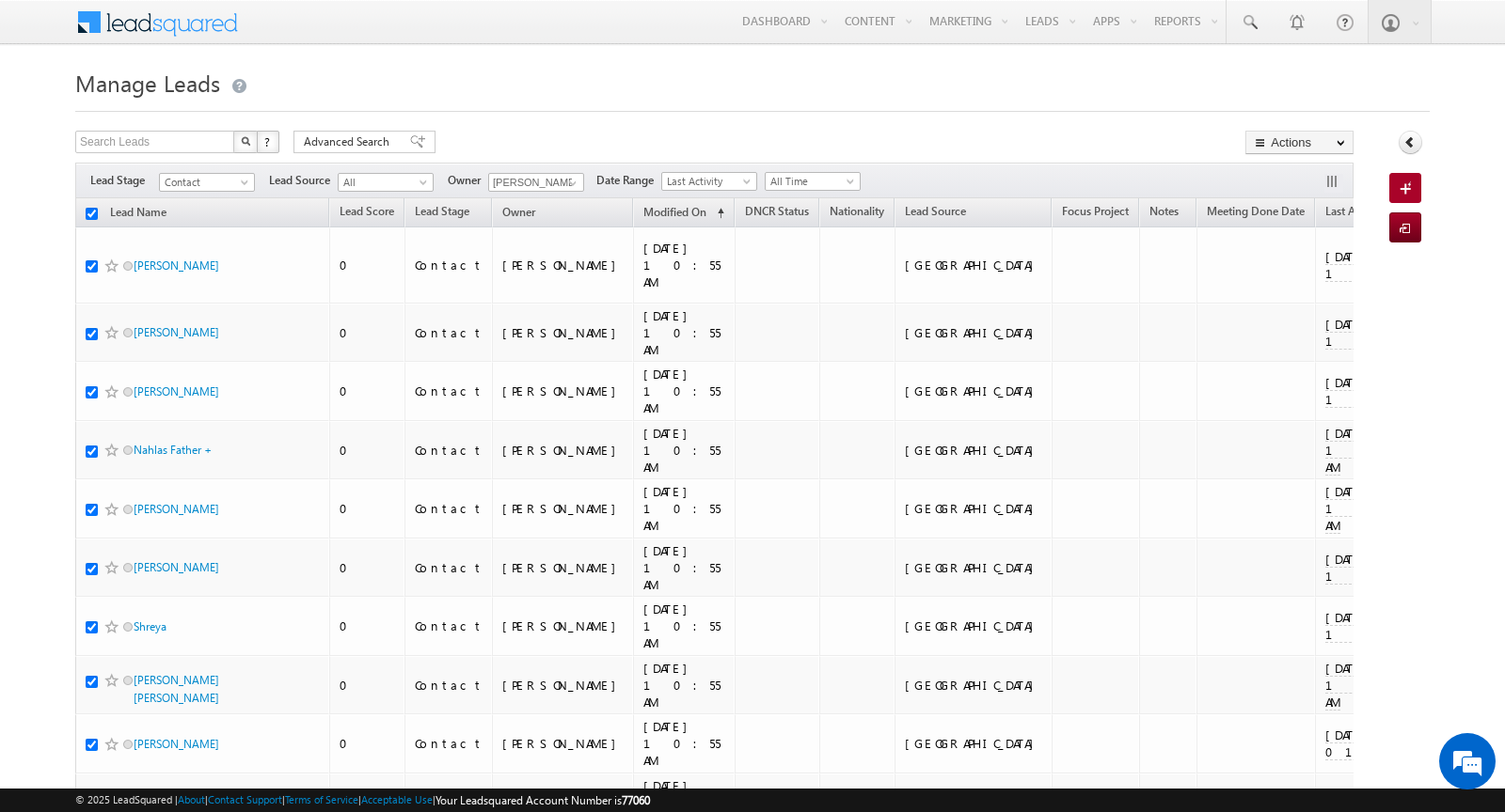
checkbox input "true"
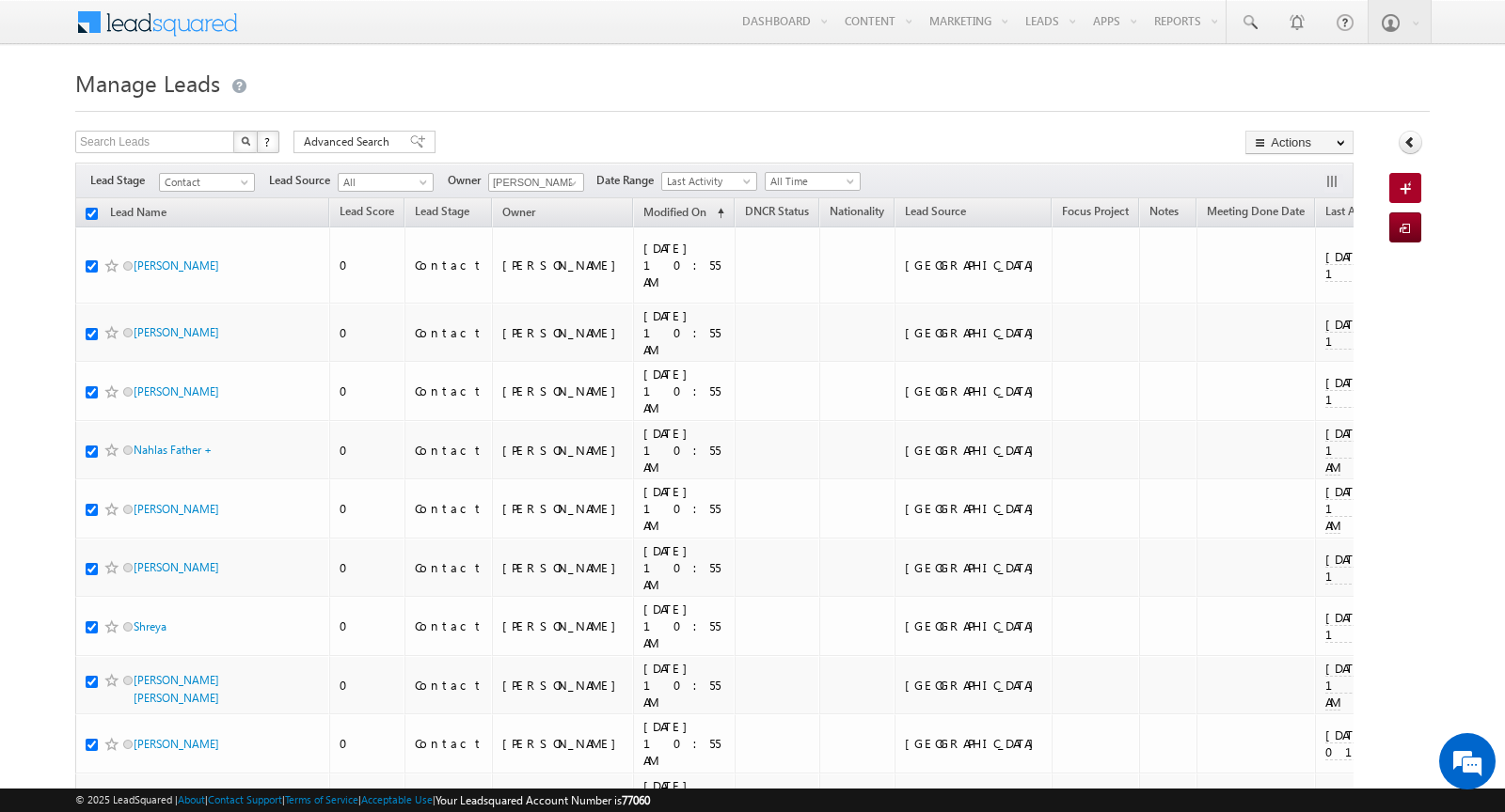
checkbox input "true"
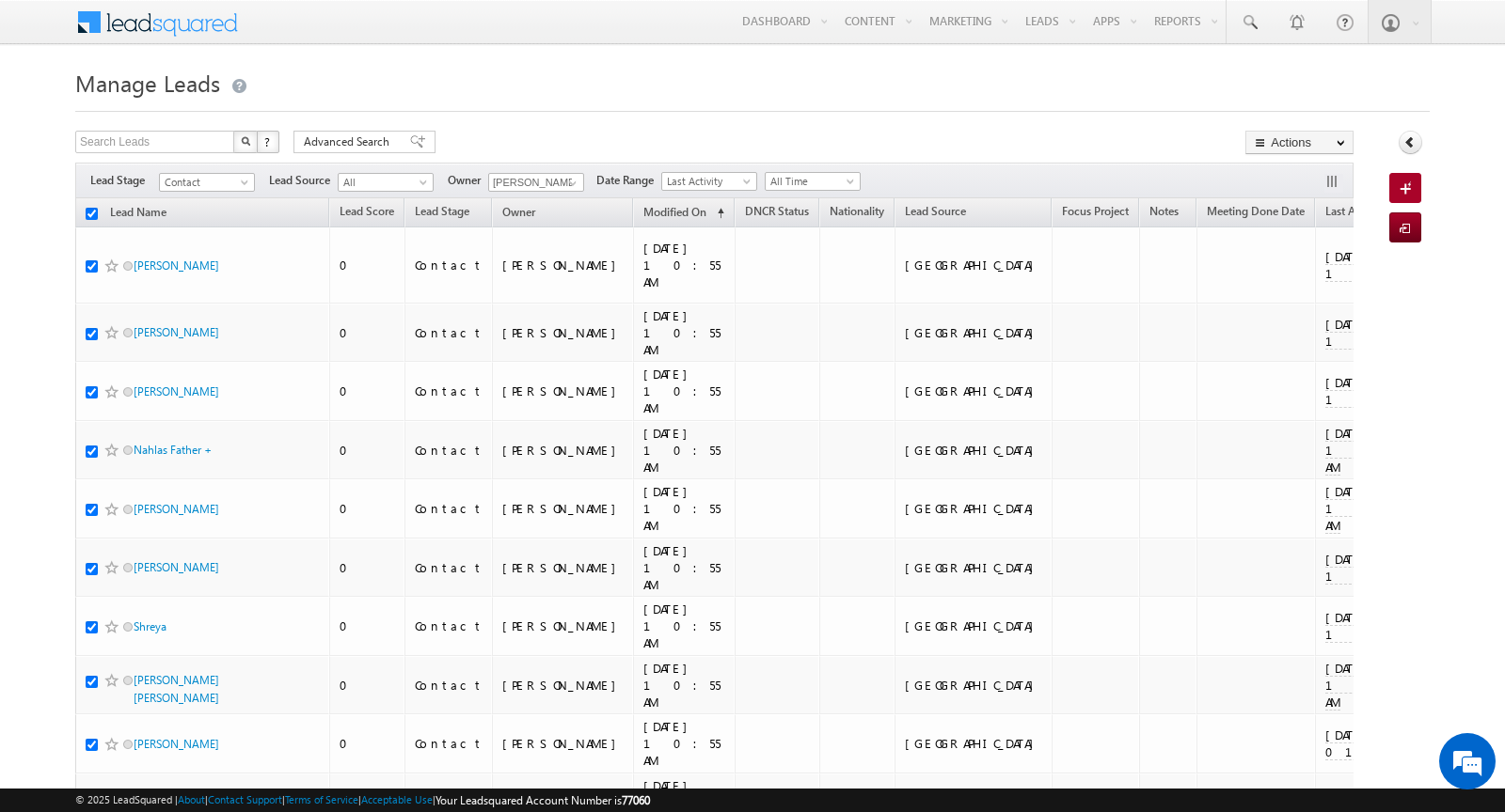
checkbox input "true"
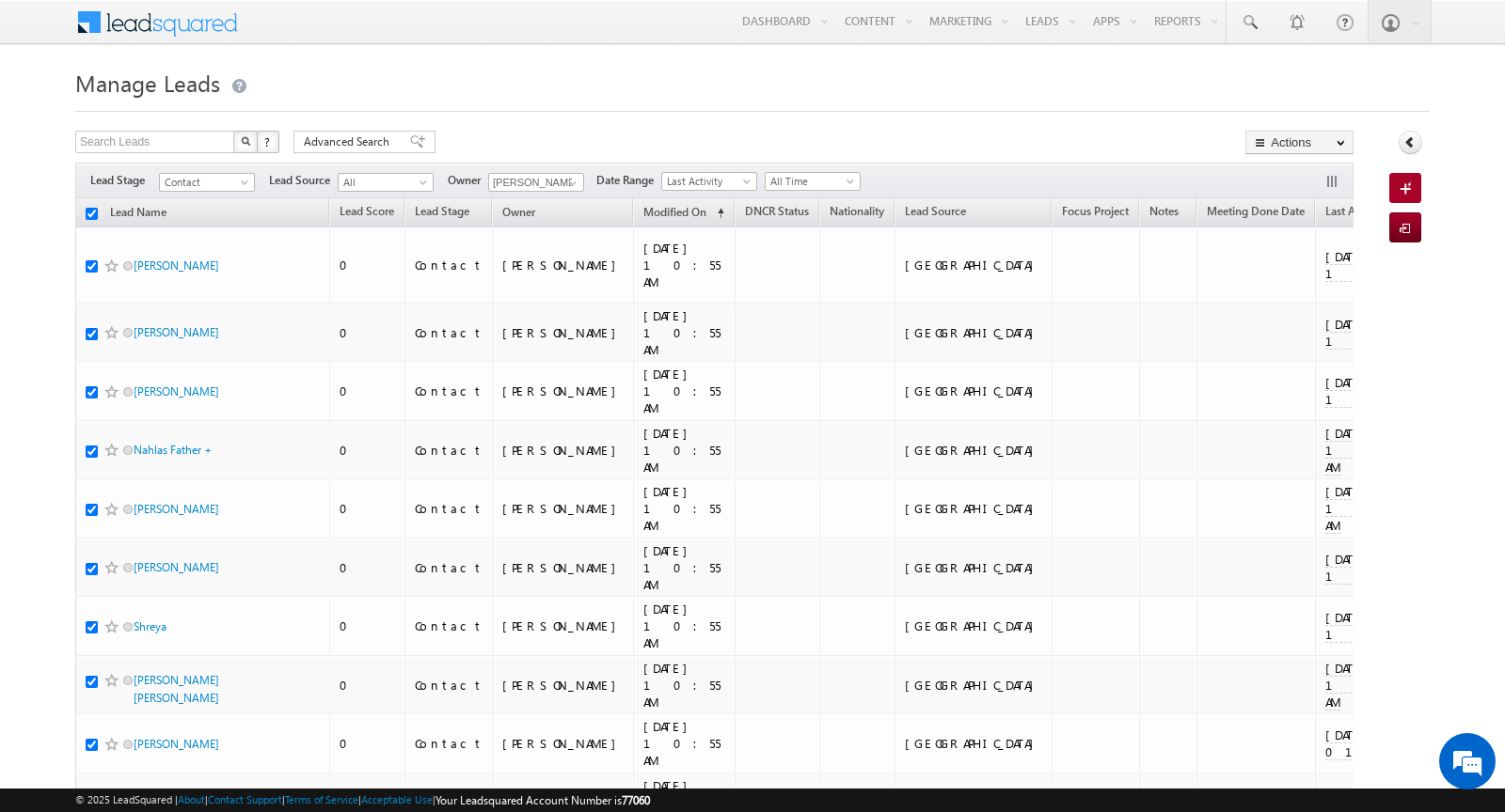
checkbox input "true"
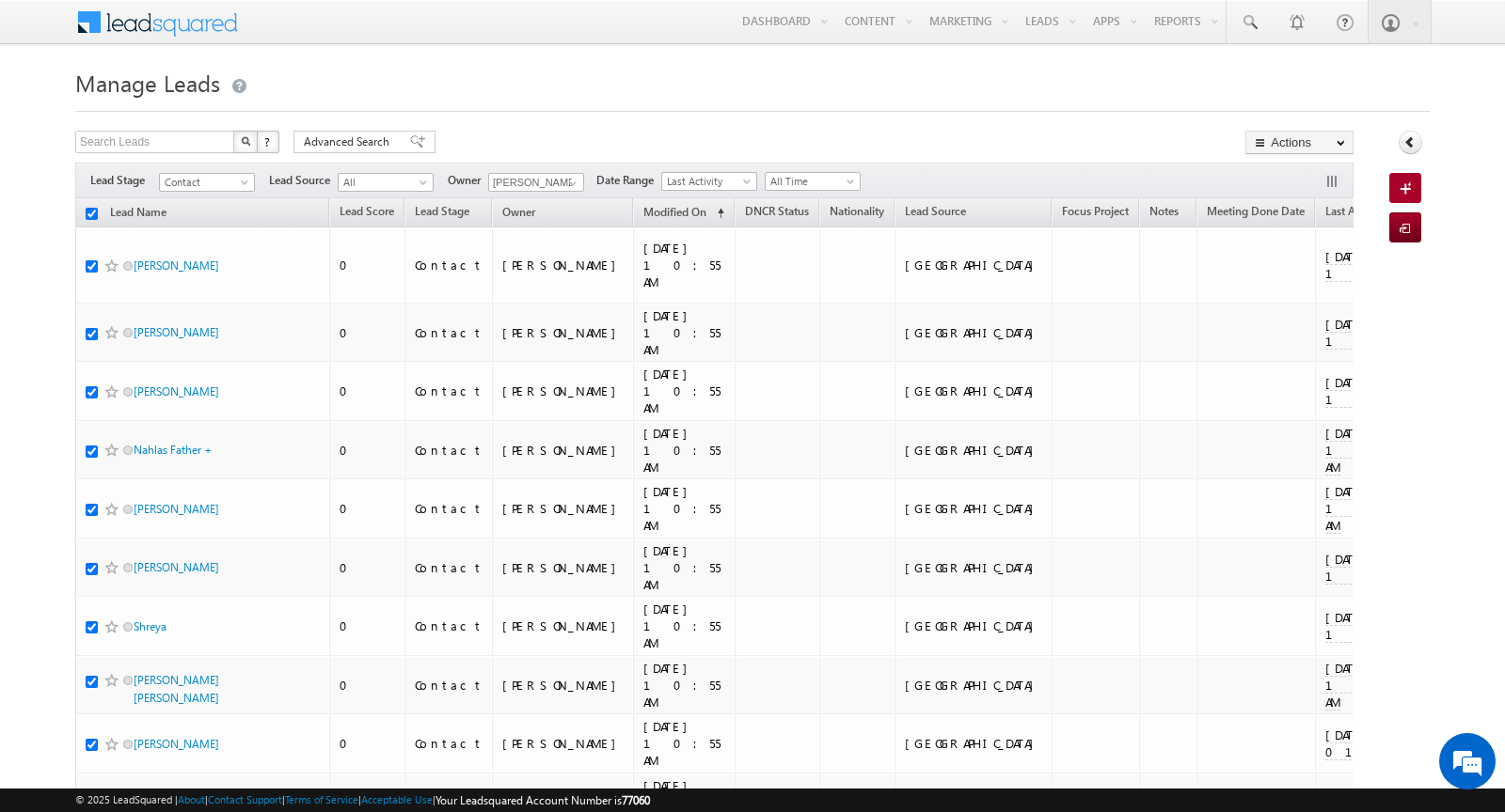
checkbox input "true"
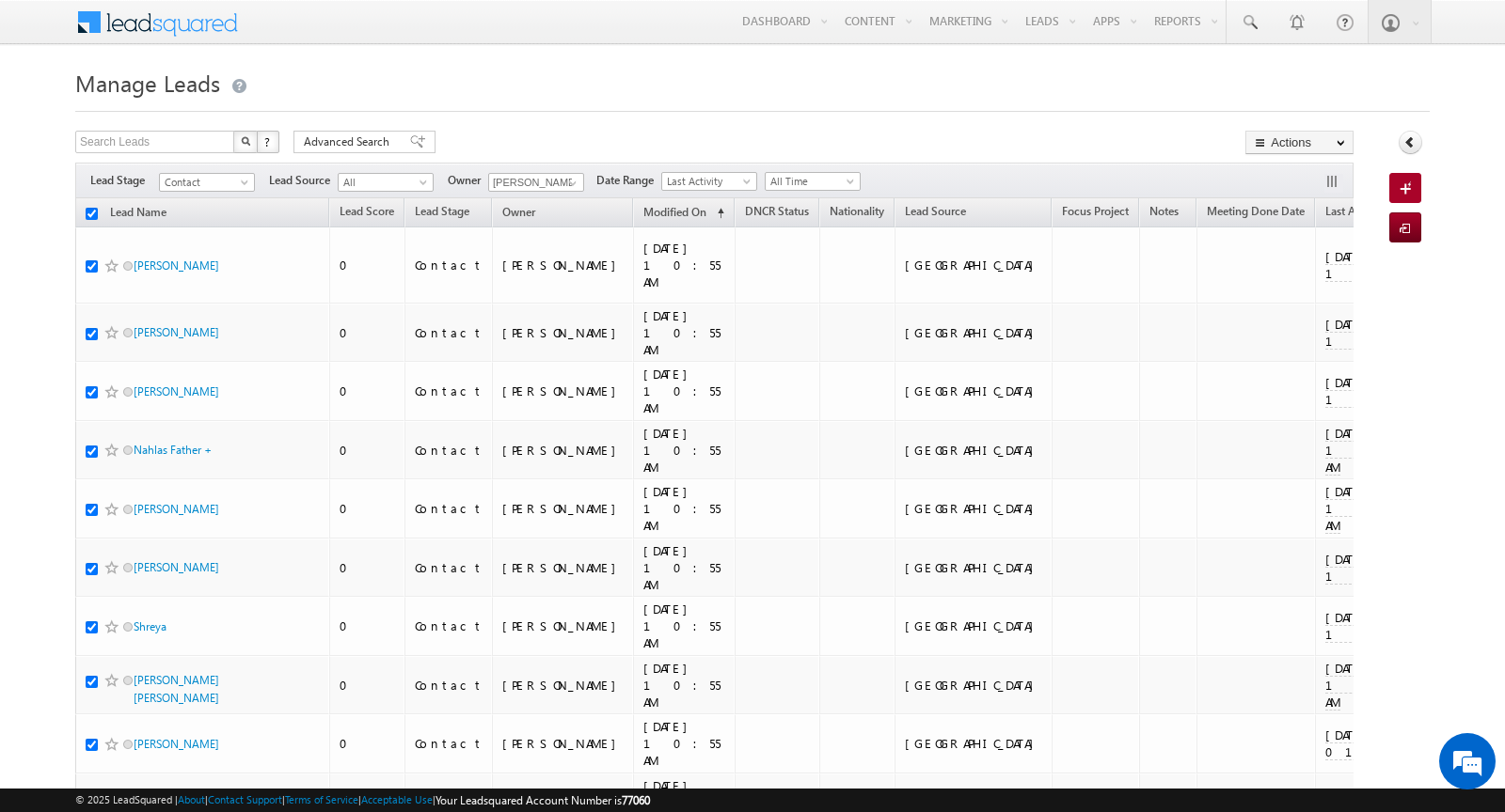
checkbox input "true"
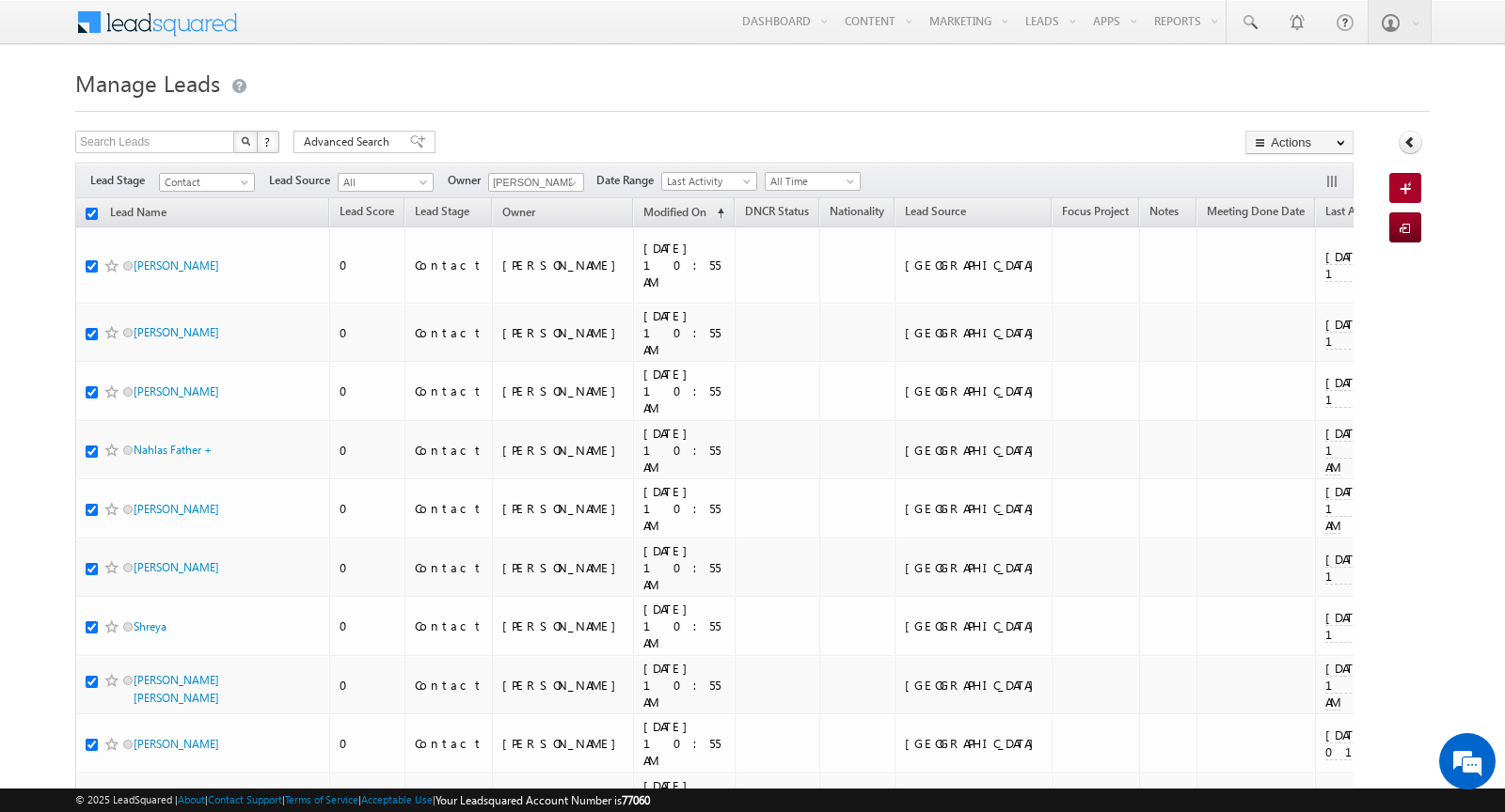
checkbox input "true"
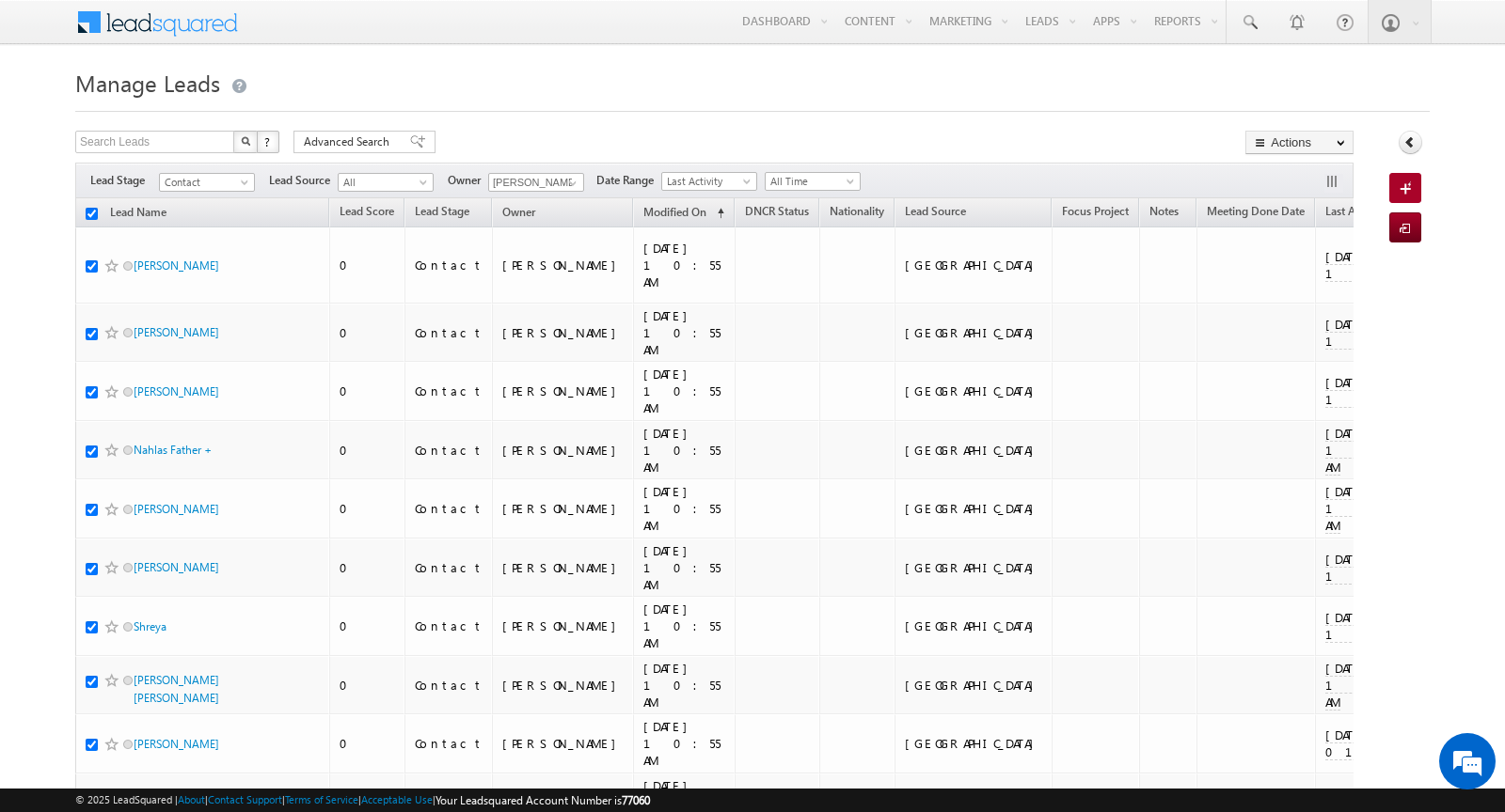
checkbox input "true"
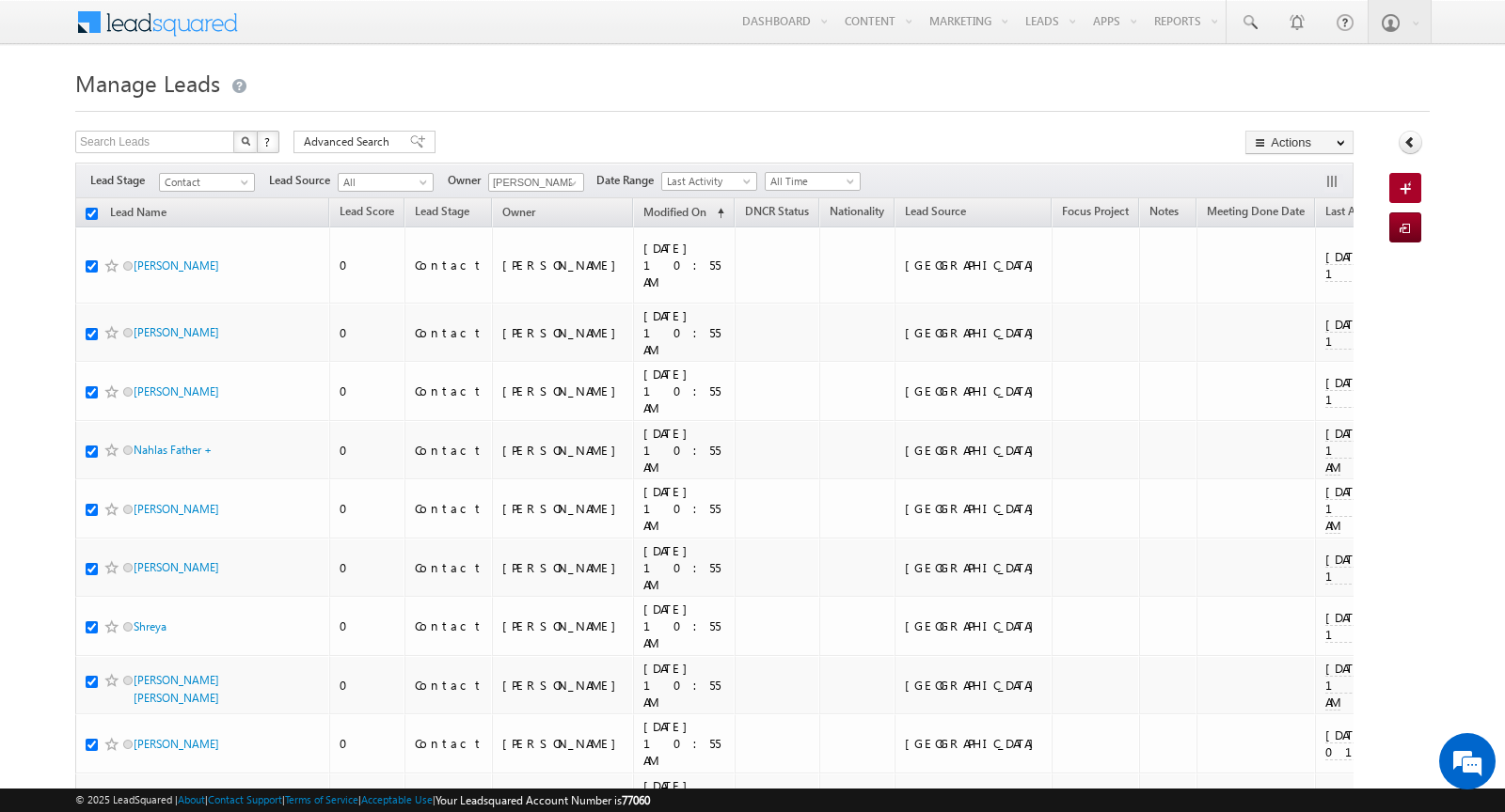
checkbox input "true"
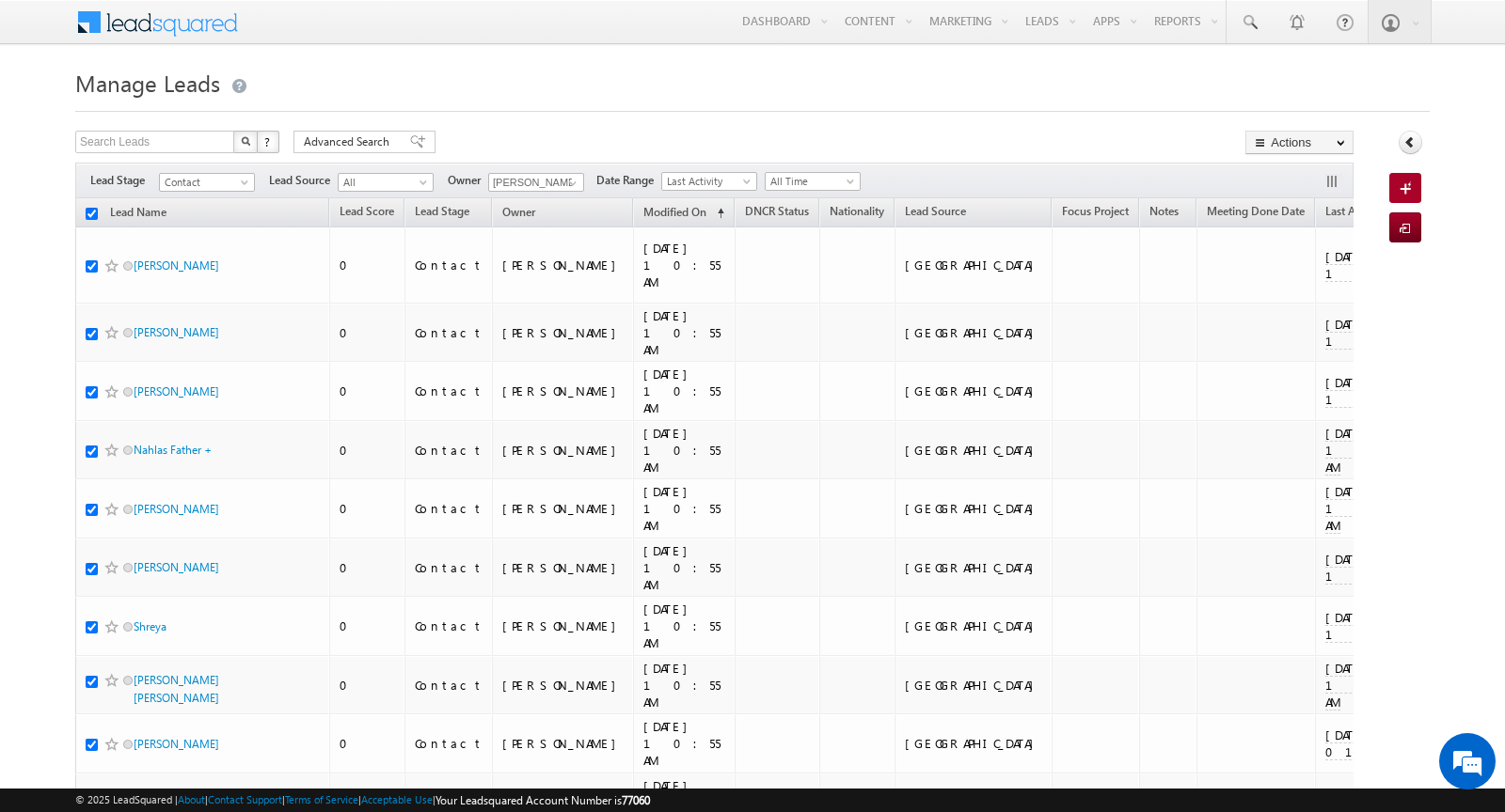
checkbox input "true"
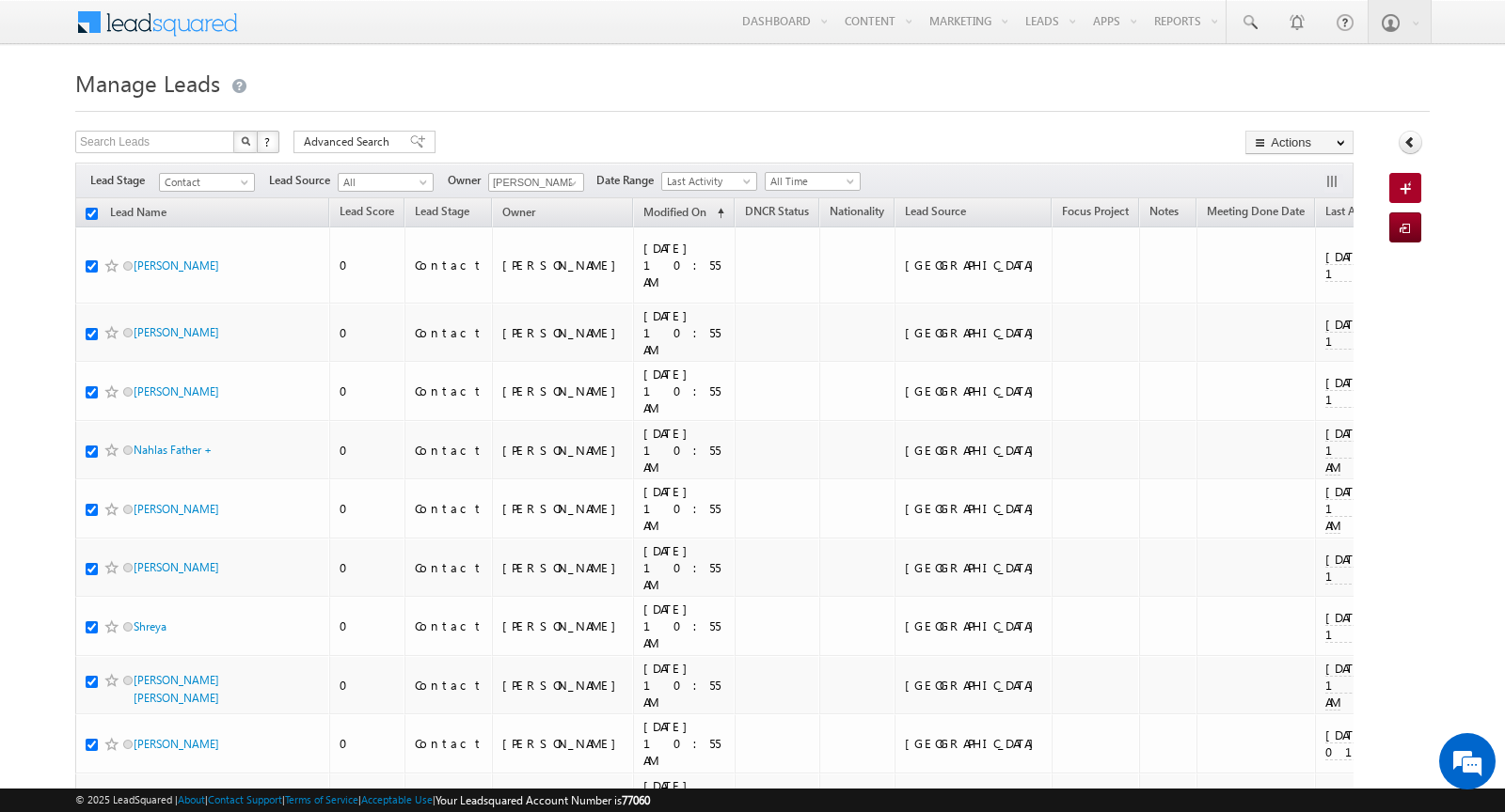
checkbox input "true"
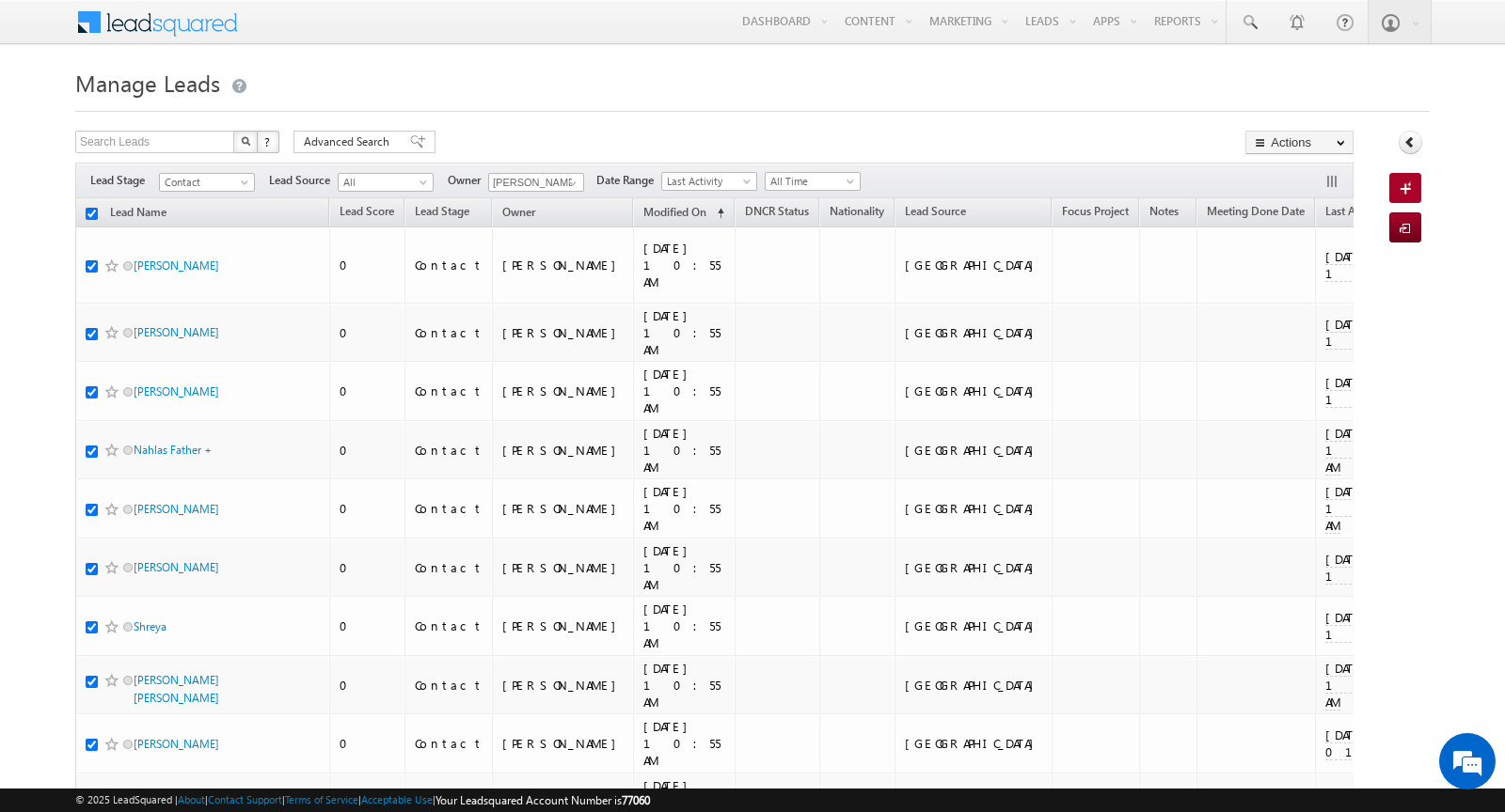
checkbox input "true"
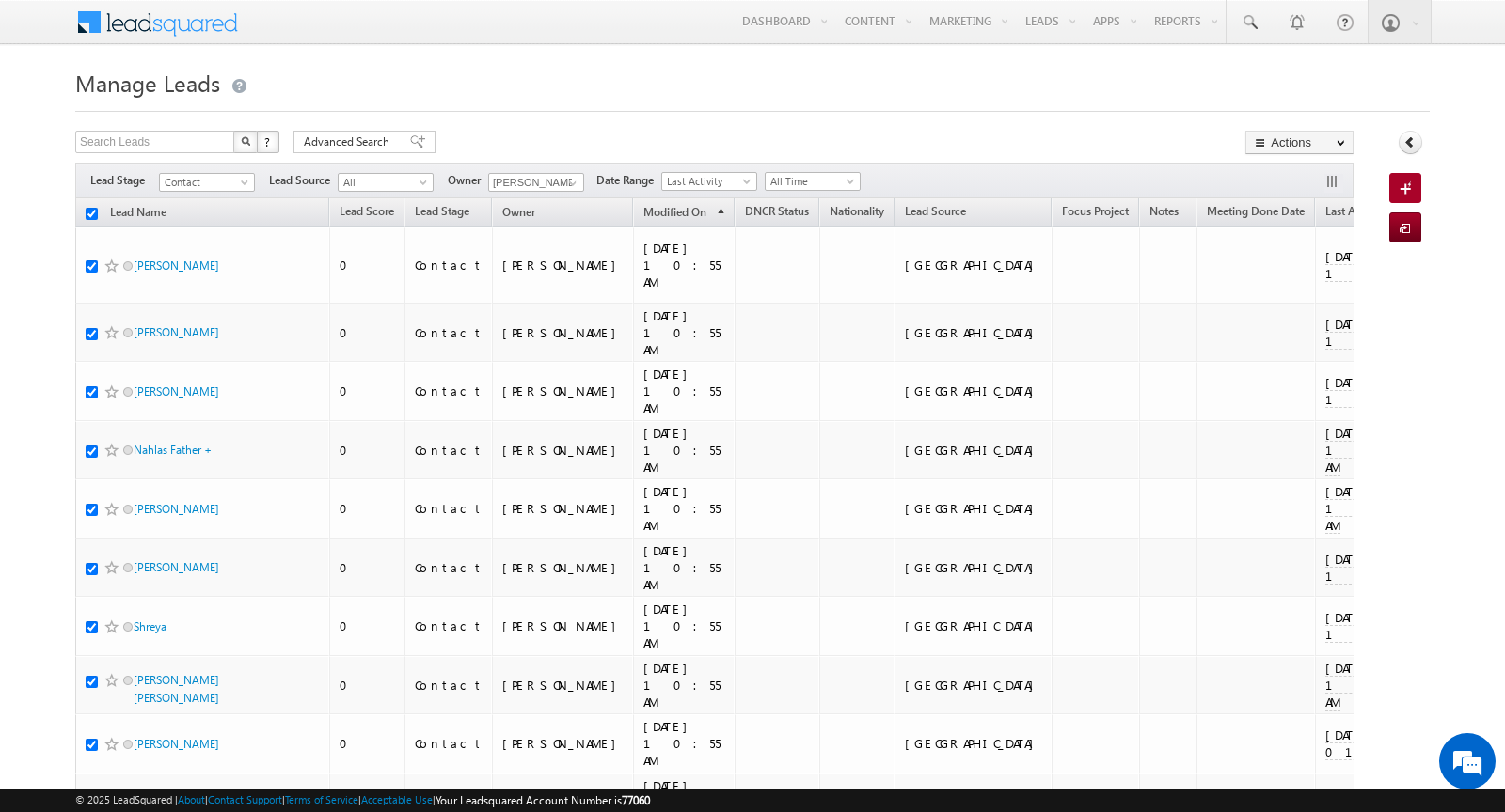
checkbox input "true"
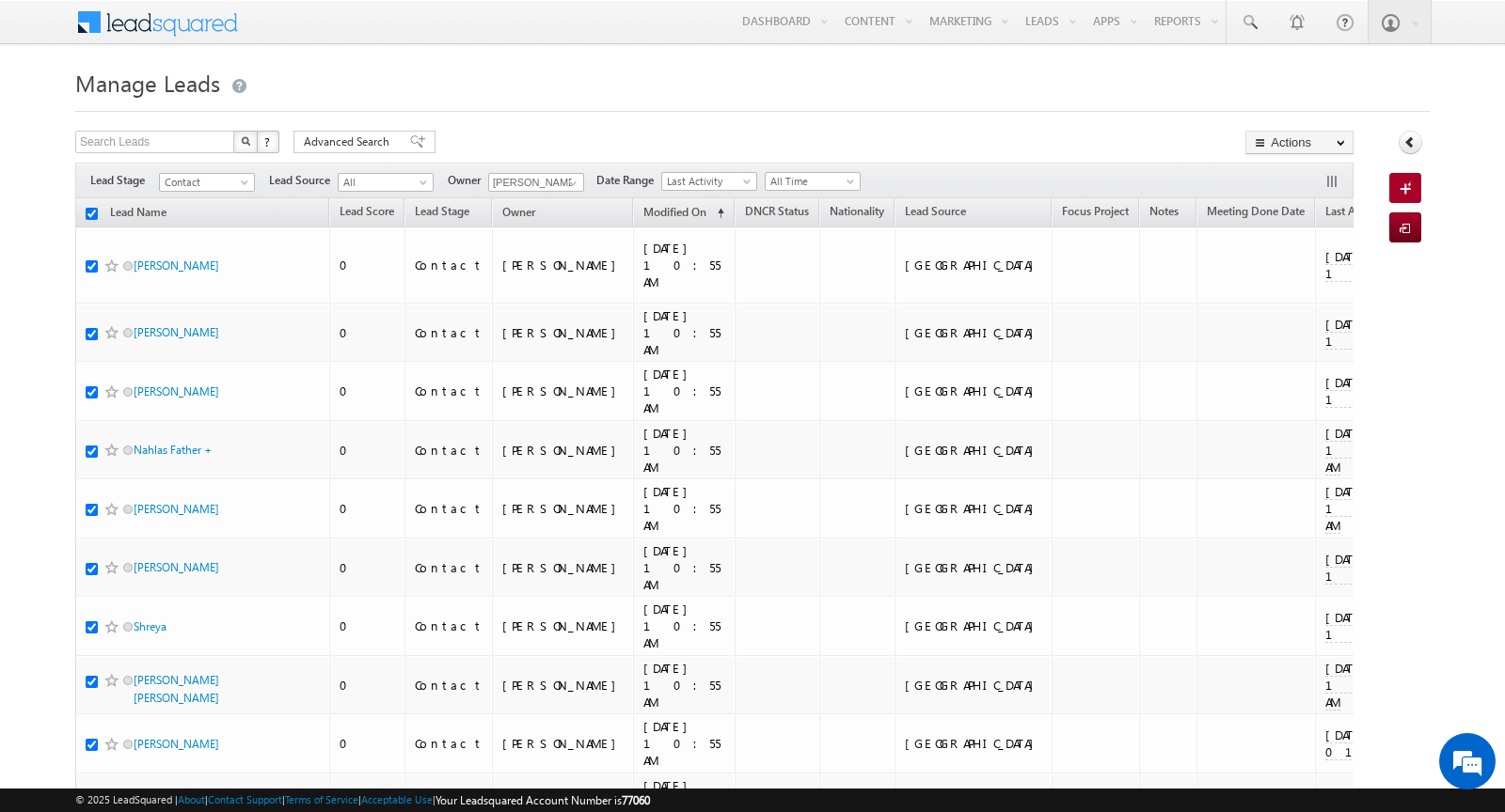
checkbox input "true"
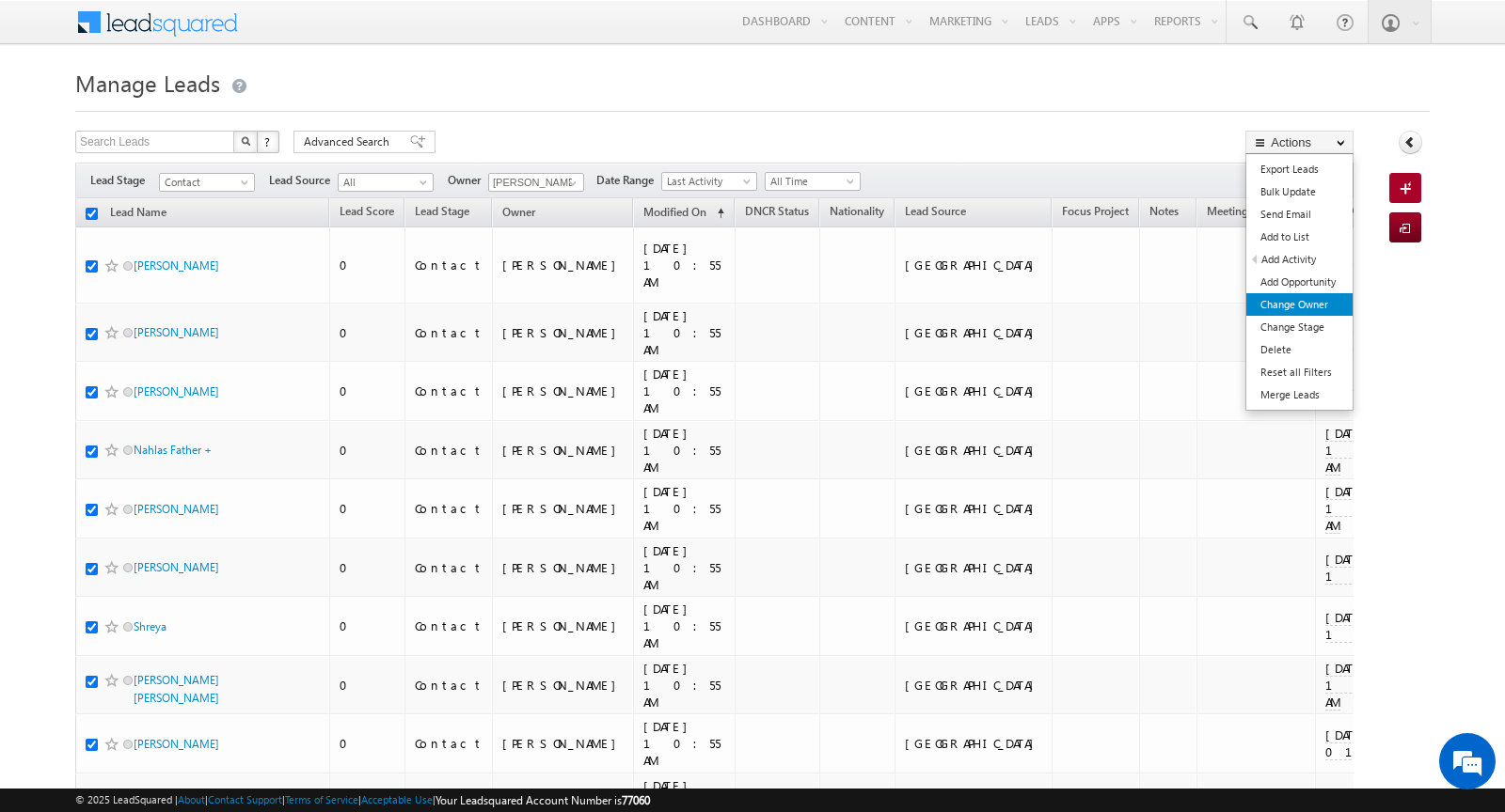
click at [1323, 303] on link "Change Owner" at bounding box center [1299, 304] width 106 height 23
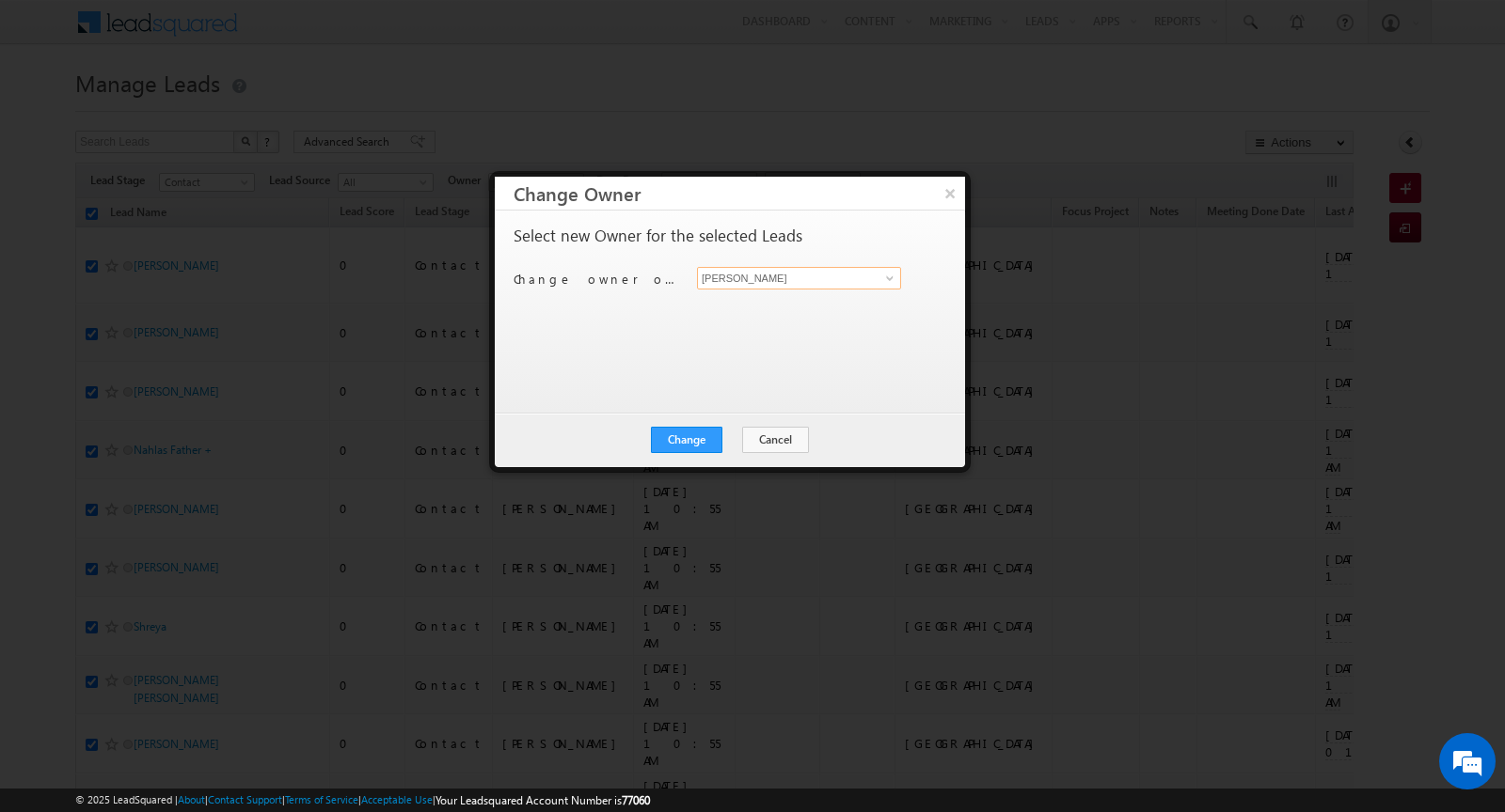
click at [810, 277] on input "[PERSON_NAME]" at bounding box center [798, 278] width 204 height 23
click at [891, 279] on span at bounding box center [889, 278] width 15 height 15
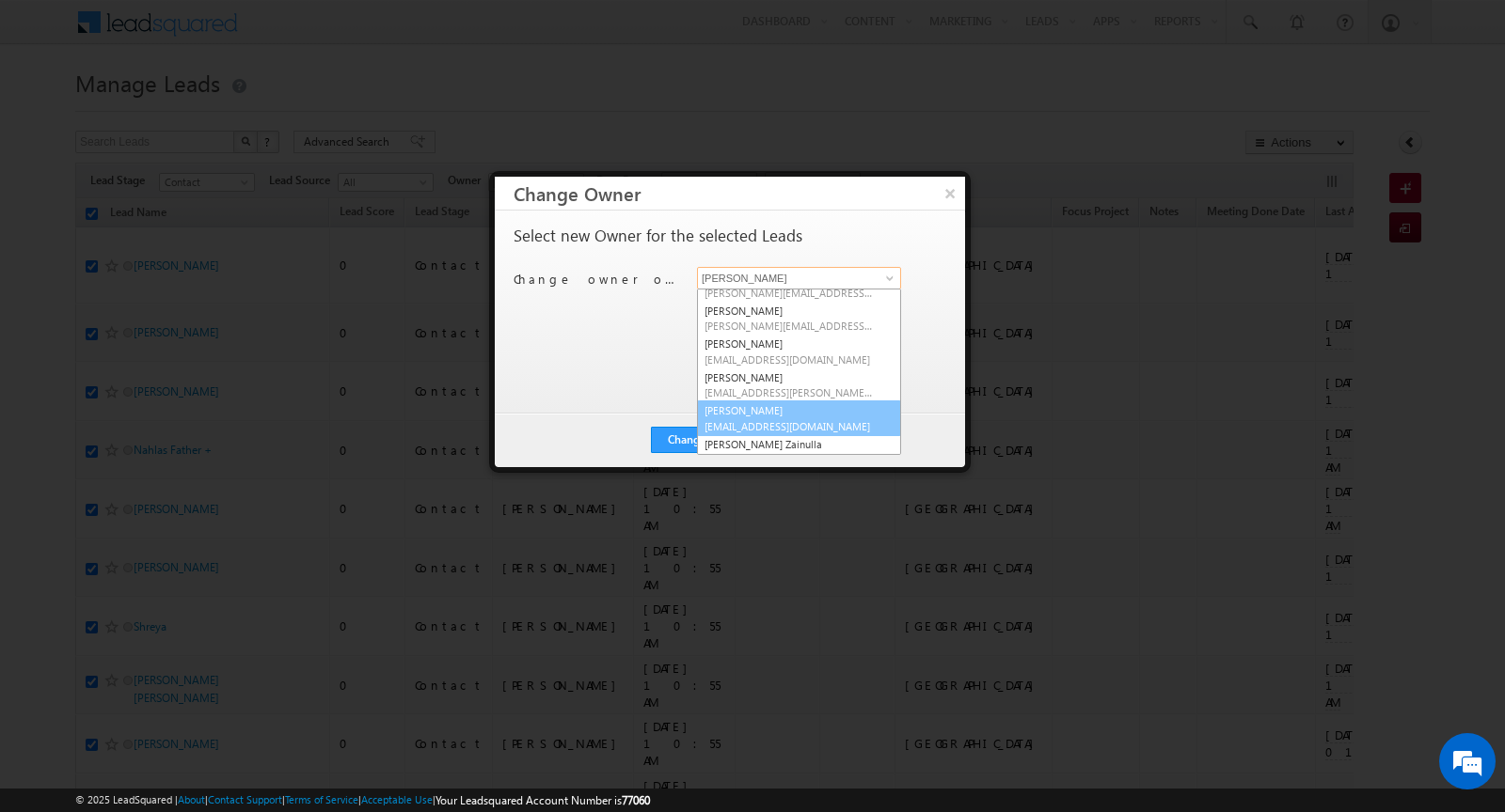
scroll to position [21, 0]
click at [816, 410] on link "[PERSON_NAME] [PERSON_NAME][EMAIL_ADDRESS][DOMAIN_NAME]" at bounding box center [798, 419] width 204 height 35
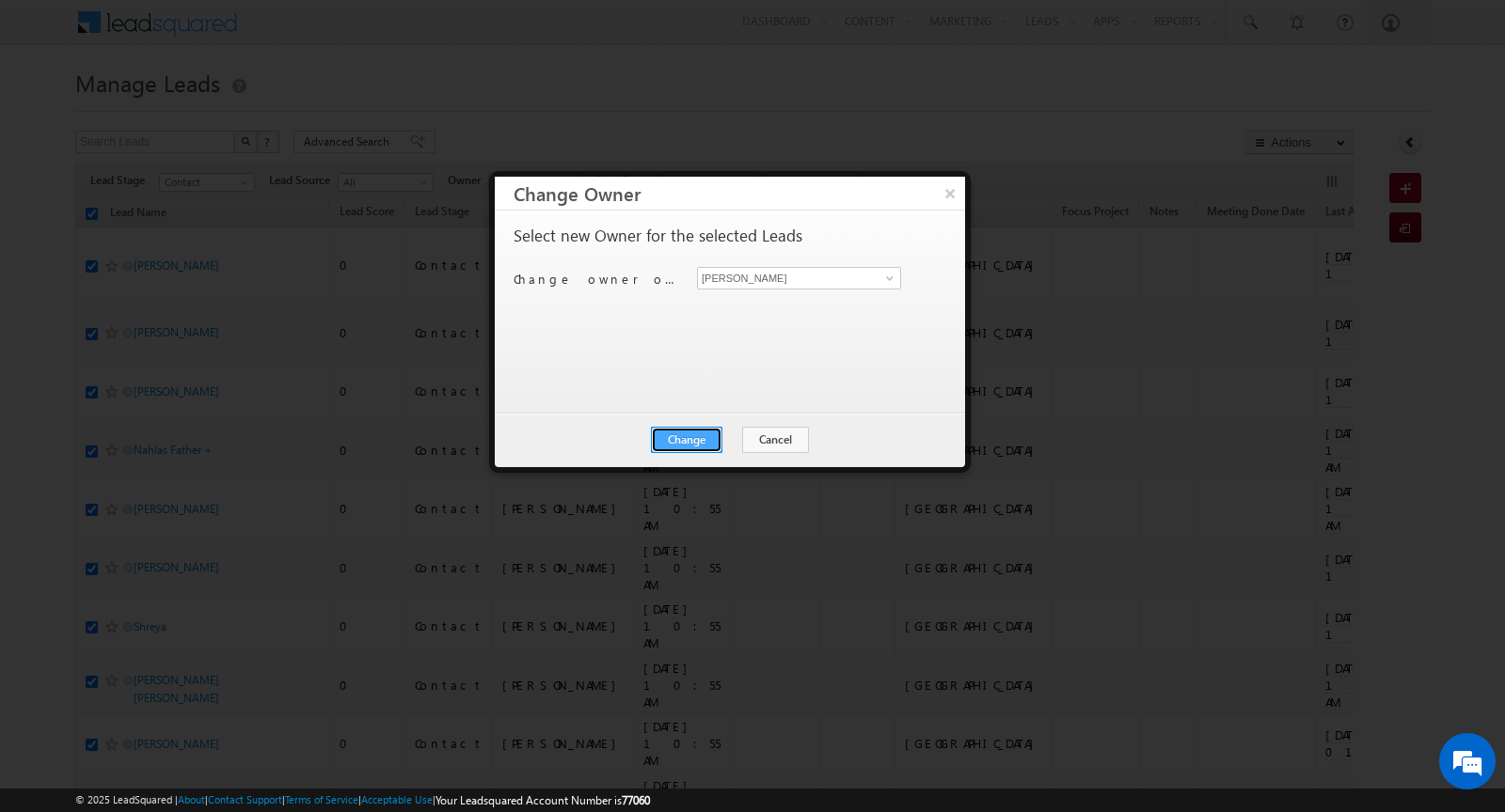
click at [699, 440] on button "Change" at bounding box center [686, 440] width 72 height 27
click at [730, 441] on button "Close" at bounding box center [732, 440] width 60 height 27
